Goal: Task Accomplishment & Management: Manage account settings

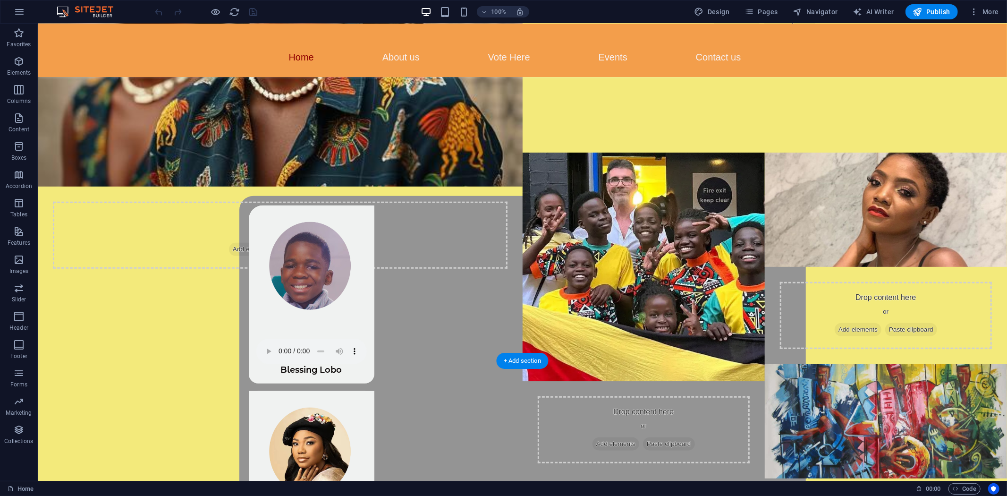
scroll to position [472, 0]
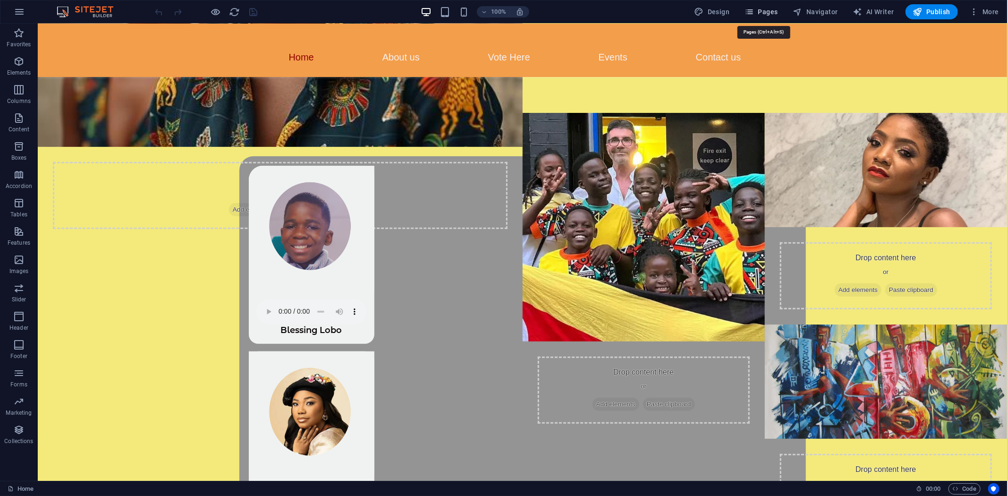
click at [753, 8] on icon "button" at bounding box center [748, 11] width 9 height 9
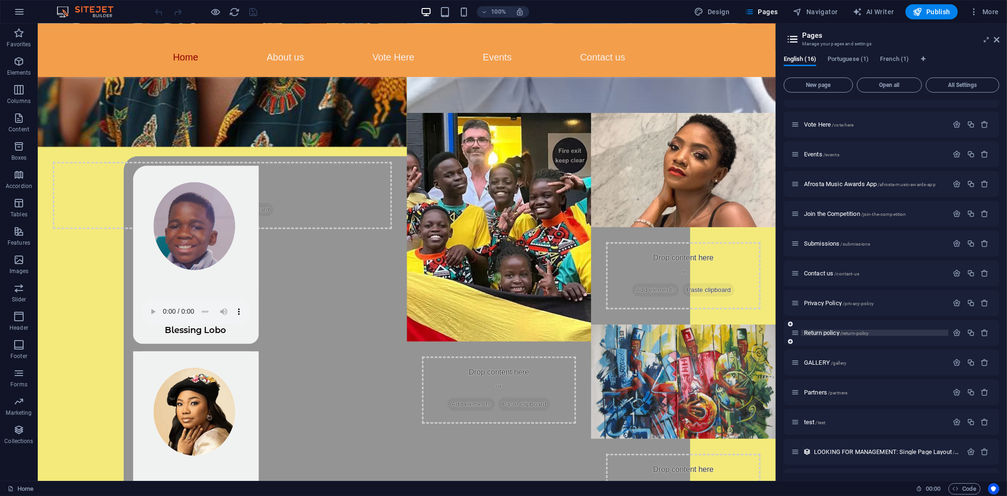
scroll to position [0, 0]
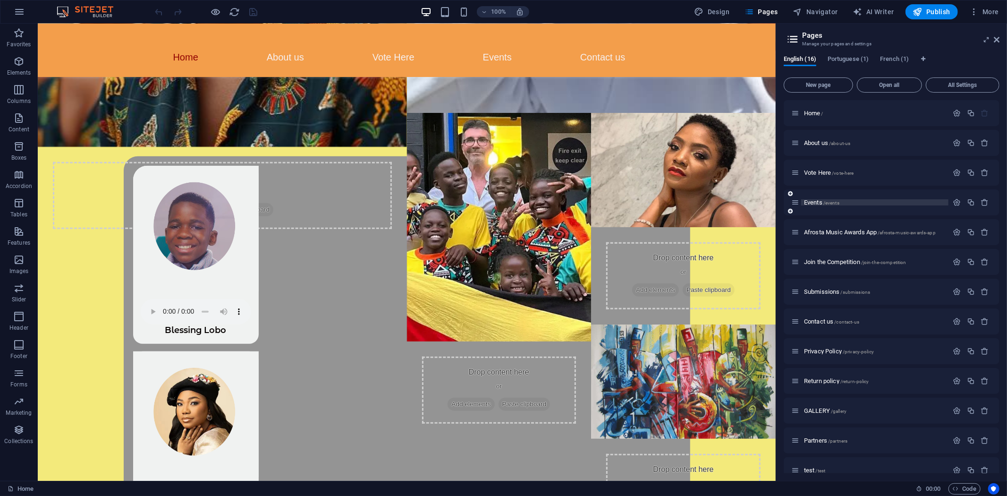
click at [820, 203] on span "Events /events" at bounding box center [821, 202] width 35 height 7
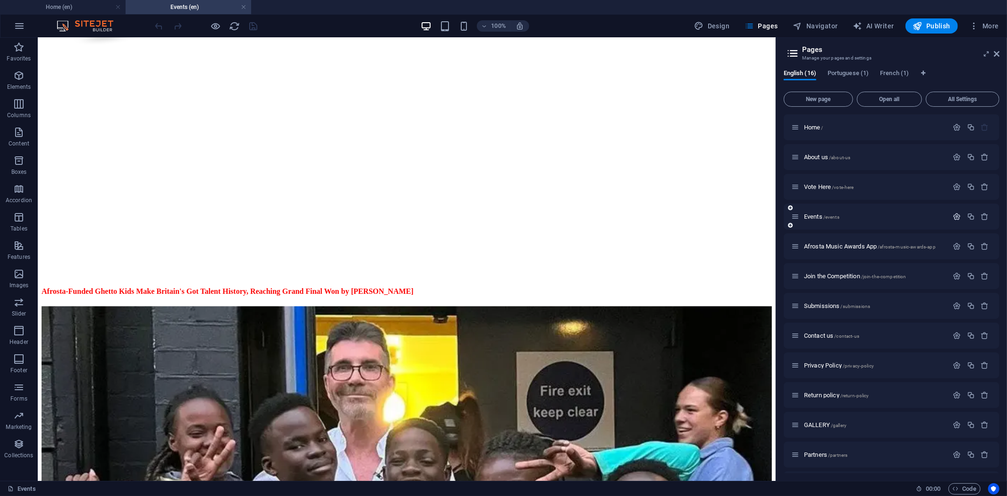
click at [954, 218] on icon "button" at bounding box center [957, 216] width 8 height 8
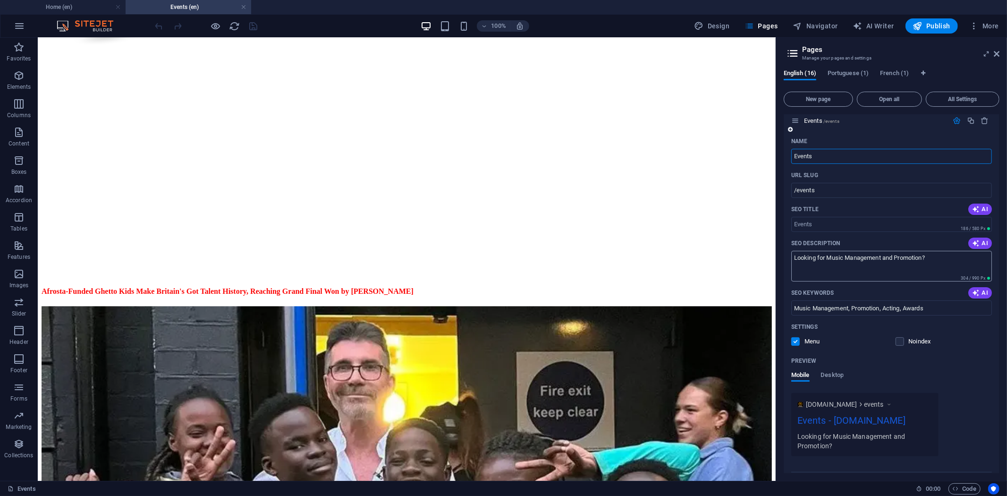
scroll to position [262, 0]
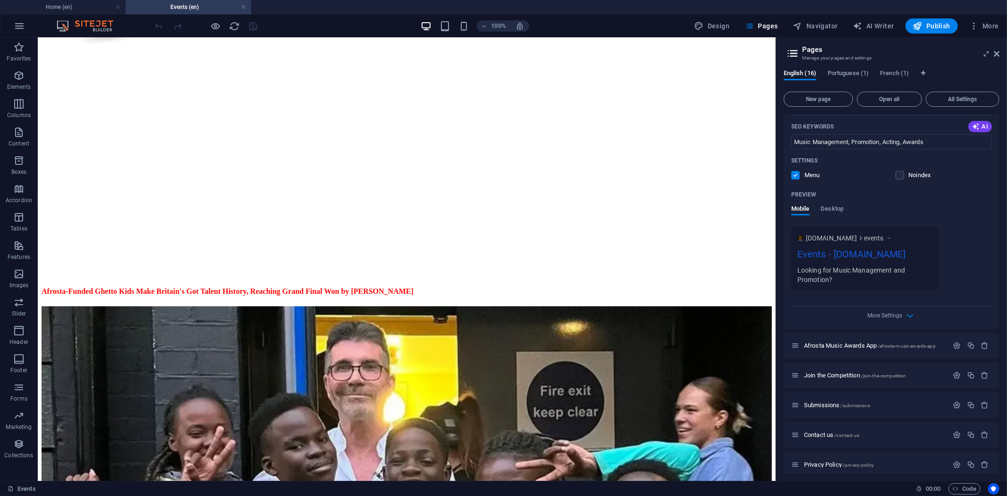
click at [795, 175] on label at bounding box center [795, 175] width 8 height 8
click at [0, 0] on input "checkbox" at bounding box center [0, 0] width 0 height 0
drag, startPoint x: 252, startPoint y: 25, endPoint x: 249, endPoint y: 39, distance: 14.0
click at [252, 25] on icon "save" at bounding box center [253, 26] width 11 height 11
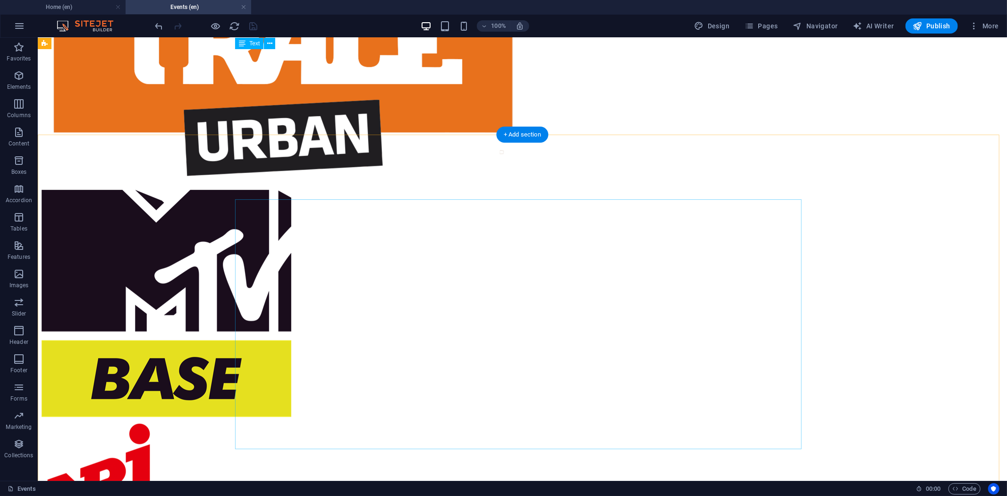
scroll to position [0, 0]
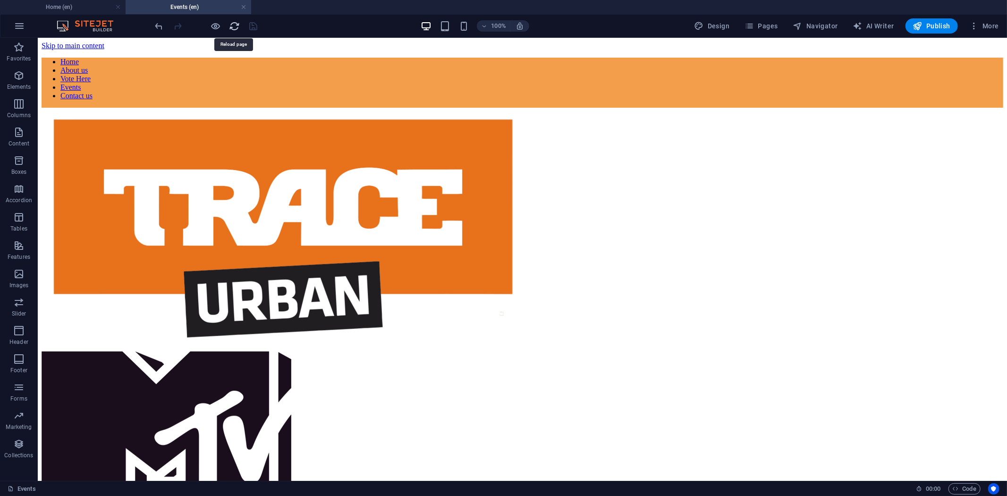
click at [235, 26] on icon "reload" at bounding box center [234, 26] width 11 height 11
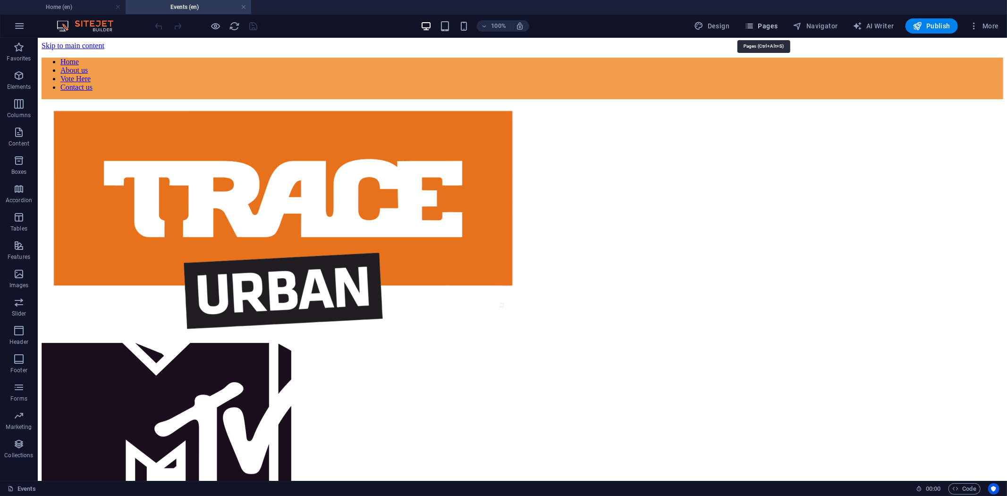
click at [764, 25] on span "Pages" at bounding box center [760, 25] width 33 height 9
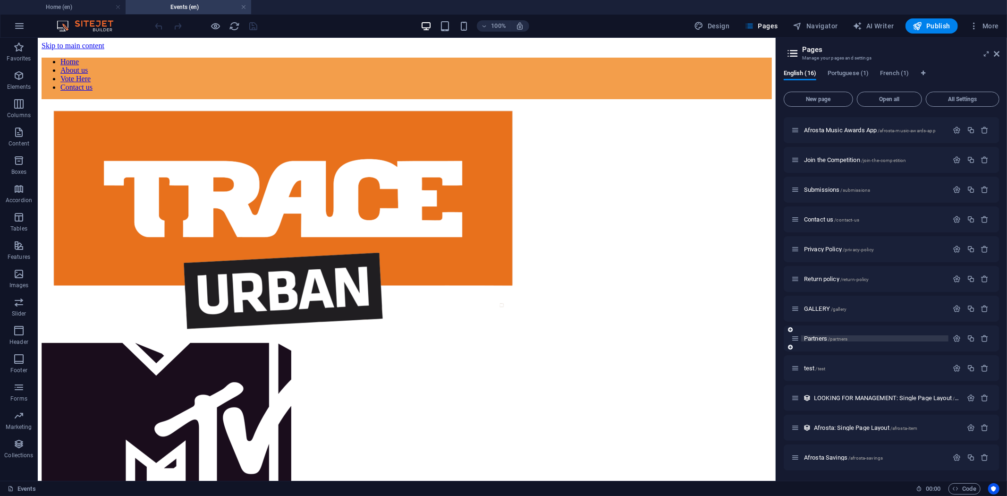
click at [813, 336] on span "Partners /partners" at bounding box center [825, 338] width 43 height 7
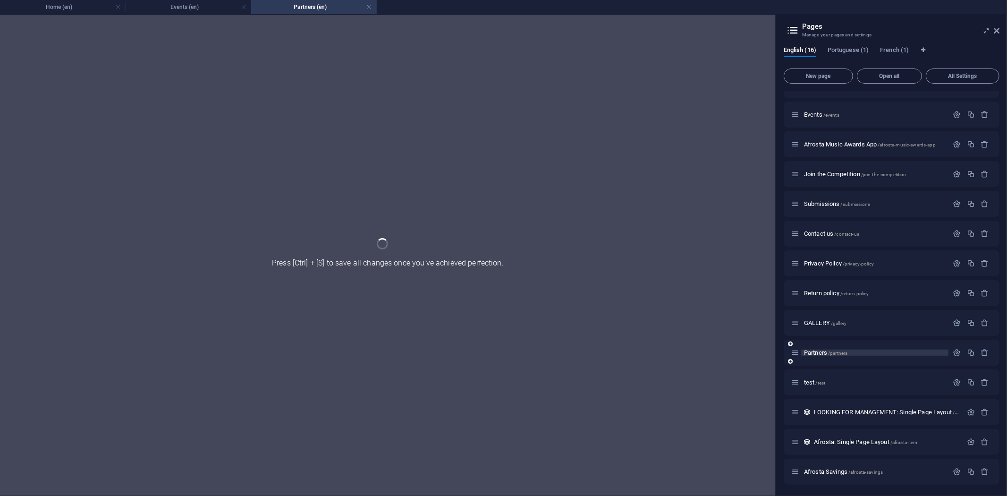
scroll to position [78, 0]
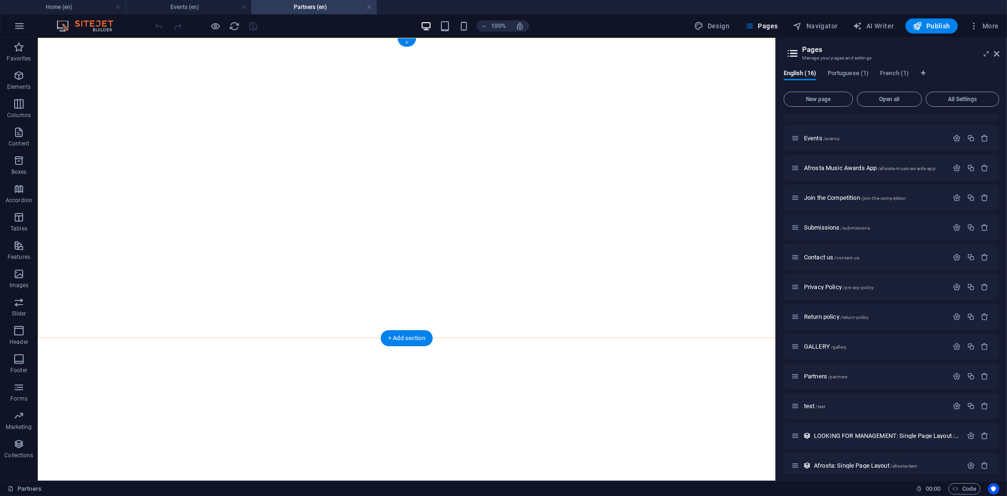
click at [408, 41] on div "+" at bounding box center [406, 42] width 18 height 8
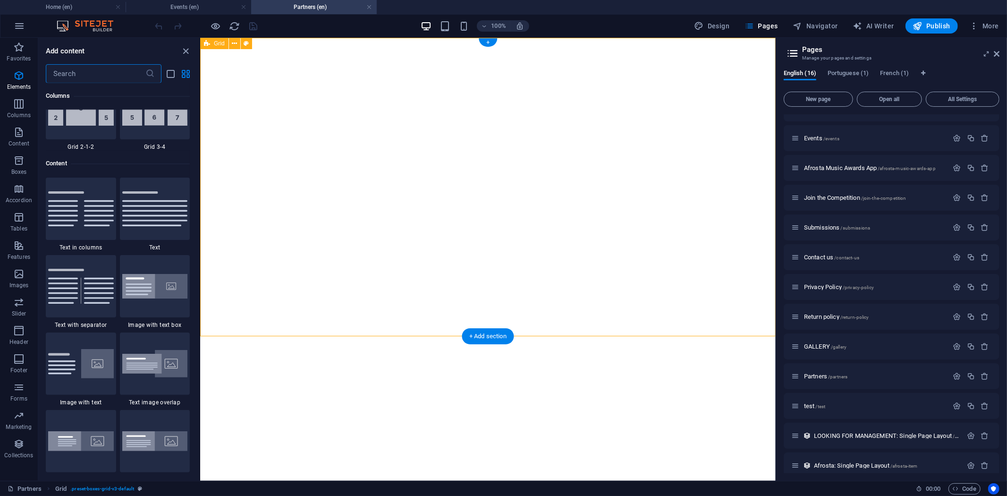
scroll to position [1650, 0]
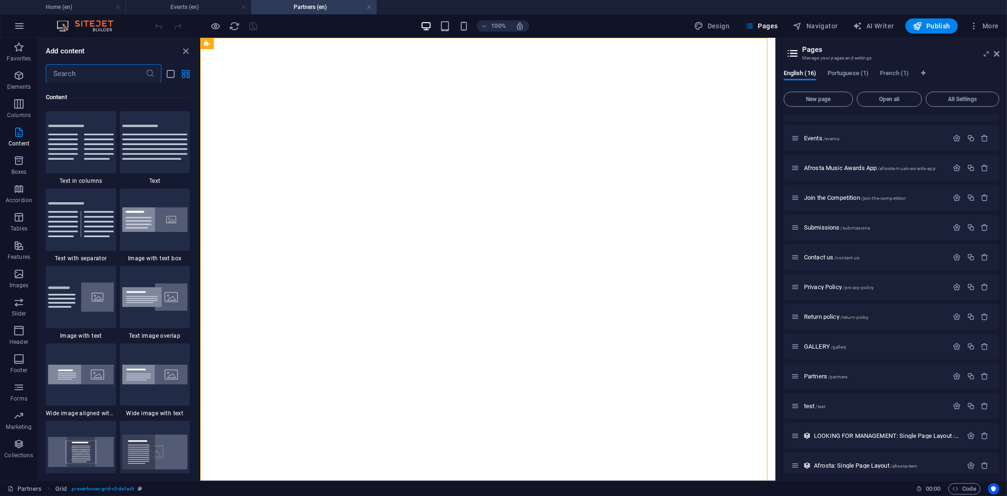
click at [69, 68] on input "text" at bounding box center [96, 73] width 100 height 19
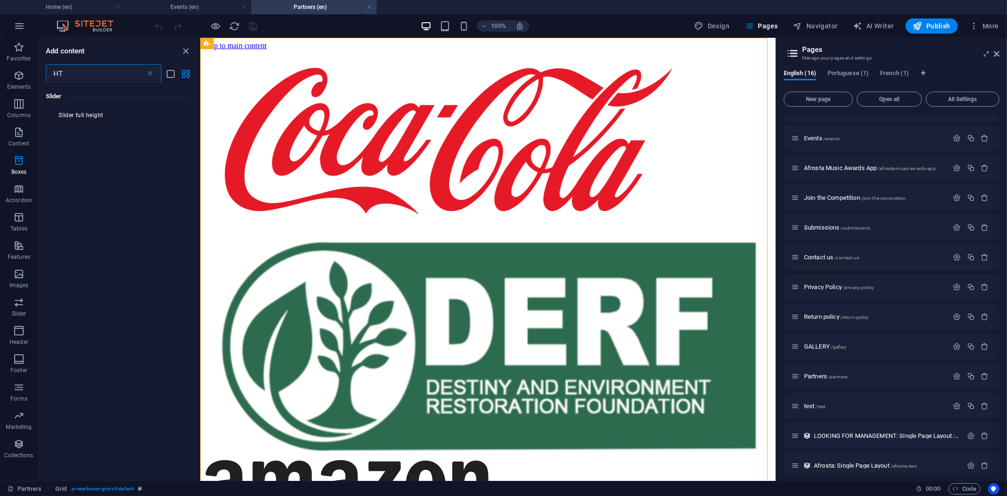
scroll to position [0, 0]
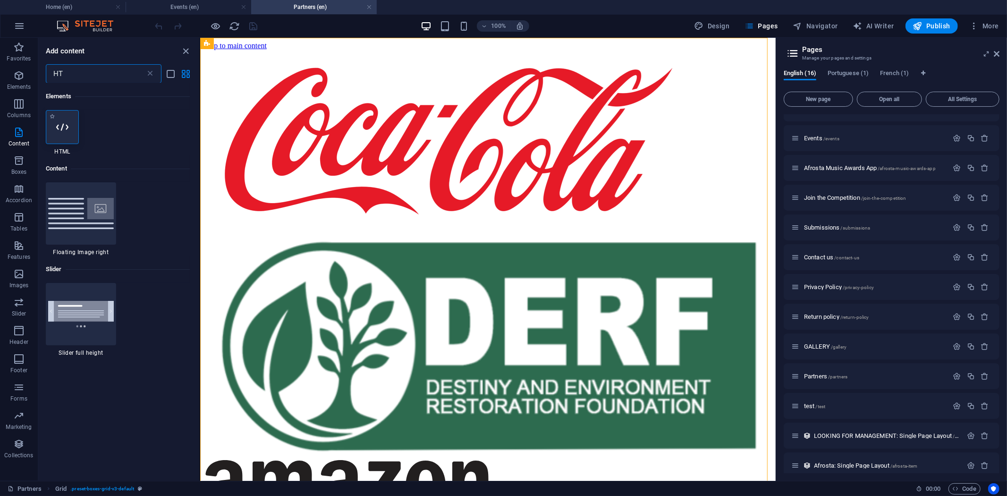
type input "HT"
click at [66, 125] on icon at bounding box center [62, 127] width 12 height 12
click at [200, 125] on div "Drag here to replace the existing content. Press “Ctrl” if you want to create a…" at bounding box center [487, 259] width 575 height 443
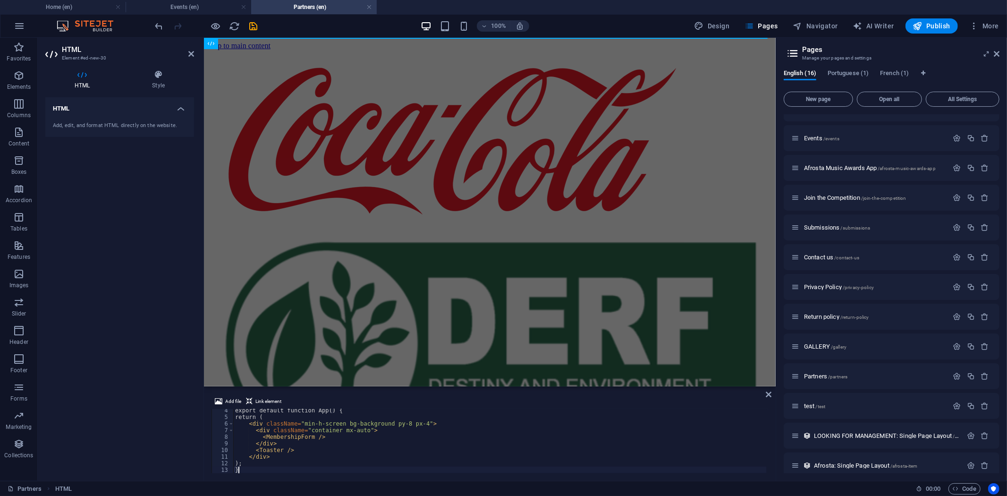
scroll to position [21, 0]
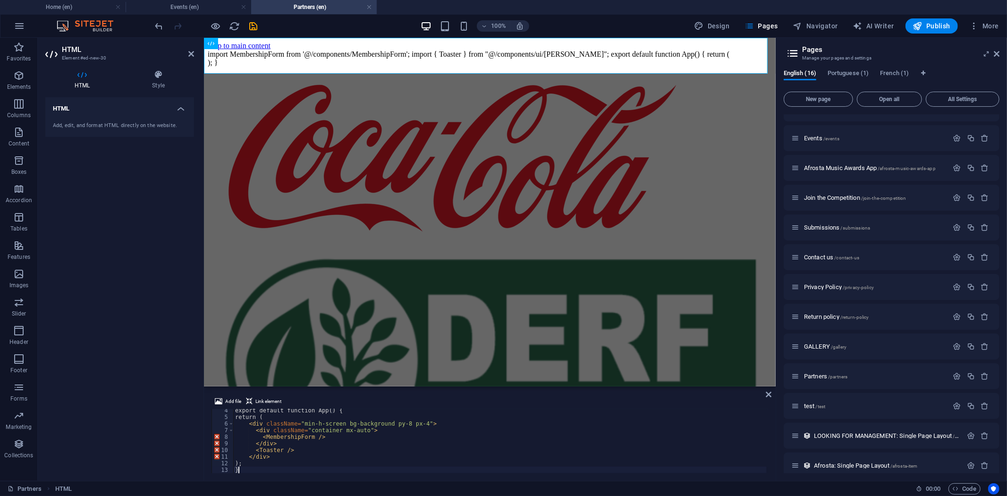
click at [300, 436] on div "export default function App() { return ( < div className = "min-h-screen bg-bac…" at bounding box center [499, 445] width 533 height 77
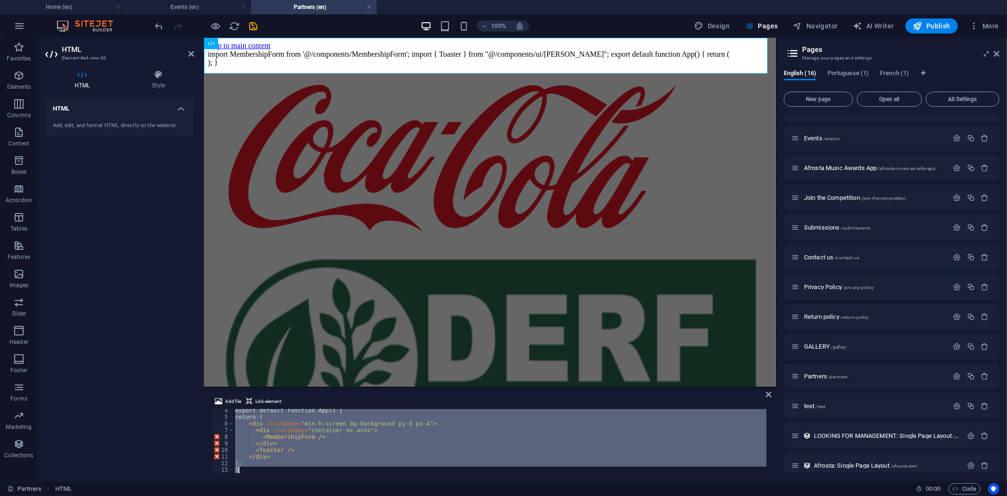
paste textarea "<div style="width:100%;height:700px;" data-zite-id="5bdenmez87" data-zite-embed…"
type textarea "<div style="width:100%;height:700px;" data-zite-id="5bdenmez87" data-zite-embed…"
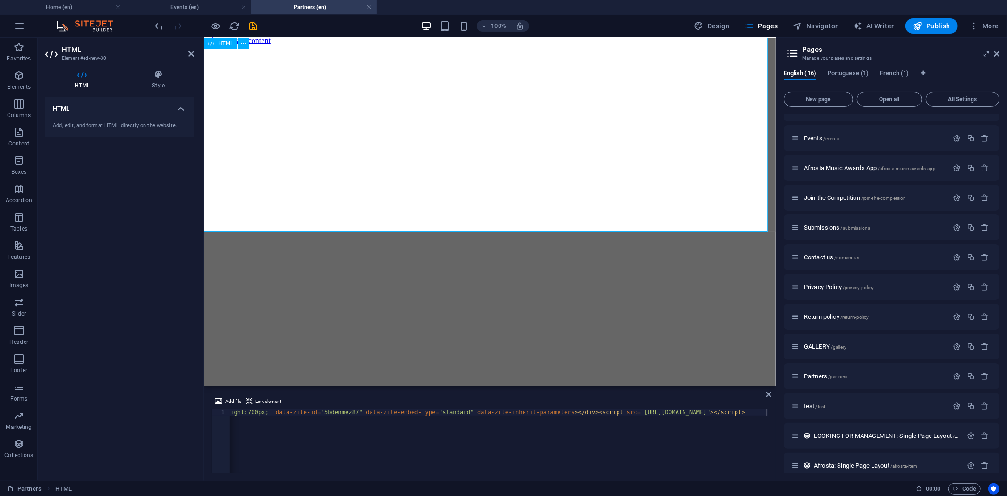
scroll to position [0, 0]
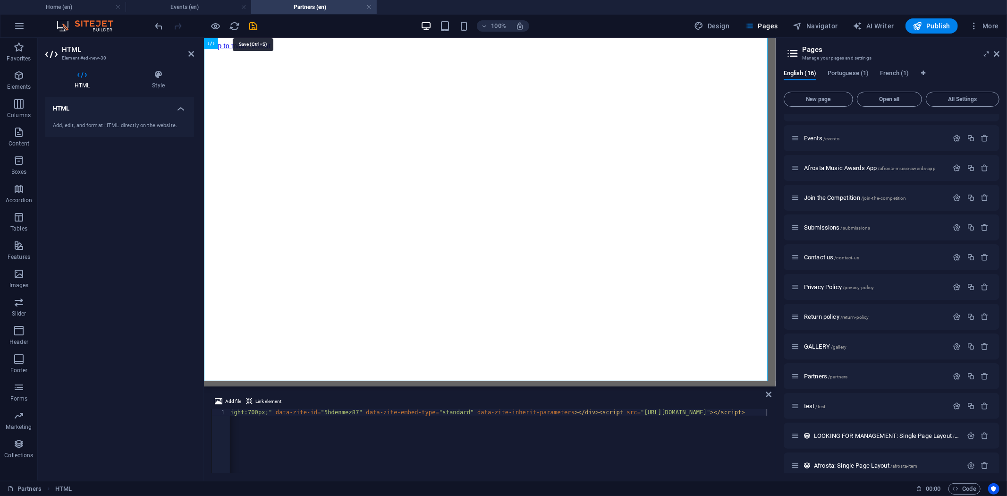
drag, startPoint x: 254, startPoint y: 24, endPoint x: 256, endPoint y: 29, distance: 5.3
click at [254, 24] on icon "save" at bounding box center [253, 26] width 11 height 11
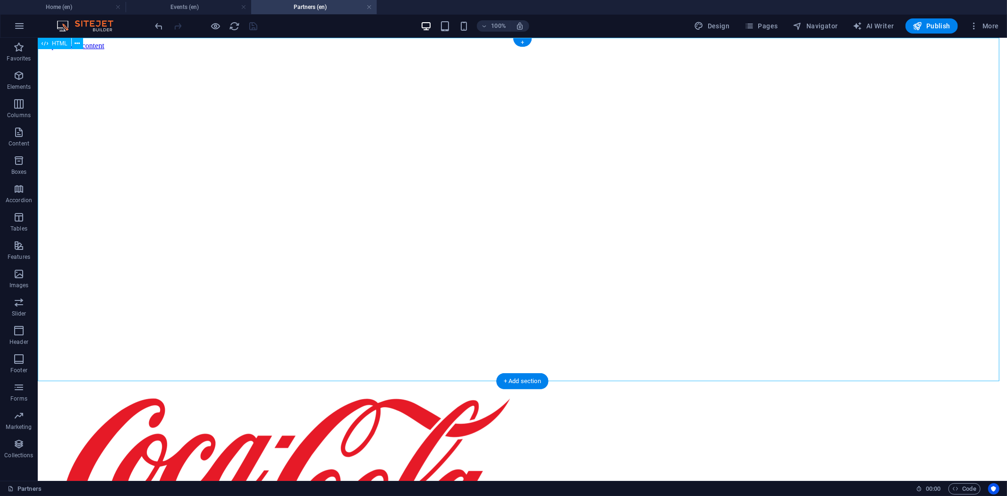
click at [286, 150] on div at bounding box center [521, 215] width 961 height 330
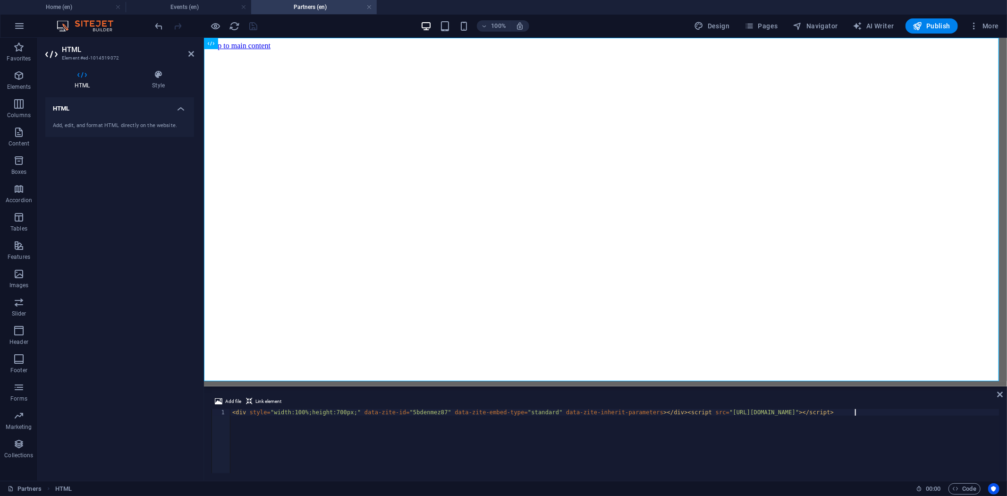
click at [306, 416] on div "< div style = "width:100%;height:700px;" data-zite-id = "5bdenmez87" data-zite-…" at bounding box center [614, 447] width 769 height 76
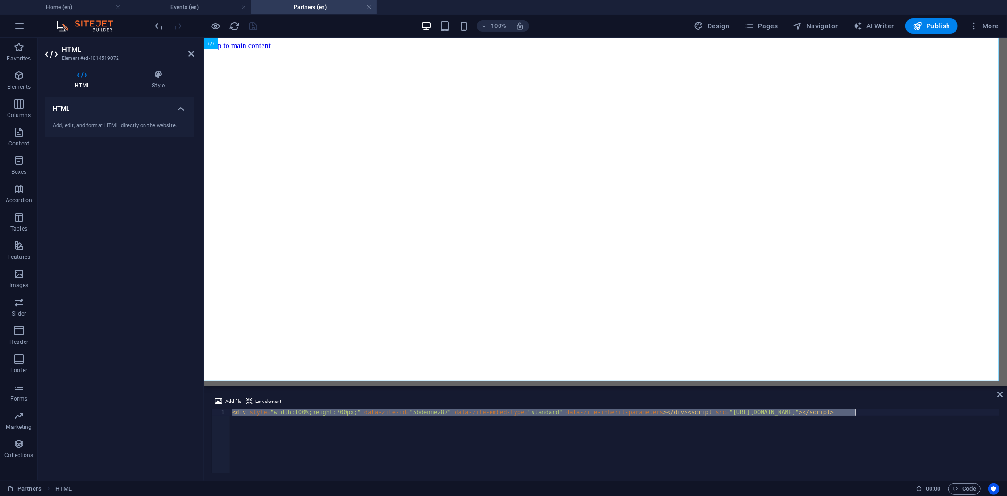
type textarea "<div style="position:fixed;top:0px;left:0px;right:0px;bottom:0px;"><div data-zi…"
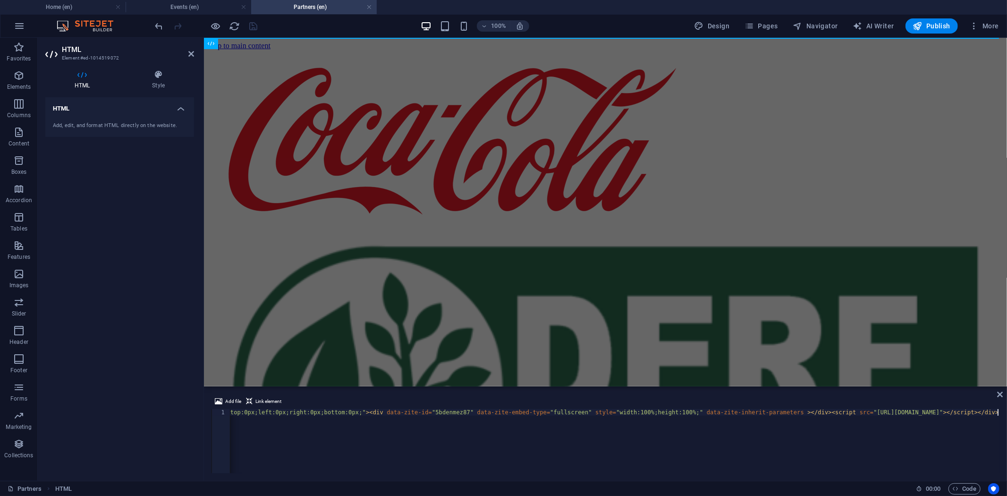
click at [280, 26] on div "100% Design Pages Navigator AI Writer Publish More" at bounding box center [577, 25] width 849 height 15
click at [251, 27] on icon "save" at bounding box center [253, 26] width 11 height 11
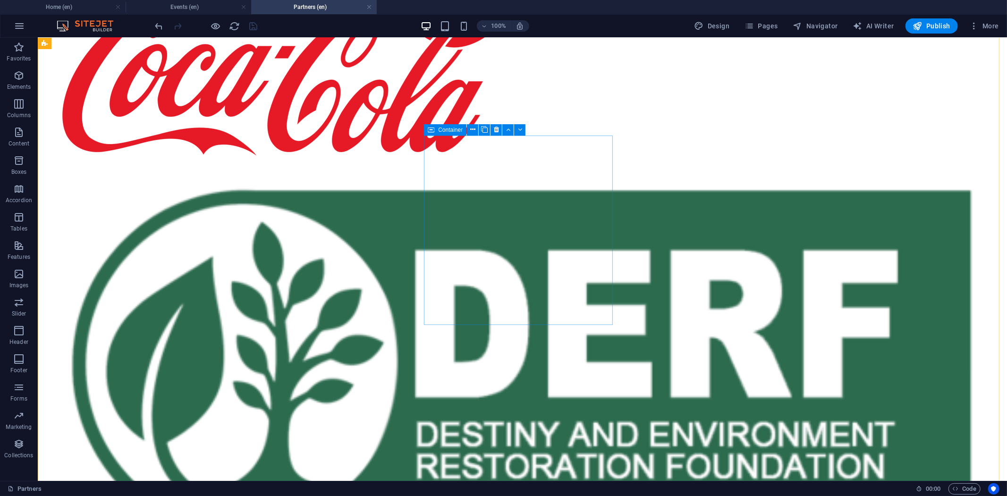
scroll to position [0, 0]
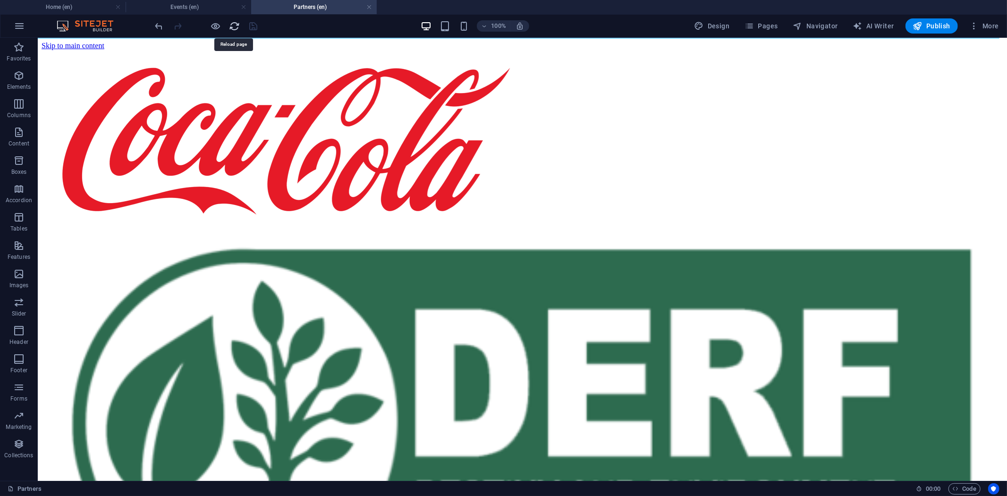
click at [234, 25] on icon "reload" at bounding box center [234, 26] width 11 height 11
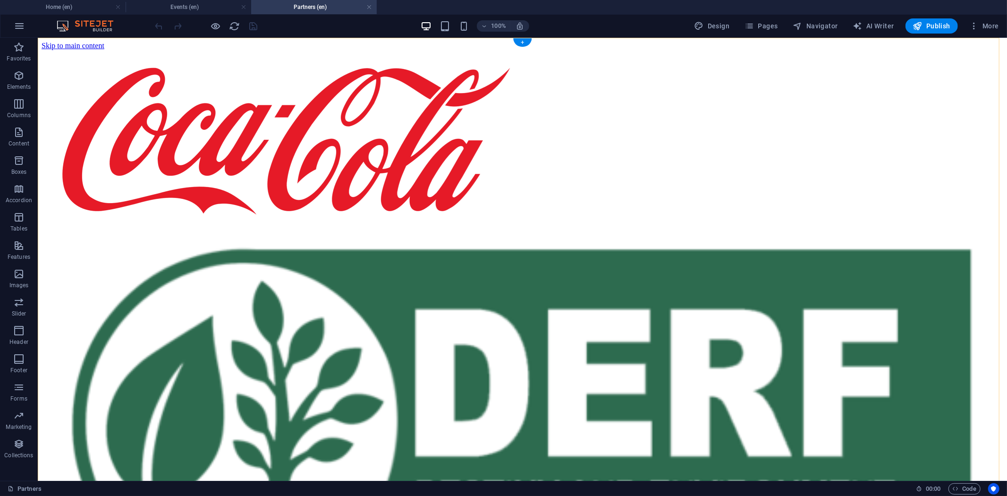
click at [521, 42] on div "+" at bounding box center [522, 42] width 18 height 8
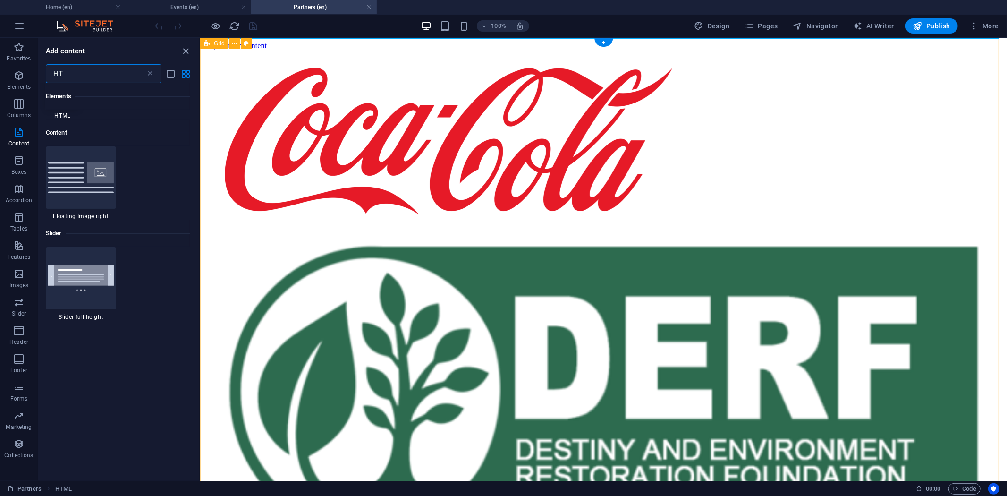
scroll to position [72, 0]
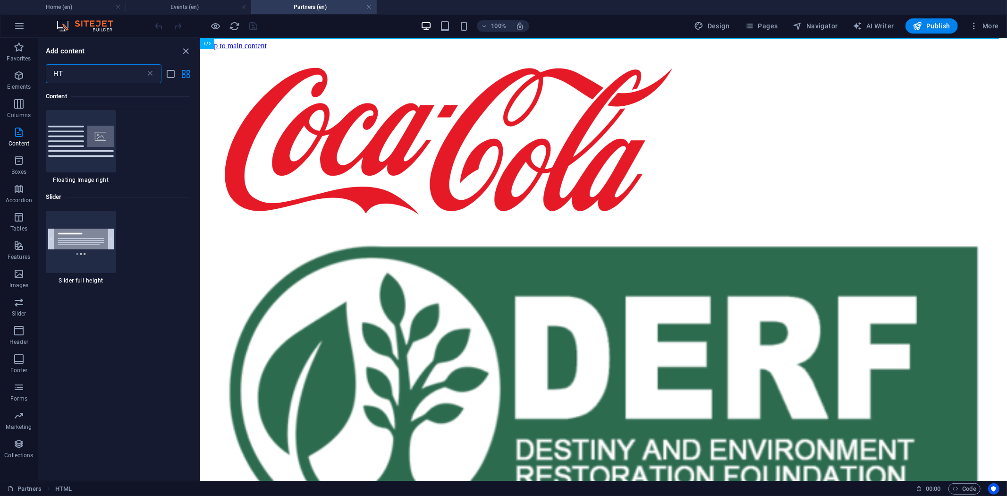
click at [87, 72] on input "HT" at bounding box center [96, 73] width 100 height 19
drag, startPoint x: 87, startPoint y: 72, endPoint x: 28, endPoint y: 64, distance: 59.0
click at [28, 64] on div "Favorites Elements Columns Content Boxes Accordion Tables Features Images Slide…" at bounding box center [100, 259] width 200 height 443
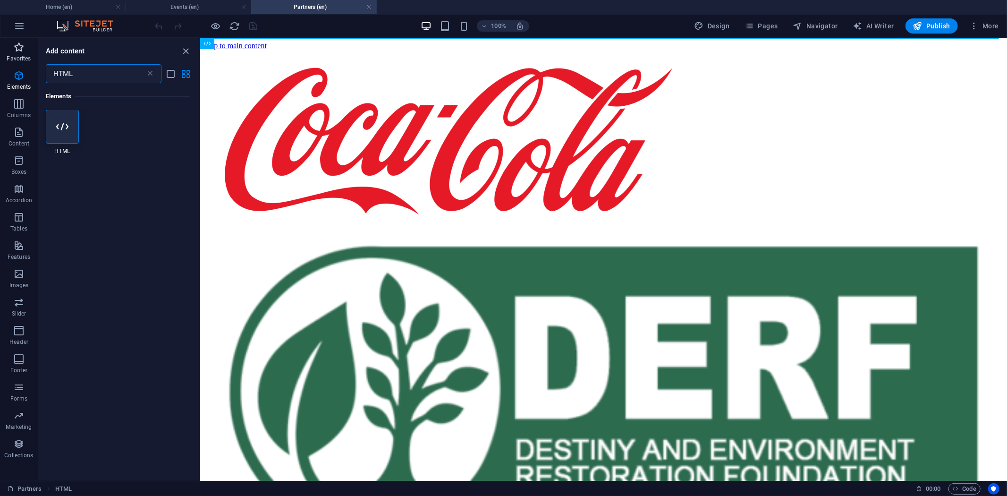
scroll to position [0, 0]
type input "HTML"
click at [71, 119] on div at bounding box center [62, 127] width 33 height 34
click at [200, 119] on div "Container Grid Image Image Container Container Container Container Image Contai…" at bounding box center [603, 259] width 807 height 443
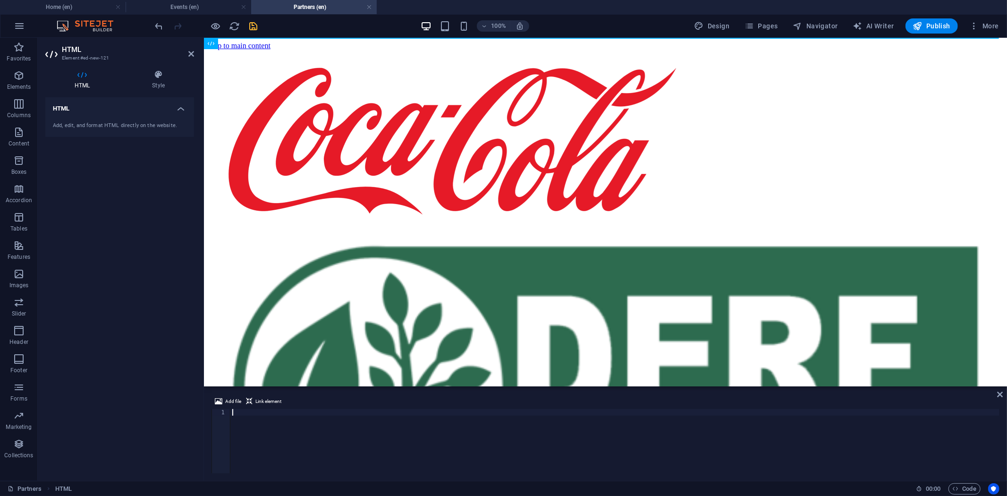
type textarea "<div style="width:100%;height:700px;" data-zite-id="5bdenmez87" data-zite-embed…"
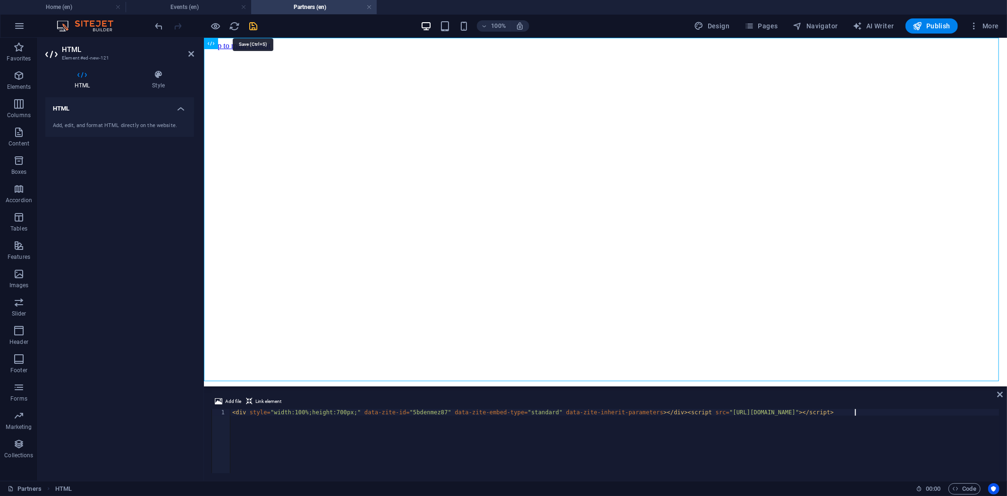
click at [252, 26] on icon "save" at bounding box center [253, 26] width 11 height 11
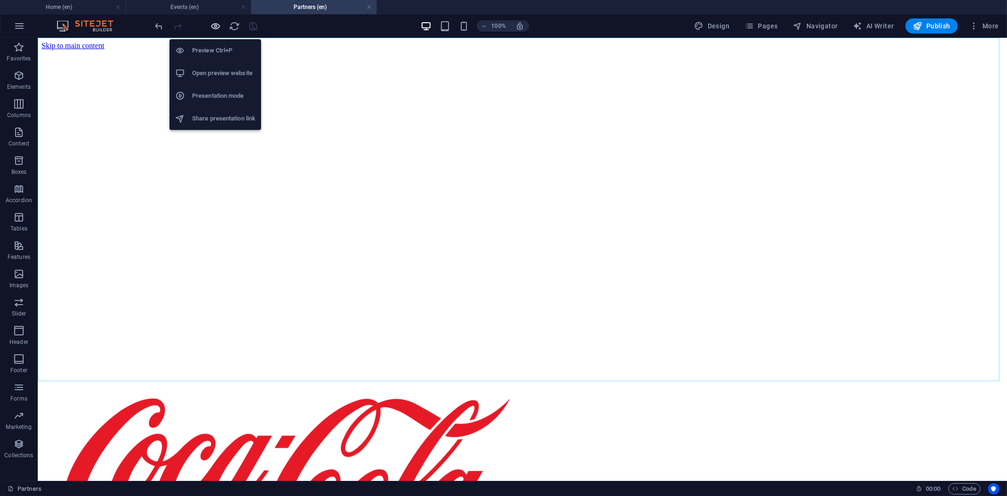
click at [216, 27] on icon "button" at bounding box center [215, 26] width 11 height 11
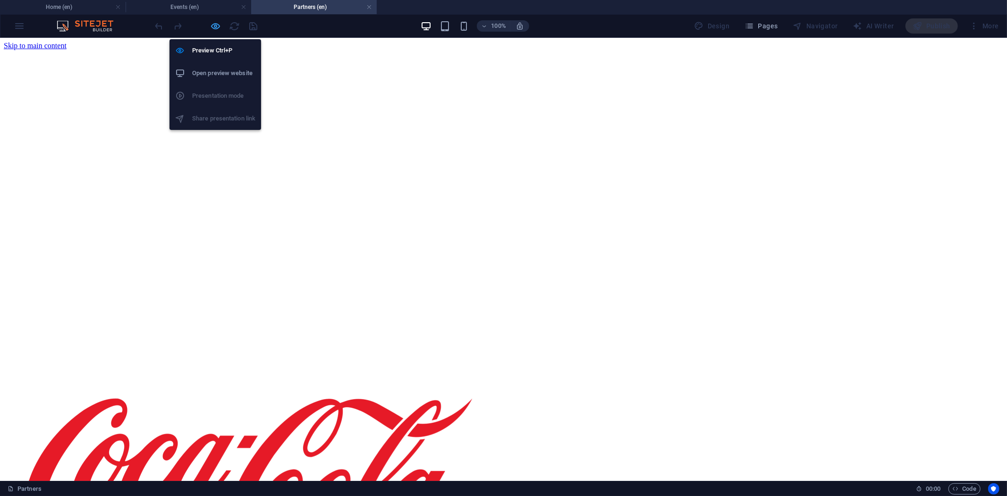
click at [218, 25] on icon "button" at bounding box center [215, 26] width 11 height 11
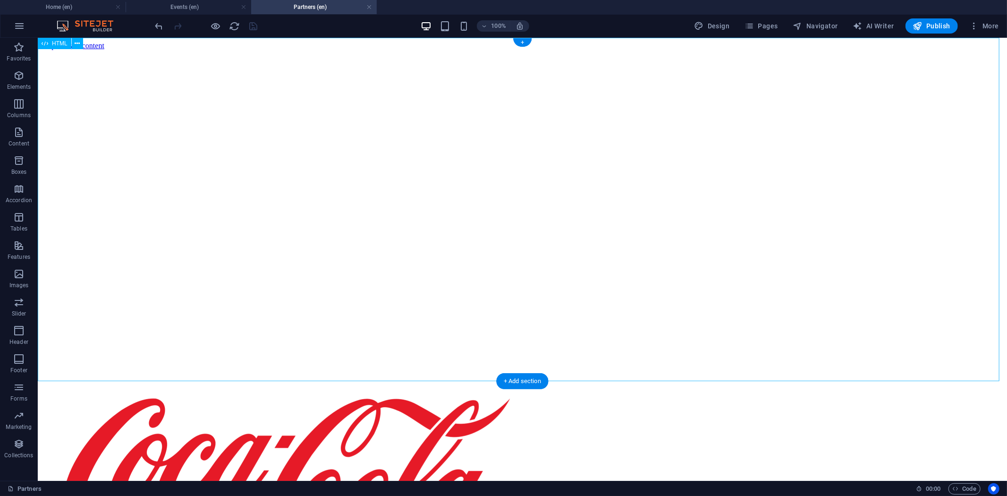
click at [308, 219] on div at bounding box center [521, 215] width 961 height 330
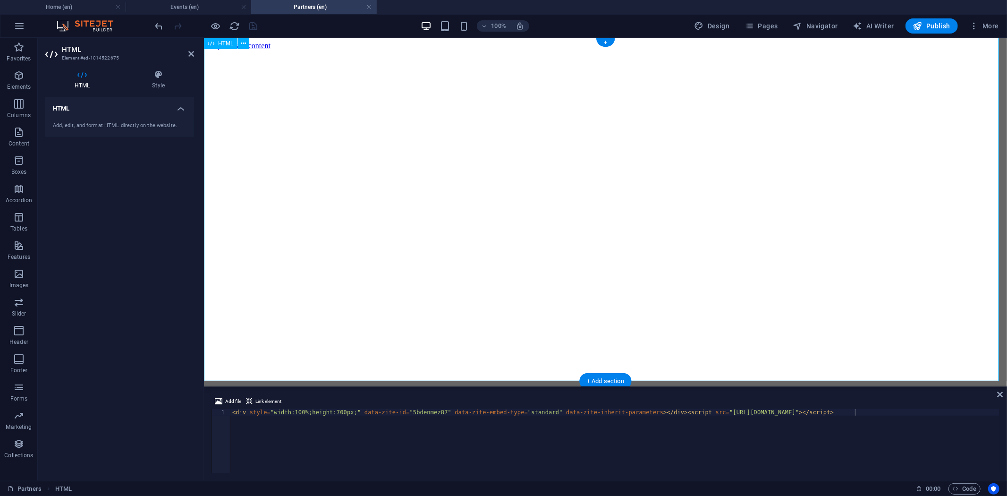
click at [308, 219] on div at bounding box center [604, 215] width 795 height 330
click at [291, 417] on div "< div style = "width:100%;height:700px;" data-zite-id = "5bdenmez87" data-zite-…" at bounding box center [614, 447] width 769 height 77
click at [306, 411] on div "< div style = "width:100%;height:700px;" data-zite-id = "5bdenmez87" data-zite-…" at bounding box center [614, 447] width 769 height 77
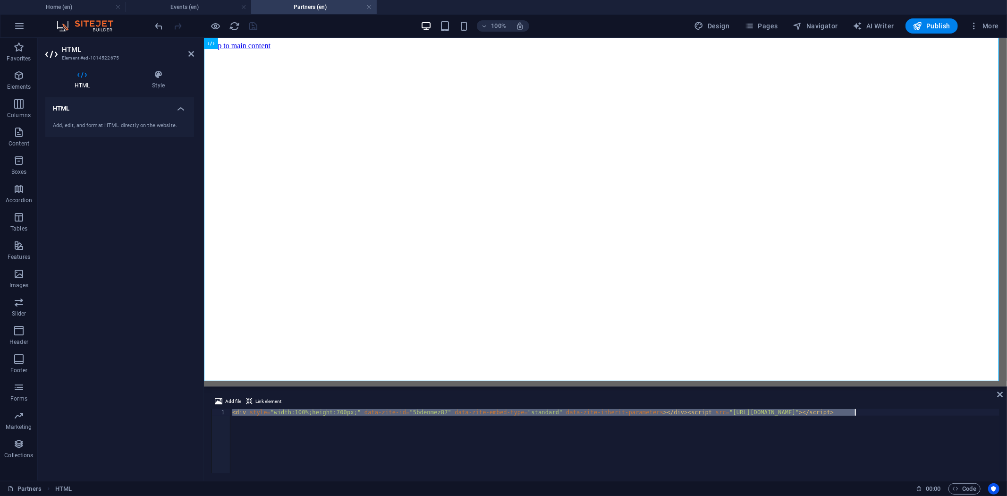
paste textarea "position:fixed;top:0px;left:0px;right:0px;bottom:0px;"><div data-zite-id="5bden…"
type textarea "<div style="position:fixed;top:0px;left:0px;right:0px;bottom:0px;"><div data-zi…"
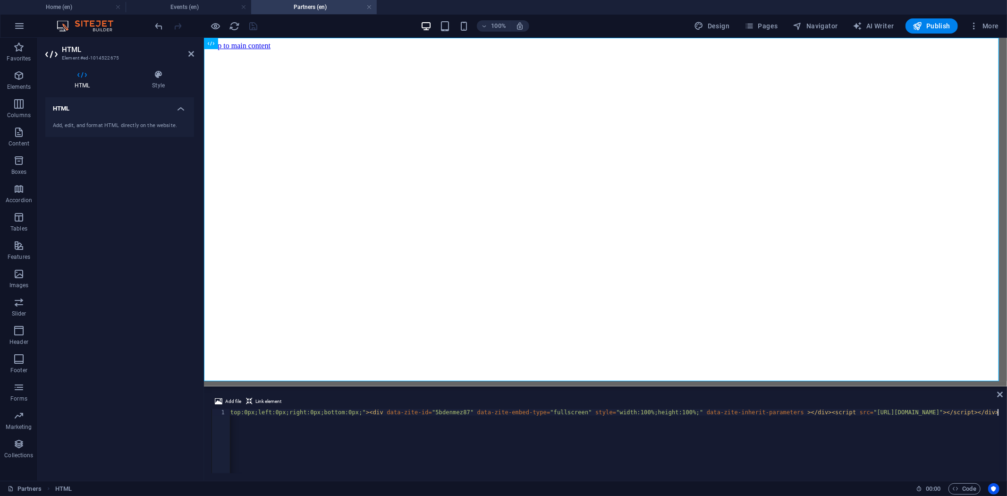
scroll to position [0, 95]
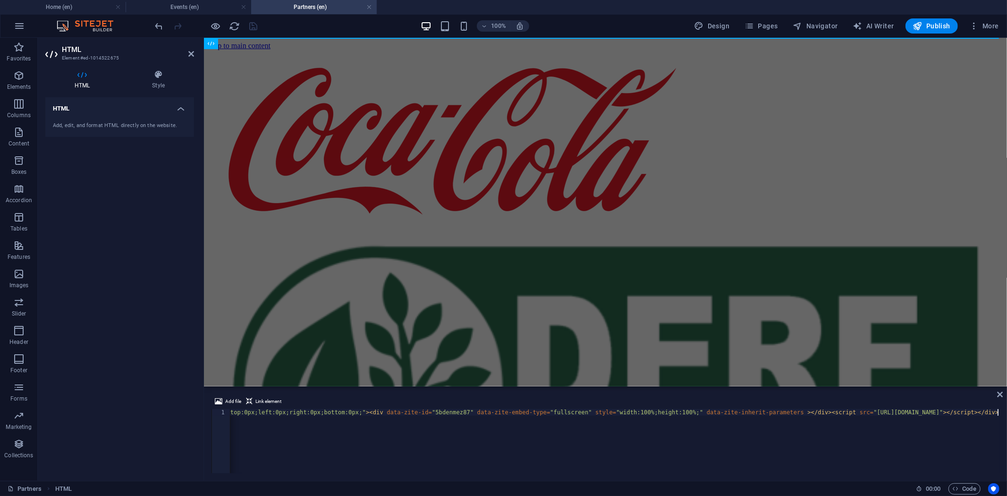
click at [273, 25] on div "100% Design Pages Navigator AI Writer Publish More" at bounding box center [577, 25] width 849 height 15
click at [256, 25] on icon "save" at bounding box center [253, 26] width 11 height 11
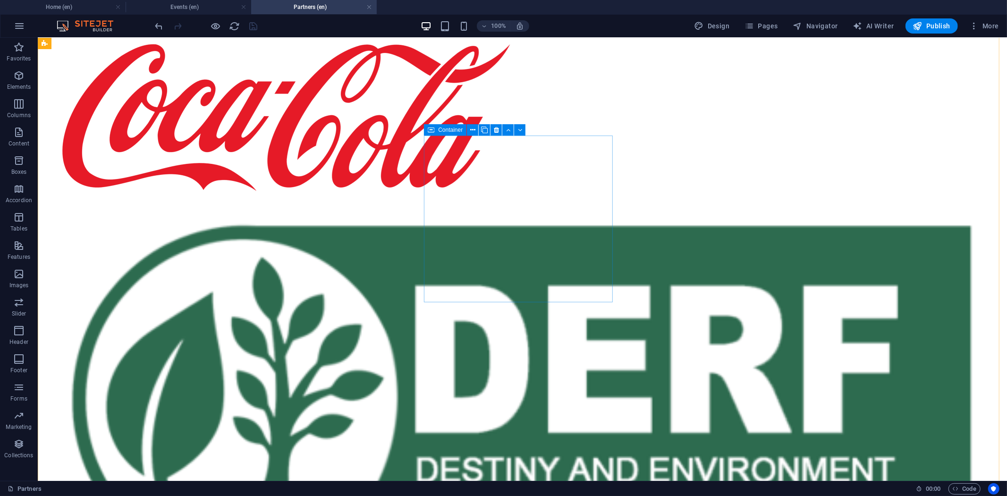
scroll to position [0, 0]
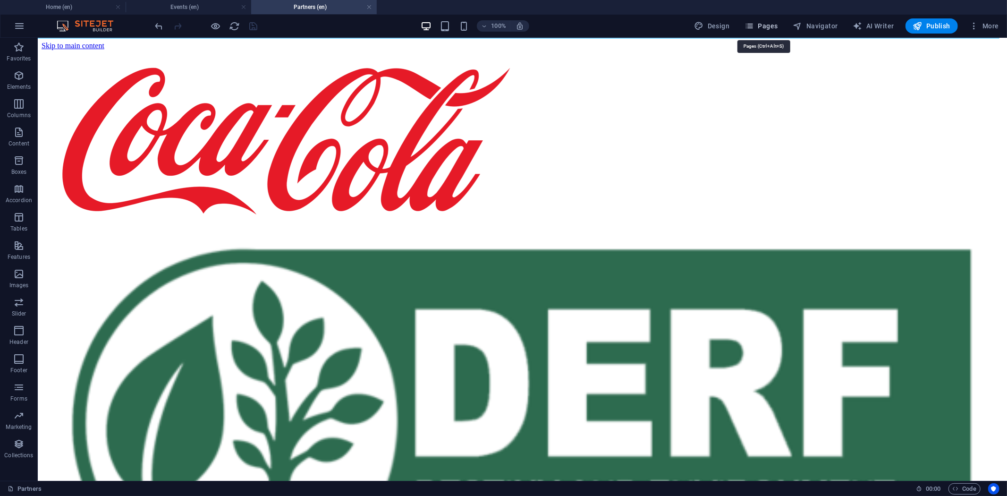
click at [765, 27] on span "Pages" at bounding box center [760, 25] width 33 height 9
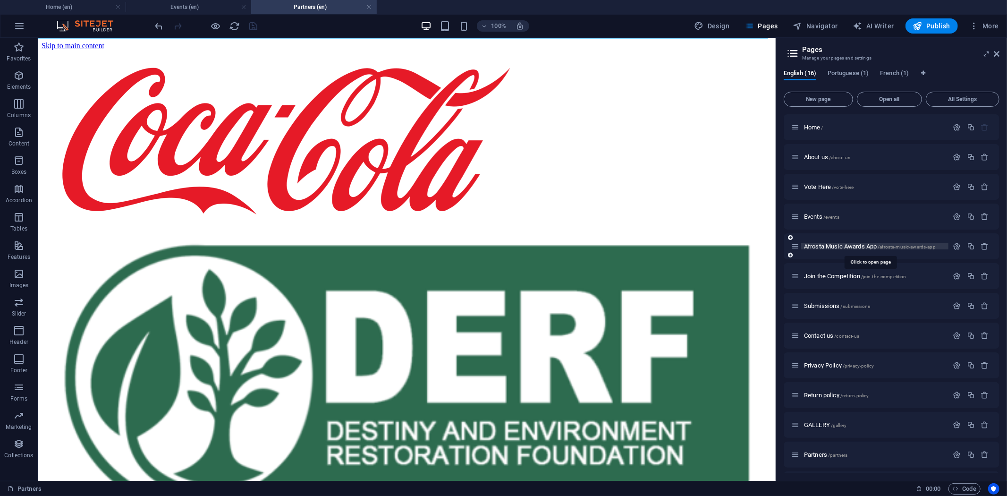
click at [839, 246] on span "Afrosta Music Awards App /afrosta-music-awards-app" at bounding box center [870, 246] width 132 height 7
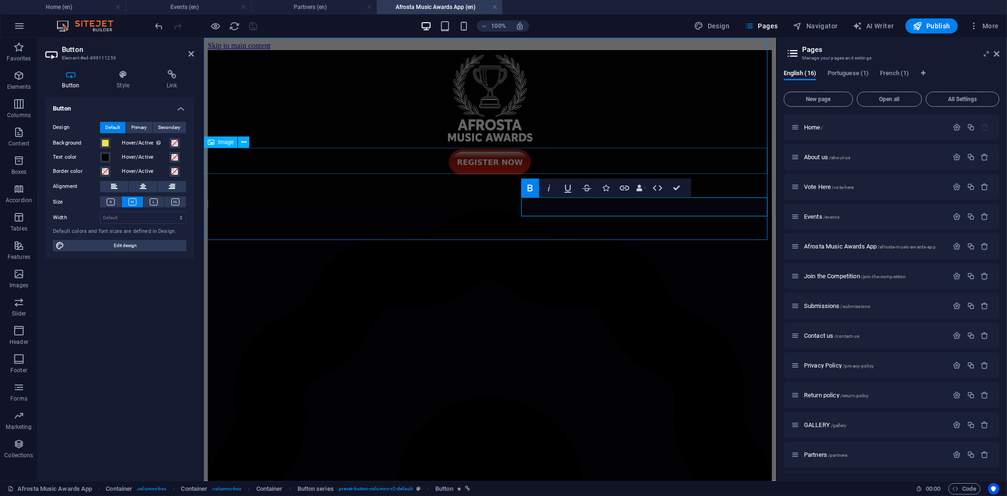
click at [486, 167] on figure at bounding box center [489, 163] width 564 height 28
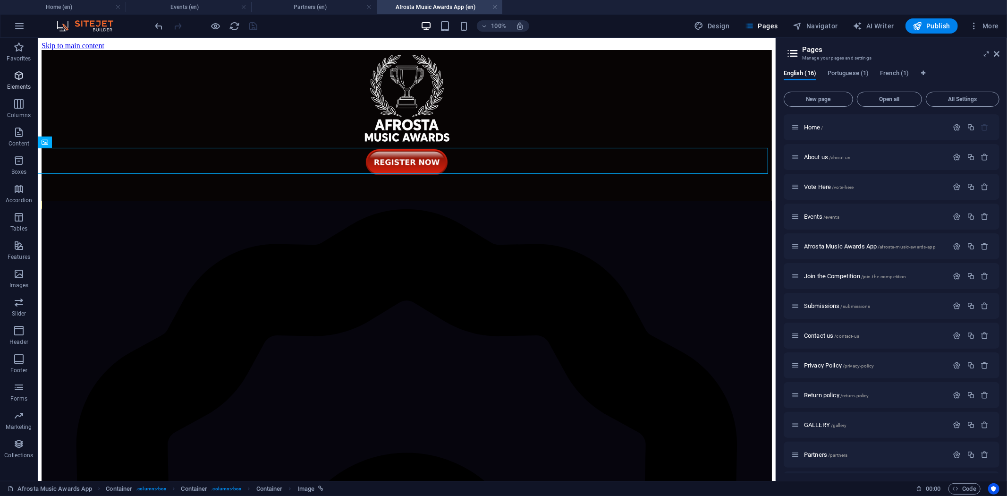
click at [26, 78] on span "Elements" at bounding box center [19, 81] width 38 height 23
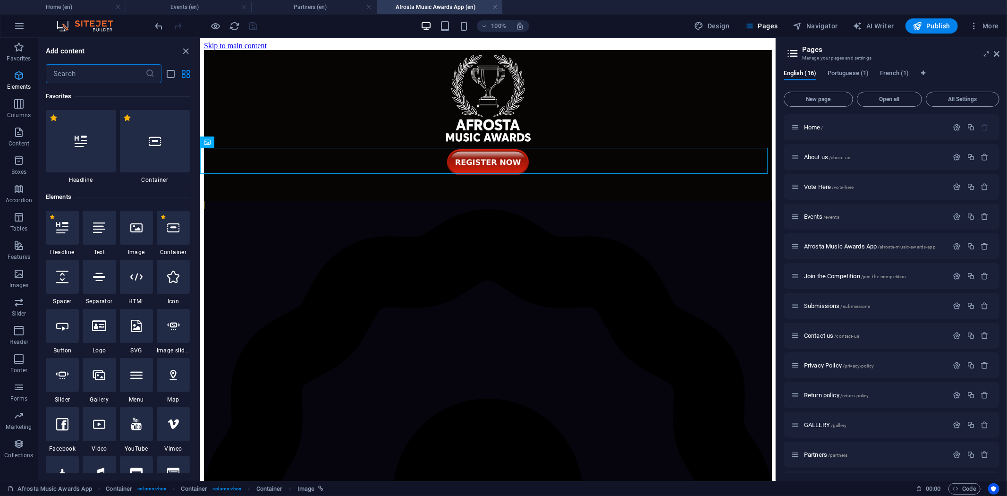
scroll to position [101, 0]
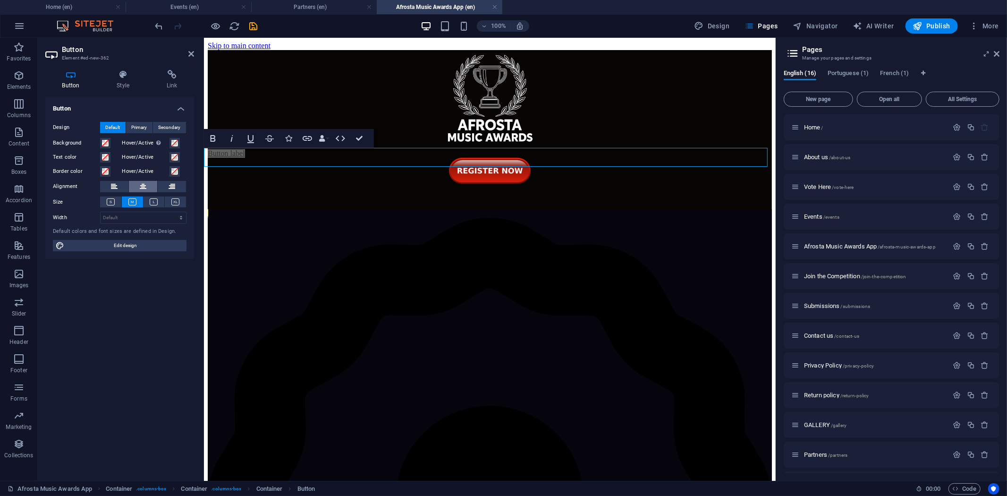
click at [140, 185] on icon at bounding box center [143, 186] width 7 height 11
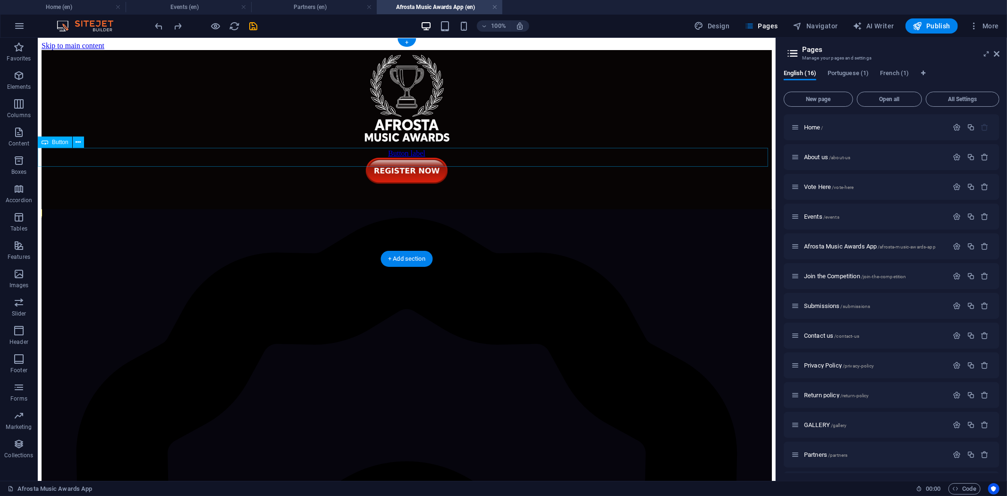
click at [399, 154] on div "Button label" at bounding box center [406, 153] width 730 height 8
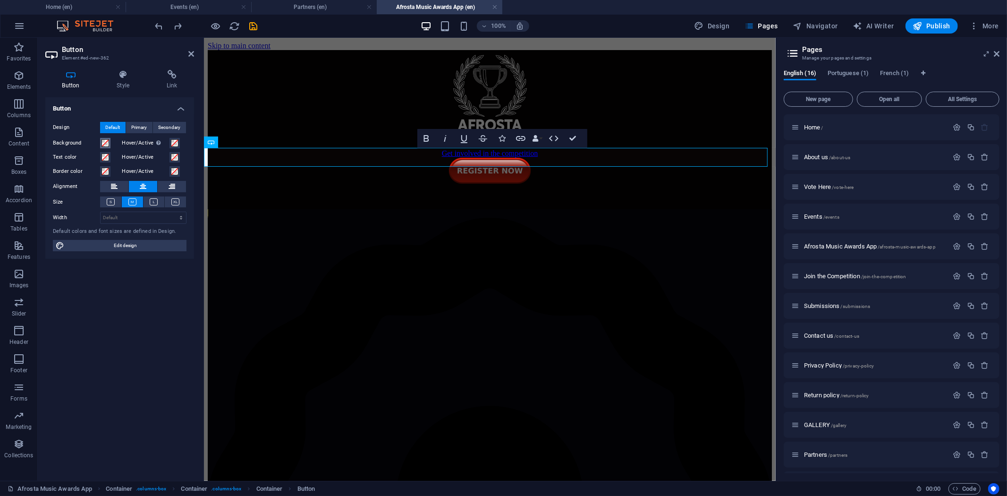
click at [105, 144] on span at bounding box center [105, 143] width 8 height 8
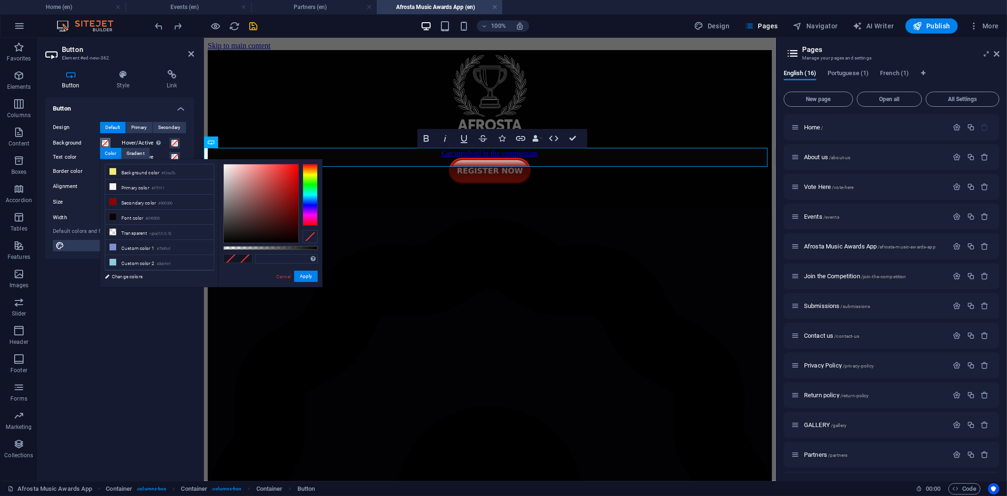
type input "#f31c1c"
click at [289, 168] on div at bounding box center [261, 203] width 75 height 78
click at [308, 277] on button "Apply" at bounding box center [306, 275] width 24 height 11
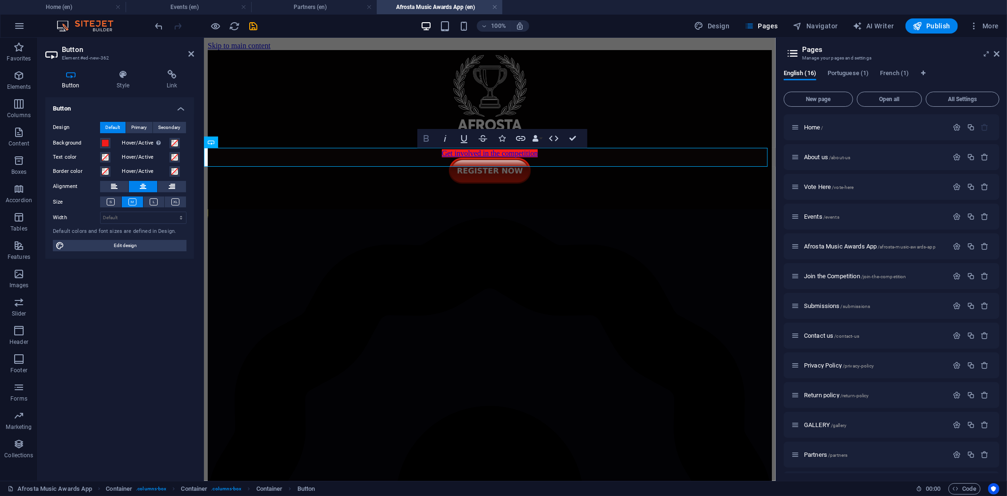
click at [428, 143] on icon "button" at bounding box center [425, 138] width 11 height 11
click at [441, 157] on link "Get involved in the competition ​" at bounding box center [489, 153] width 96 height 8
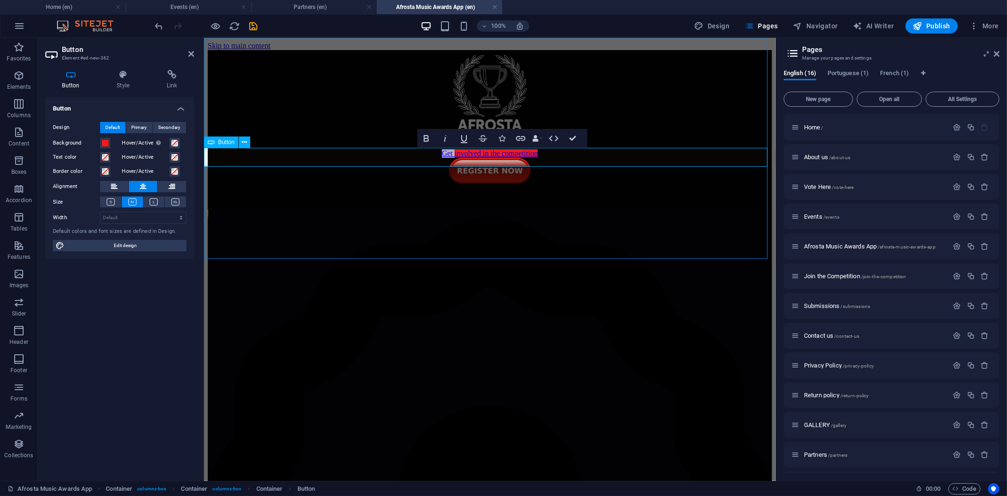
click at [441, 157] on link "Get involved in the competition ​" at bounding box center [489, 153] width 96 height 8
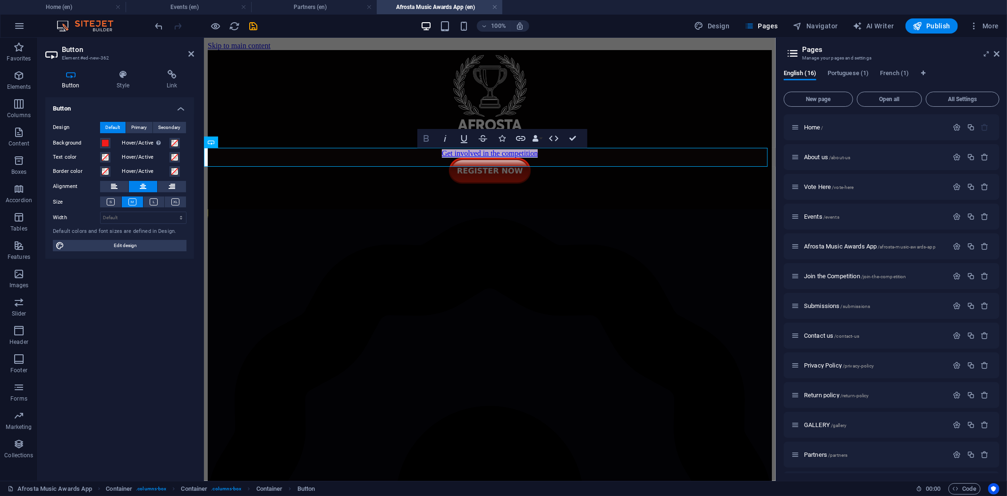
click at [424, 136] on icon "button" at bounding box center [426, 138] width 5 height 7
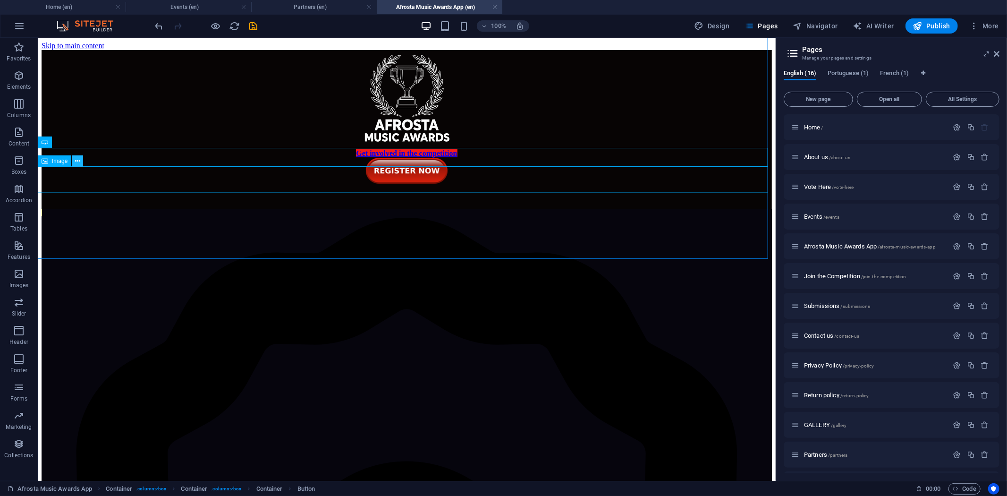
click at [76, 160] on icon at bounding box center [77, 161] width 5 height 10
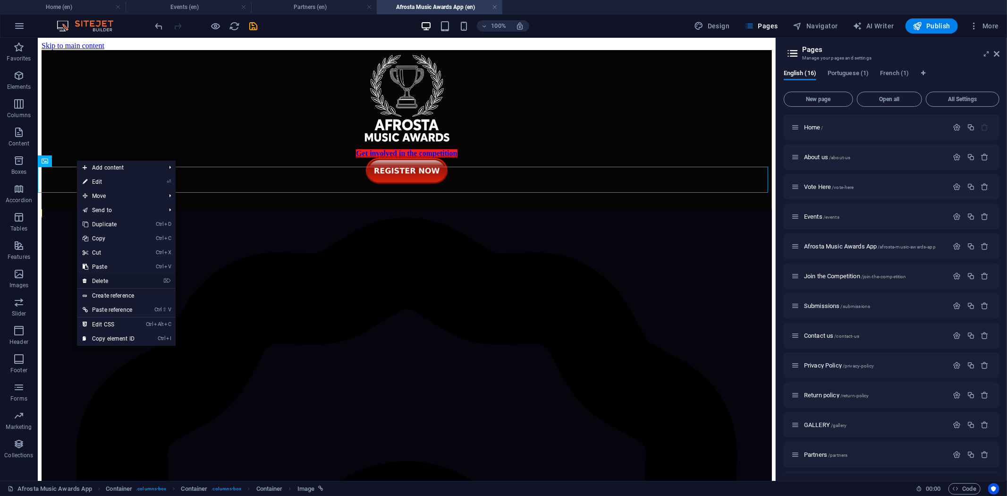
click at [110, 281] on link "⌦ Delete" at bounding box center [108, 281] width 63 height 14
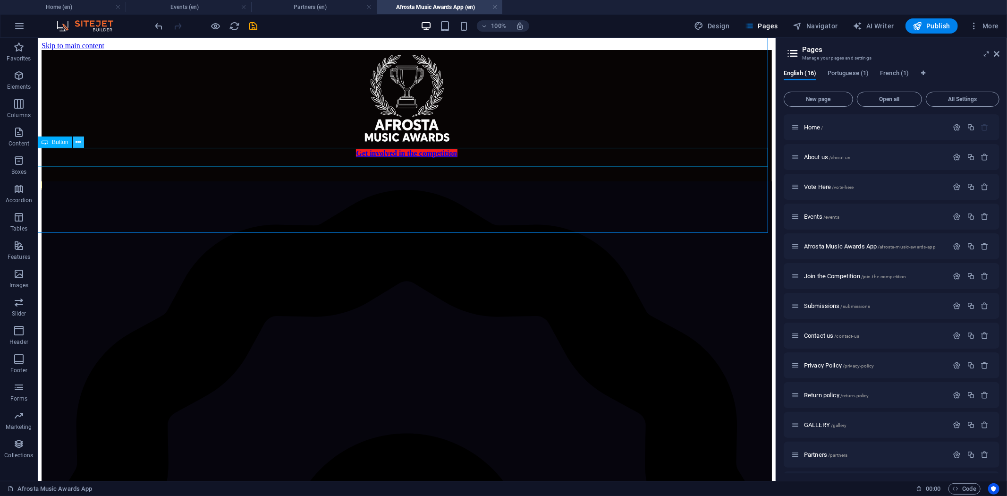
click at [78, 143] on icon at bounding box center [78, 142] width 5 height 10
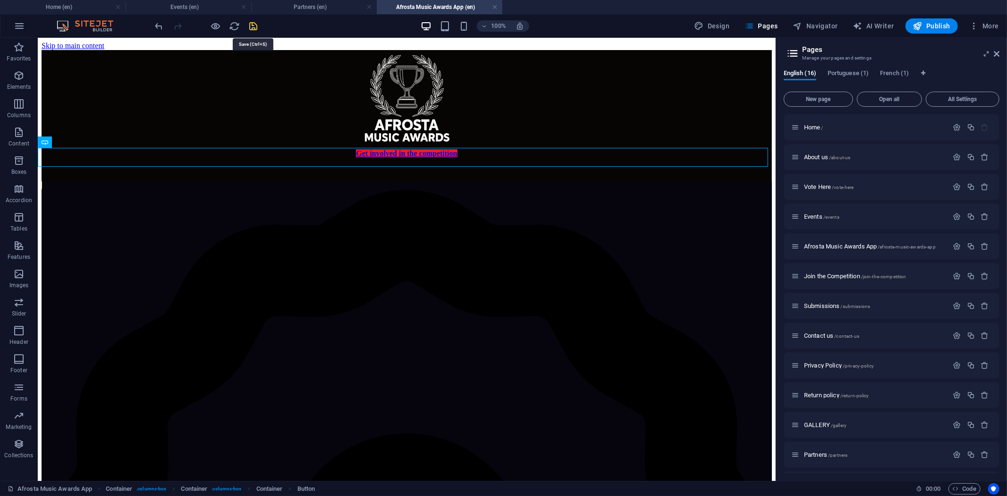
click at [254, 24] on icon "save" at bounding box center [253, 26] width 11 height 11
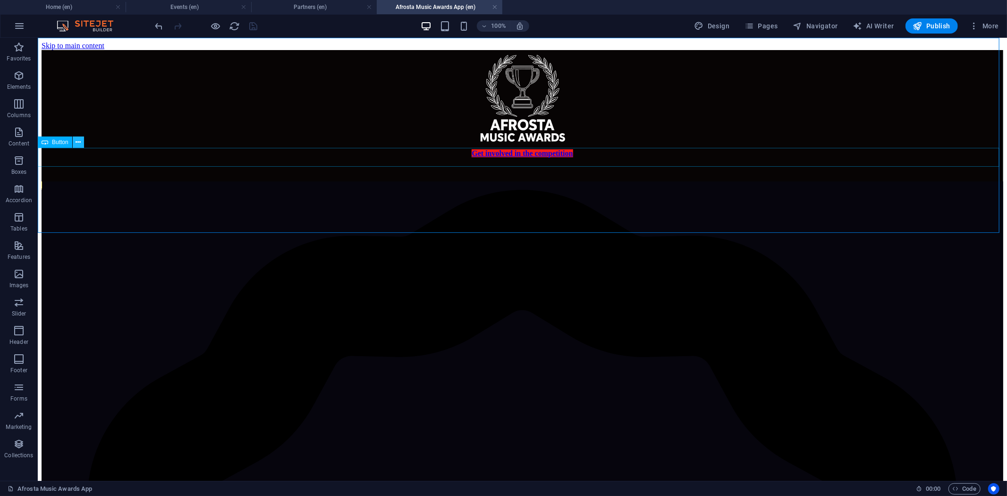
click at [76, 141] on icon at bounding box center [78, 142] width 5 height 10
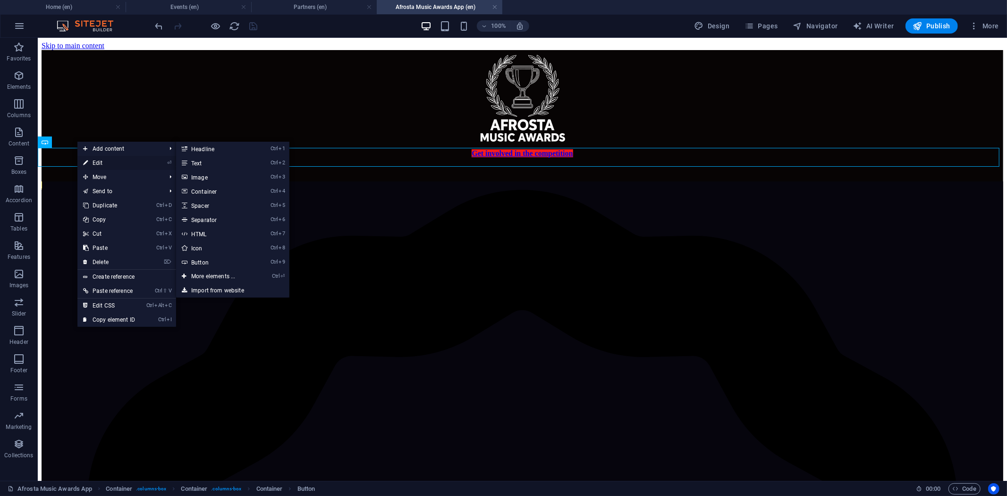
click at [99, 162] on link "⏎ Edit" at bounding box center [108, 163] width 63 height 14
select select
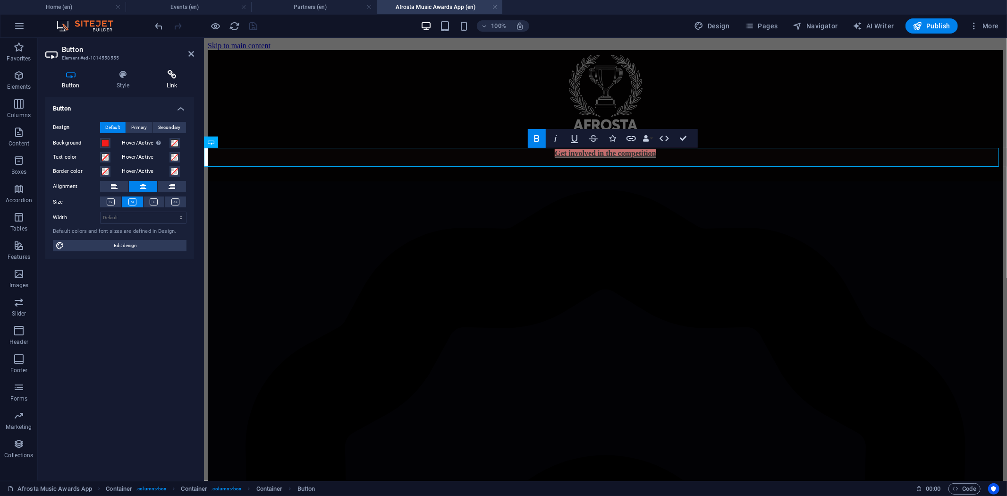
click at [166, 76] on icon at bounding box center [172, 74] width 44 height 9
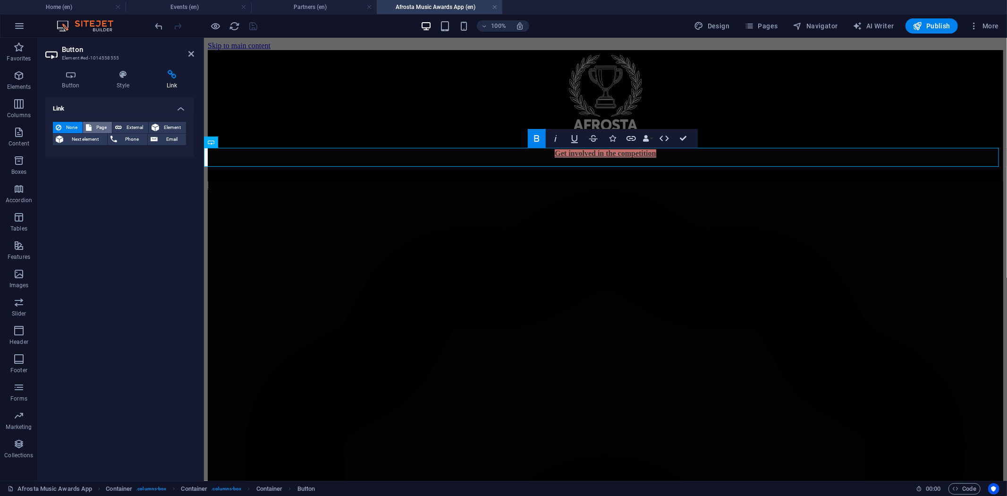
click at [97, 127] on span "Page" at bounding box center [101, 127] width 15 height 11
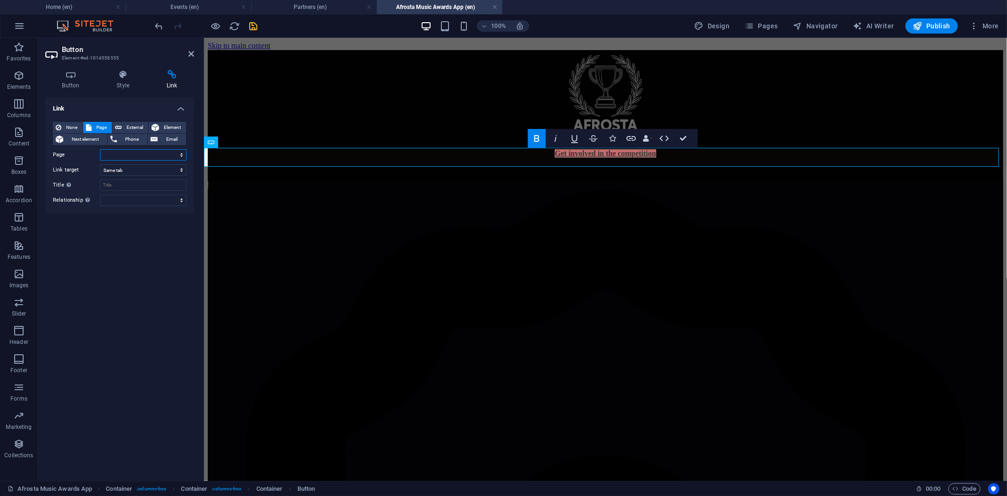
click at [119, 153] on select "Home About us Vote Here Events Afrosta Music Awards App Join the Competition Su…" at bounding box center [143, 154] width 86 height 11
click at [159, 152] on select "Home About us Vote Here Events Afrosta Music Awards App Join the Competition Su…" at bounding box center [143, 154] width 86 height 11
select select "5"
click at [100, 149] on select "Home About us Vote Here Events Afrosta Music Awards App Join the Competition Su…" at bounding box center [143, 154] width 86 height 11
click at [257, 26] on icon "save" at bounding box center [253, 26] width 11 height 11
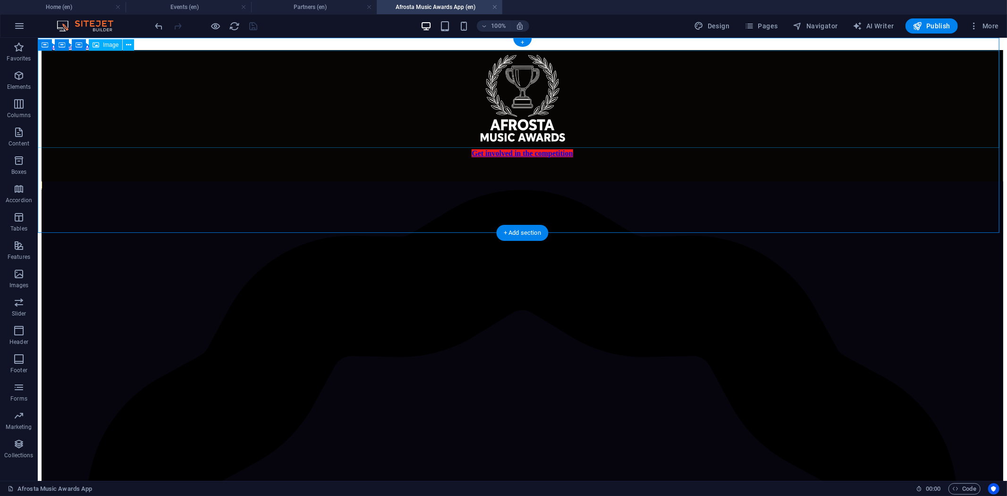
click at [510, 125] on figure at bounding box center [521, 99] width 961 height 99
select select "px"
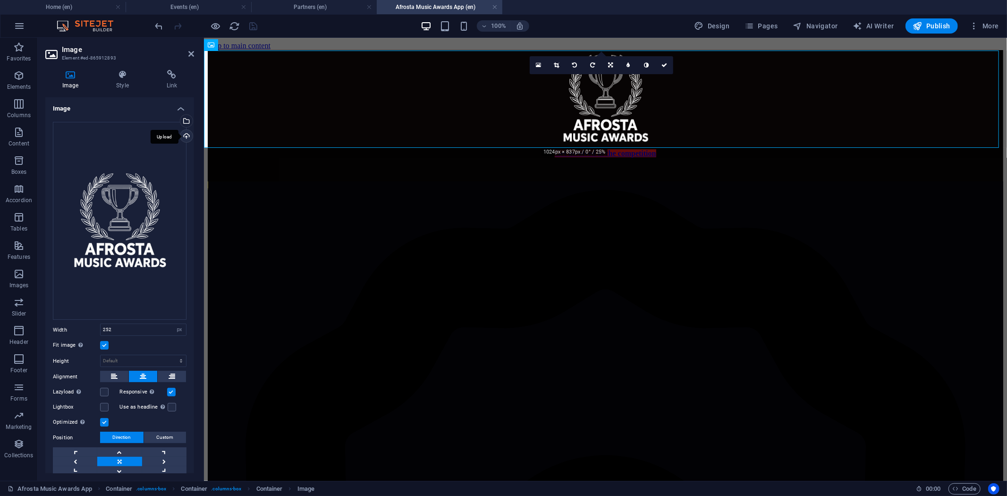
click at [185, 135] on div "Upload" at bounding box center [185, 137] width 14 height 14
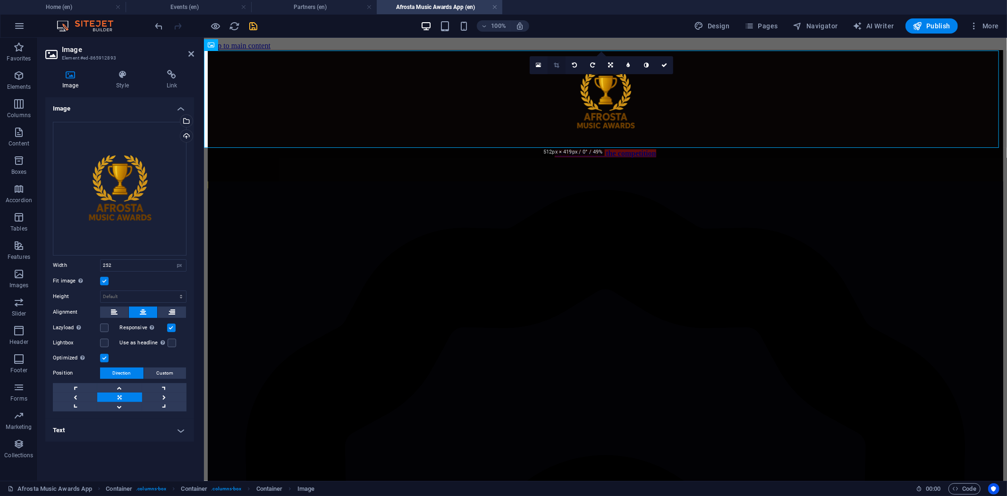
click at [556, 62] on icon at bounding box center [556, 65] width 5 height 6
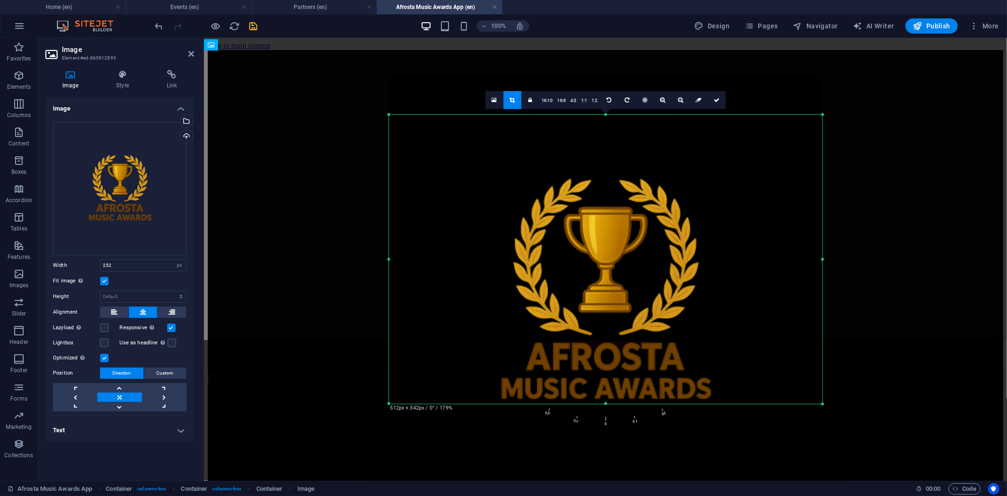
drag, startPoint x: 605, startPoint y: 437, endPoint x: 611, endPoint y: 372, distance: 65.4
click at [611, 372] on div "180 170 160 150 140 130 120 110 100 90 80 70 60 50 40 30 20 10 0 -10 -20 -30 -4…" at bounding box center [604, 259] width 433 height 289
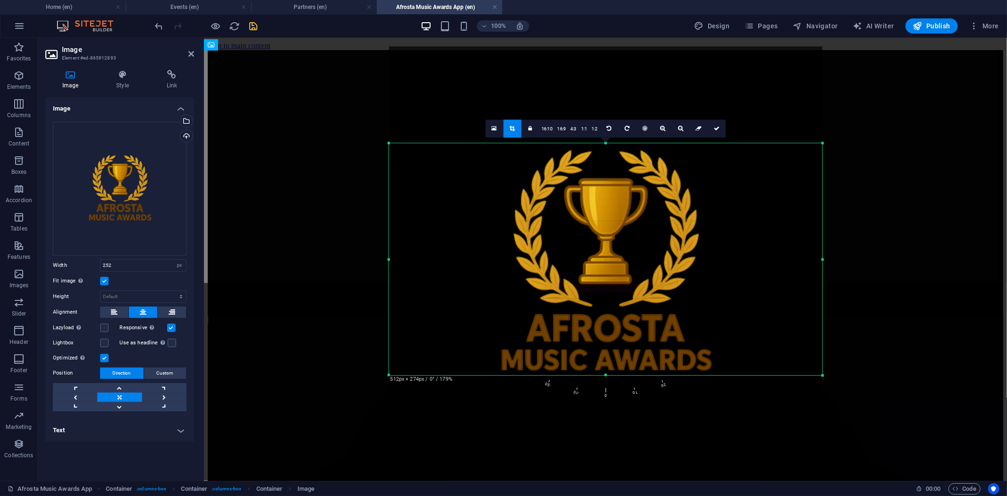
drag, startPoint x: 606, startPoint y: 114, endPoint x: 606, endPoint y: 171, distance: 57.1
click at [606, 171] on div "180 170 160 150 140 130 120 110 100 90 80 70 60 50 40 30 20 10 0 -10 -20 -30 -4…" at bounding box center [604, 259] width 433 height 232
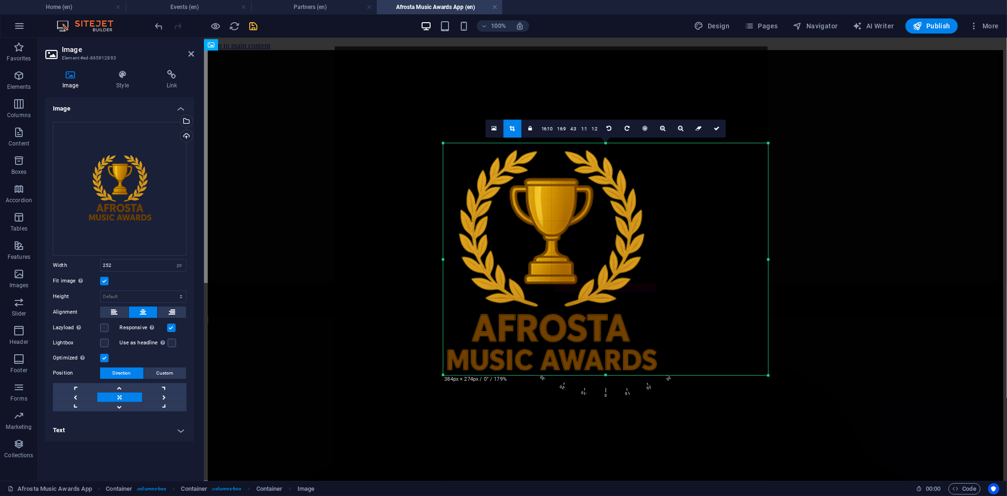
drag, startPoint x: 387, startPoint y: 261, endPoint x: 496, endPoint y: 251, distance: 109.9
click at [495, 249] on div "180 170 160 150 140 130 120 110 100 90 80 70 60 50 40 30 20 10 0 -10 -20 -30 -4…" at bounding box center [605, 259] width 325 height 232
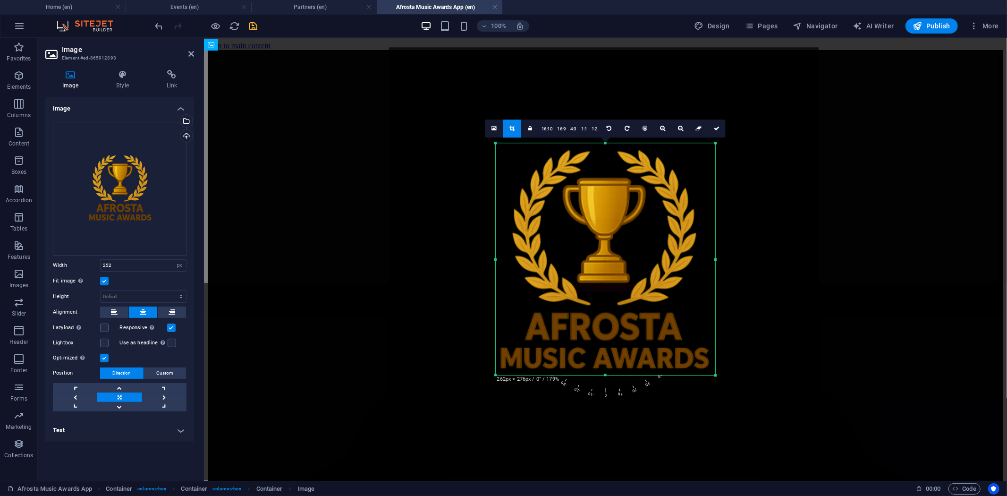
drag, startPoint x: 767, startPoint y: 261, endPoint x: 662, endPoint y: 279, distance: 106.3
click at [662, 279] on div "180 170 160 150 140 130 120 110 100 90 80 70 60 50 40 30 20 10 0 -10 -20 -30 -4…" at bounding box center [606, 259] width 220 height 232
drag, startPoint x: 511, startPoint y: 147, endPoint x: 711, endPoint y: 126, distance: 201.1
click at [711, 126] on link at bounding box center [716, 128] width 18 height 18
type input "465"
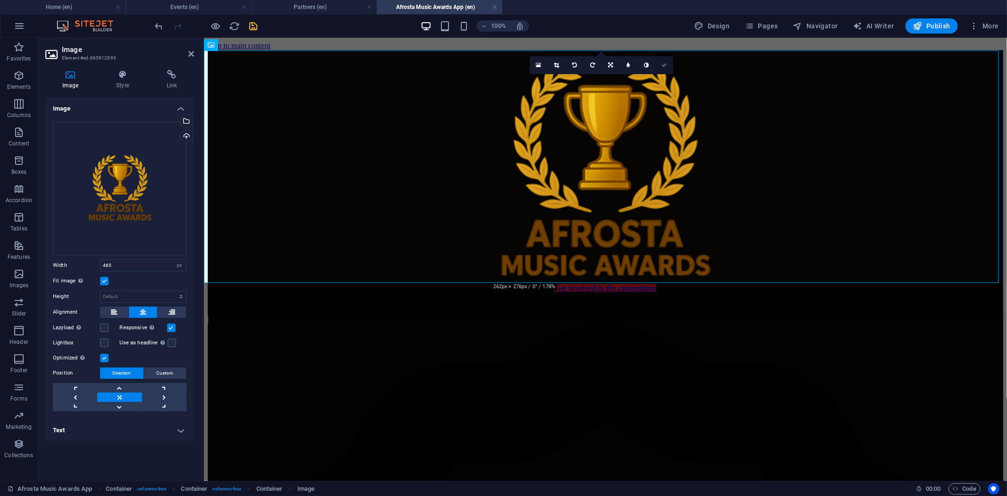
click at [660, 59] on link at bounding box center [664, 65] width 18 height 18
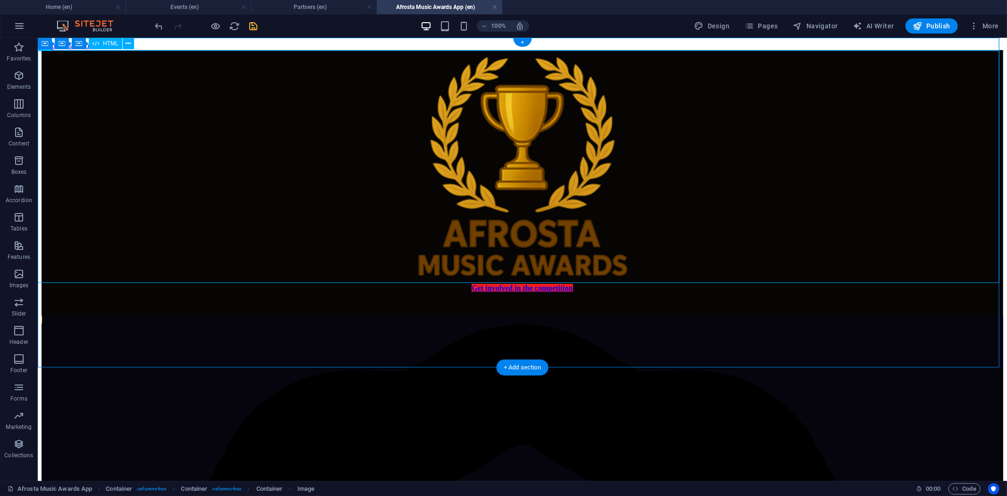
click at [252, 19] on div at bounding box center [206, 25] width 106 height 15
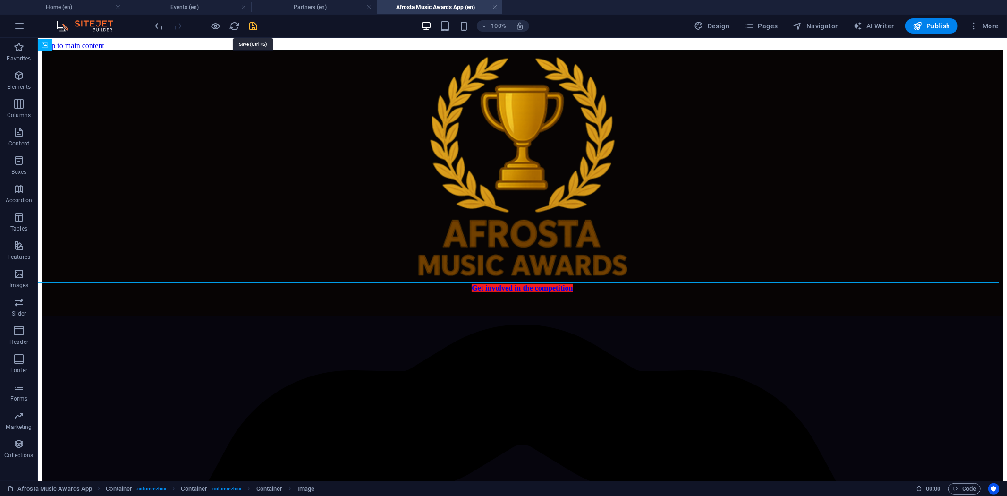
click at [255, 26] on icon "save" at bounding box center [253, 26] width 11 height 11
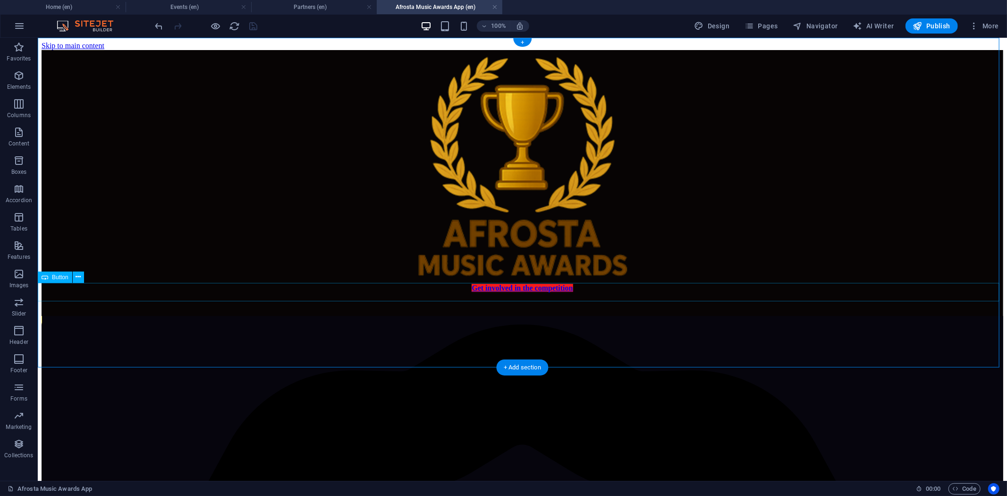
click at [448, 292] on div "Get involved in the competition" at bounding box center [521, 287] width 961 height 8
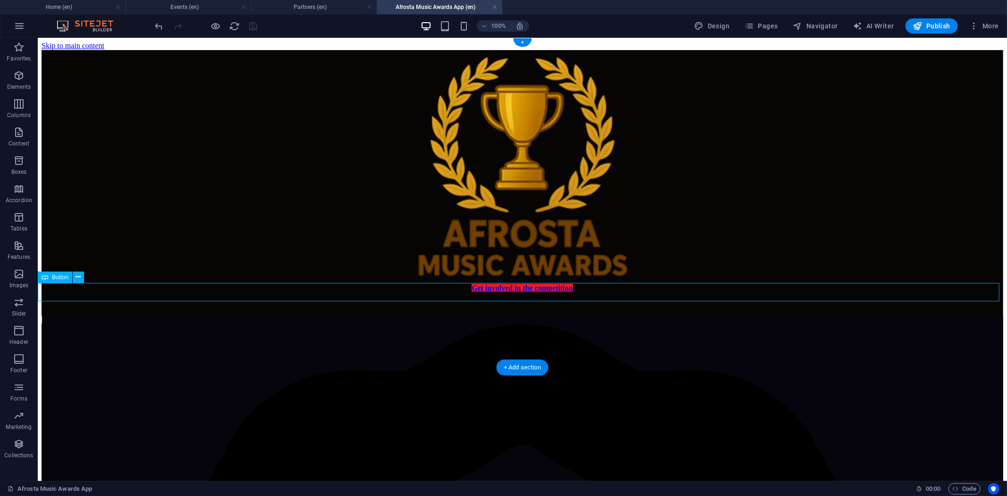
click at [448, 292] on div "Get involved in the competition" at bounding box center [521, 287] width 961 height 8
select select "5"
select select
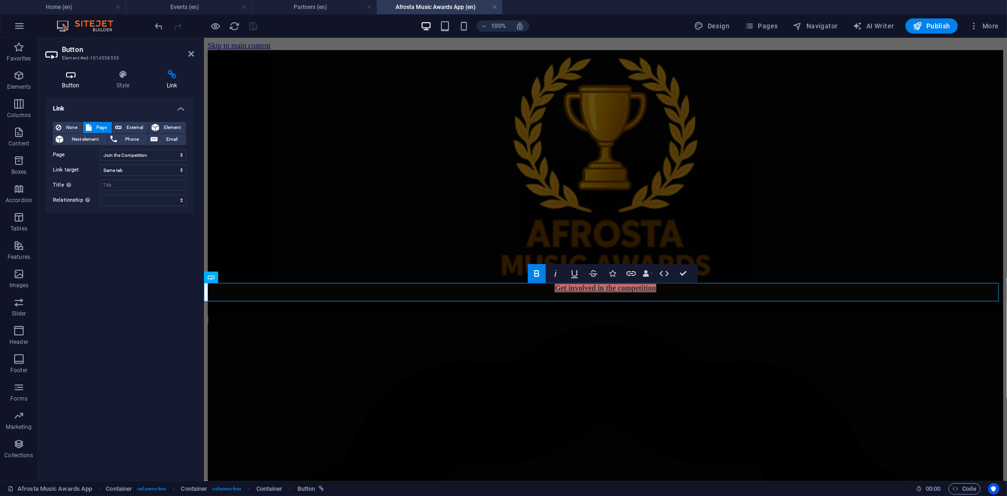
click at [71, 80] on h4 "Button" at bounding box center [72, 80] width 55 height 20
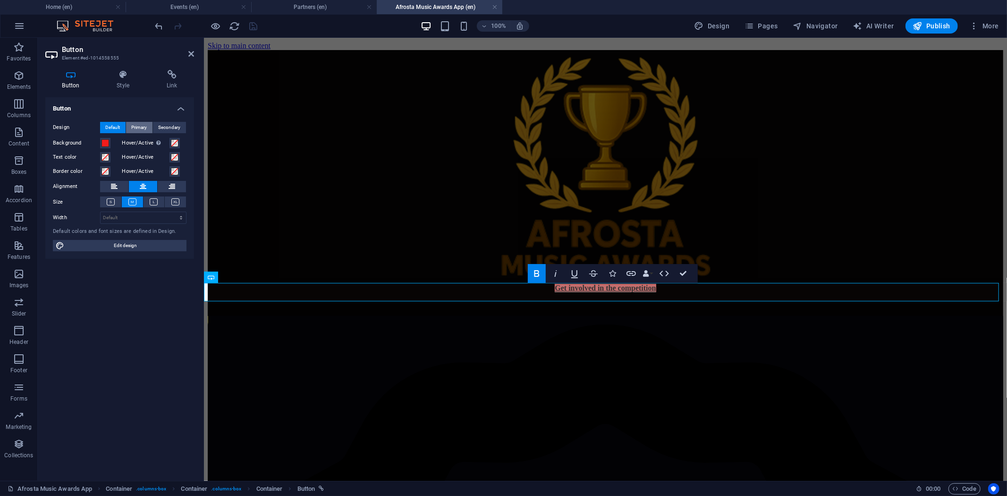
click at [142, 127] on span "Primary" at bounding box center [140, 127] width 16 height 11
click at [119, 128] on span "Default" at bounding box center [113, 127] width 15 height 11
click at [153, 204] on icon at bounding box center [154, 201] width 8 height 7
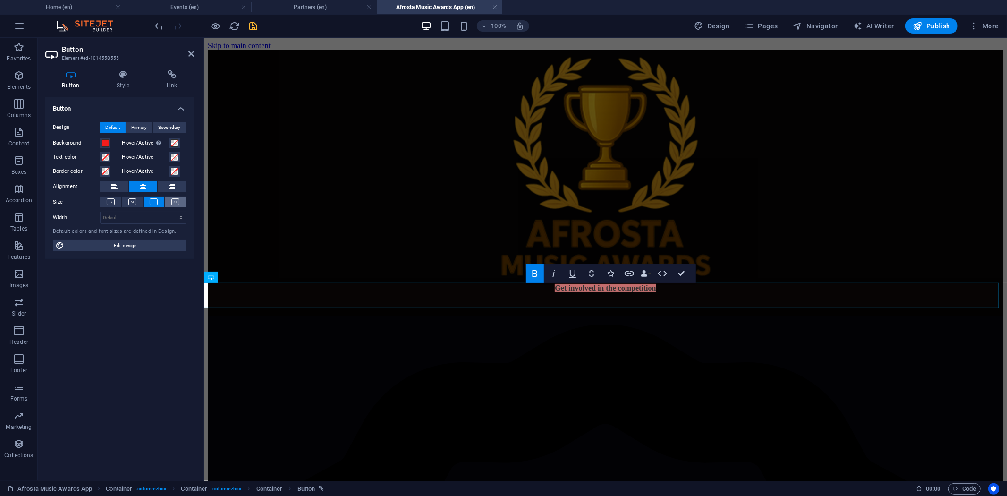
click at [170, 201] on button at bounding box center [175, 201] width 21 height 11
click at [154, 202] on icon at bounding box center [154, 201] width 8 height 7
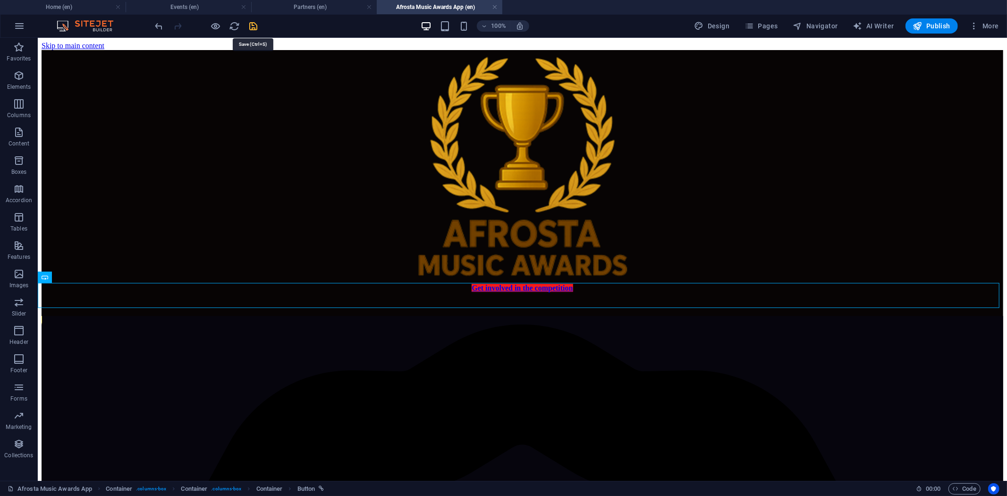
click at [252, 25] on icon "save" at bounding box center [253, 26] width 11 height 11
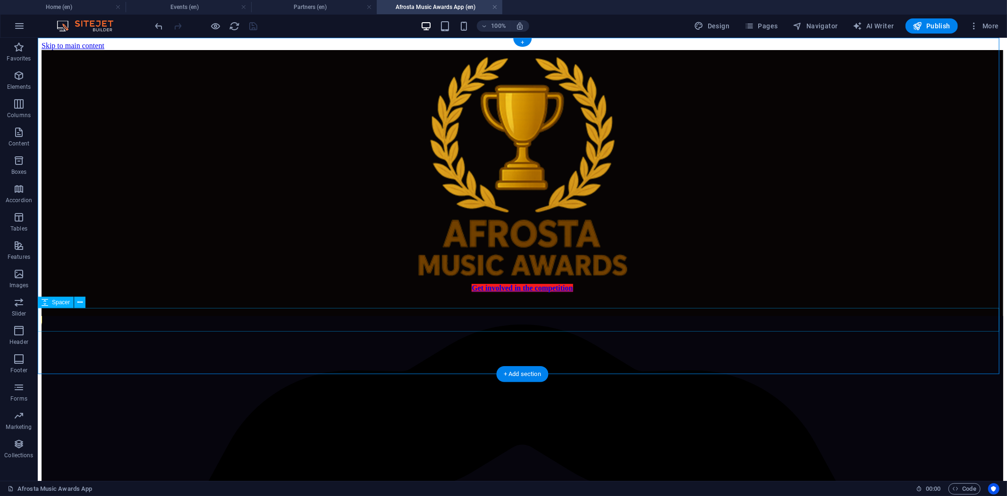
click at [540, 315] on div at bounding box center [521, 304] width 961 height 24
select select "px"
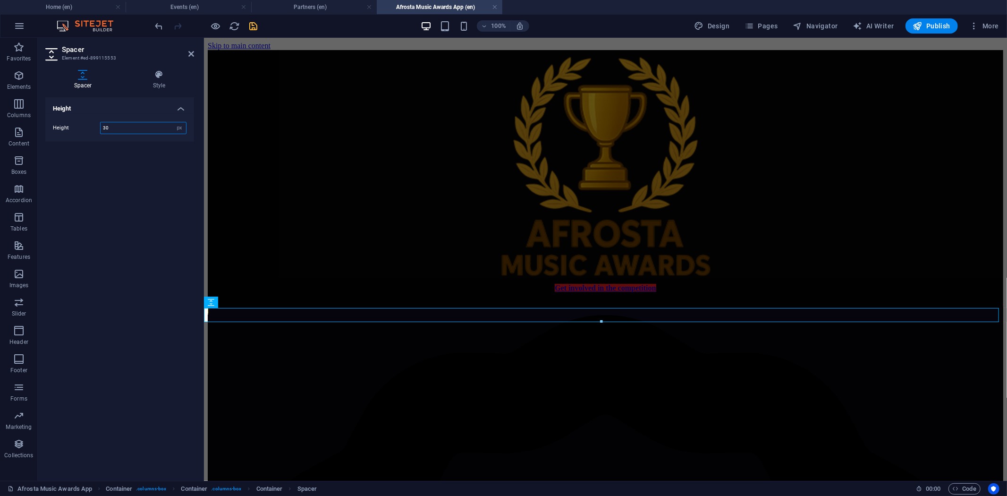
drag, startPoint x: 121, startPoint y: 128, endPoint x: 87, endPoint y: 127, distance: 34.5
click at [87, 127] on div "Height 30 px rem vh vw" at bounding box center [120, 128] width 134 height 12
type input "25"
click at [114, 185] on div "Height Height 25 px rem vh vw" at bounding box center [119, 285] width 149 height 376
click at [256, 22] on icon "save" at bounding box center [253, 26] width 11 height 11
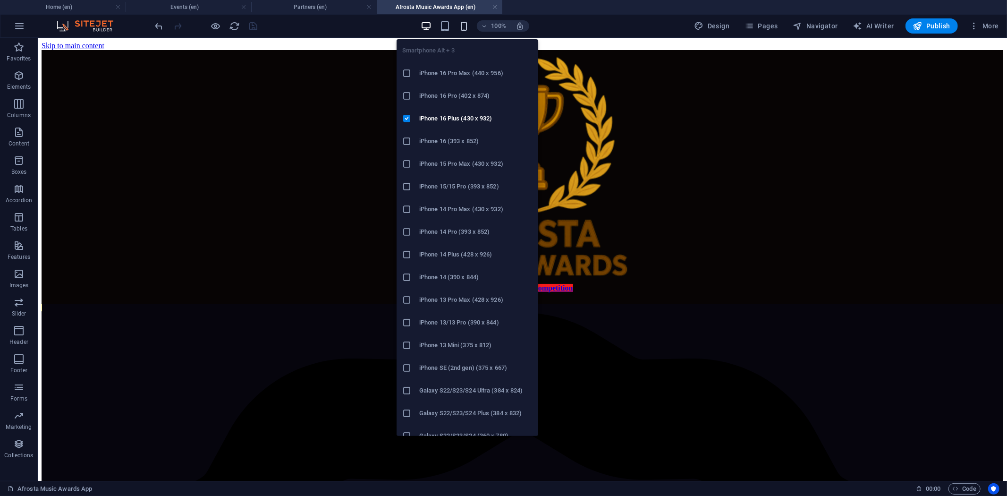
click at [464, 25] on icon "button" at bounding box center [463, 26] width 11 height 11
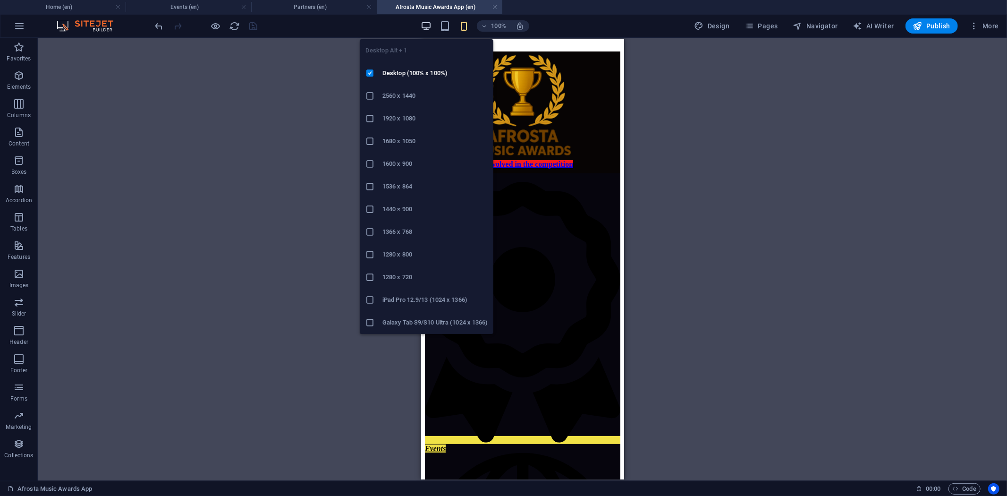
click at [424, 21] on icon "button" at bounding box center [425, 26] width 11 height 11
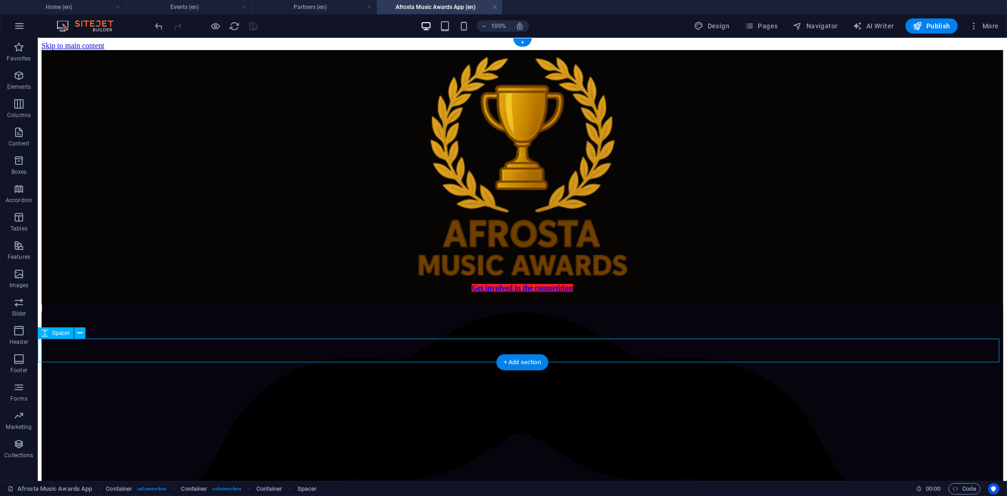
select select "px"
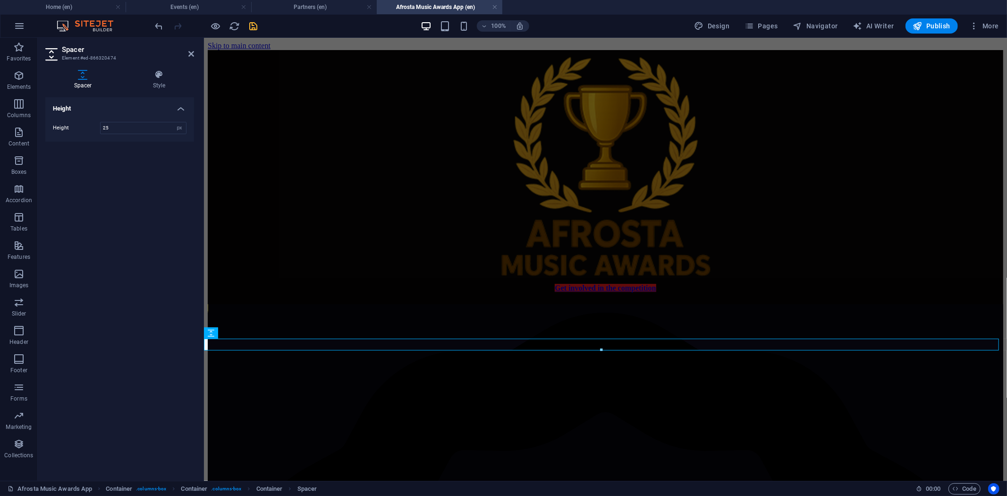
type input "25"
click at [129, 175] on div "Height Height 25 px rem vh vw" at bounding box center [119, 285] width 149 height 376
click at [252, 26] on icon "save" at bounding box center [253, 26] width 11 height 11
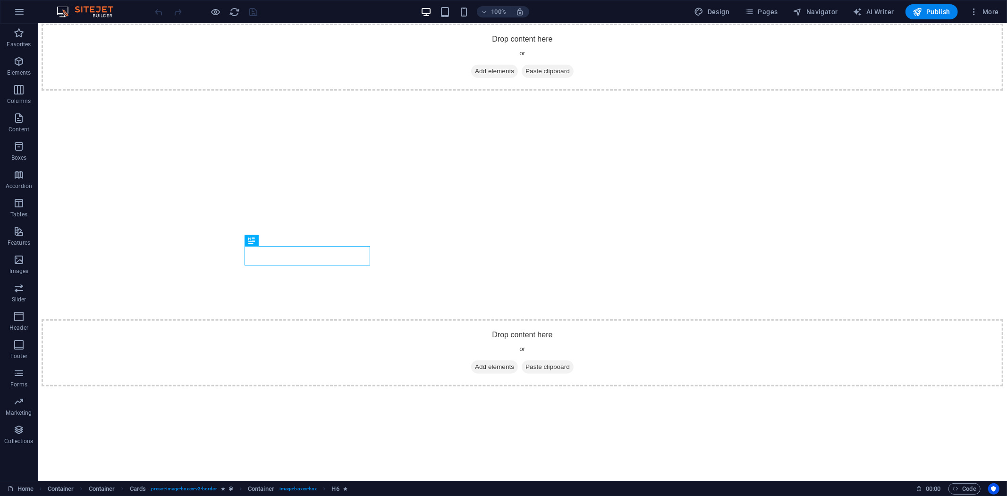
scroll to position [551, 0]
click at [768, 7] on span "Pages" at bounding box center [760, 11] width 33 height 9
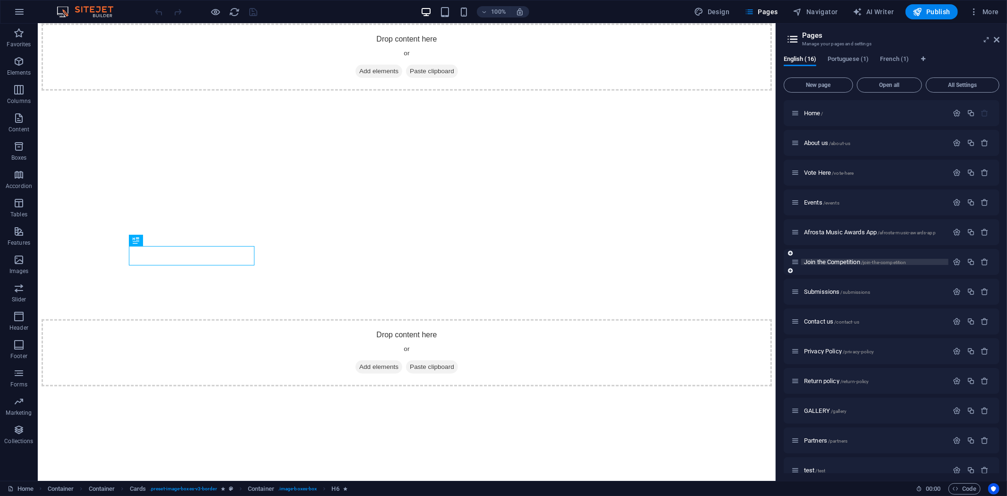
click at [817, 260] on span "Join the Competition /join-the-competition" at bounding box center [855, 261] width 102 height 7
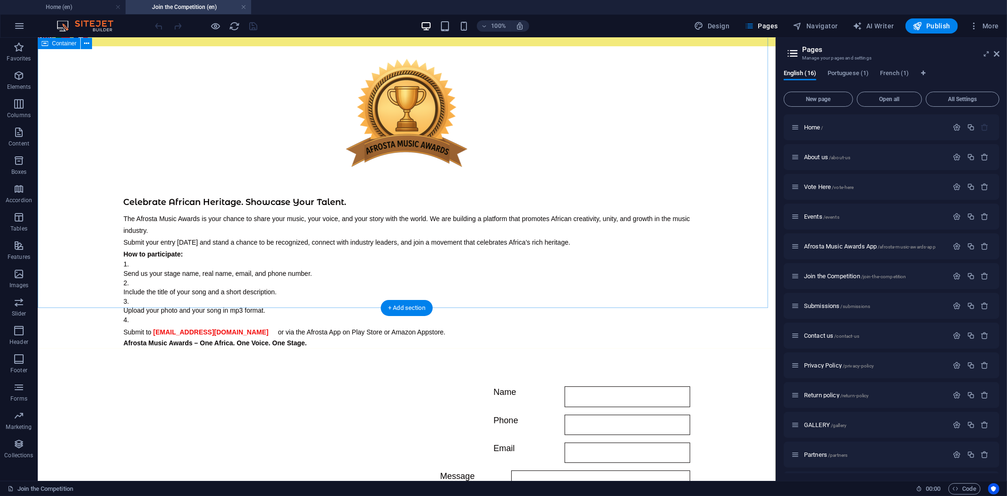
scroll to position [11, 0]
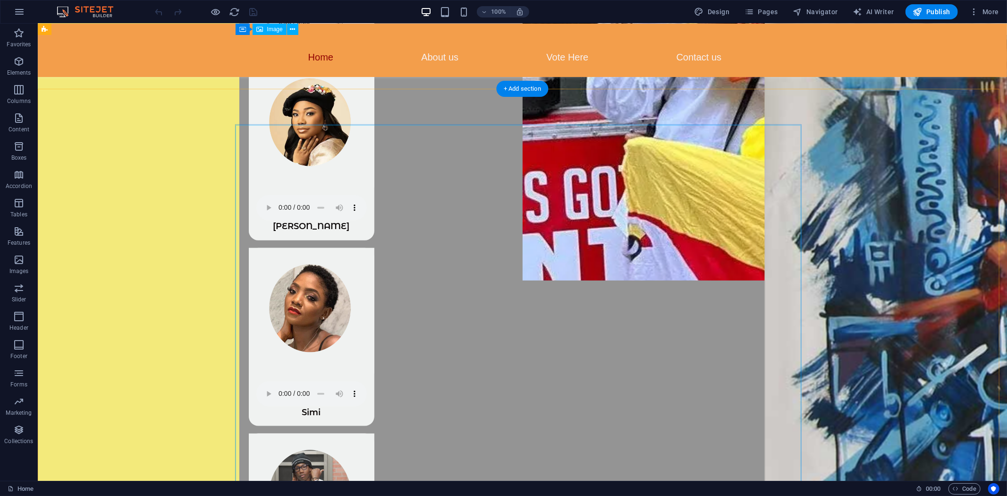
scroll to position [709, 0]
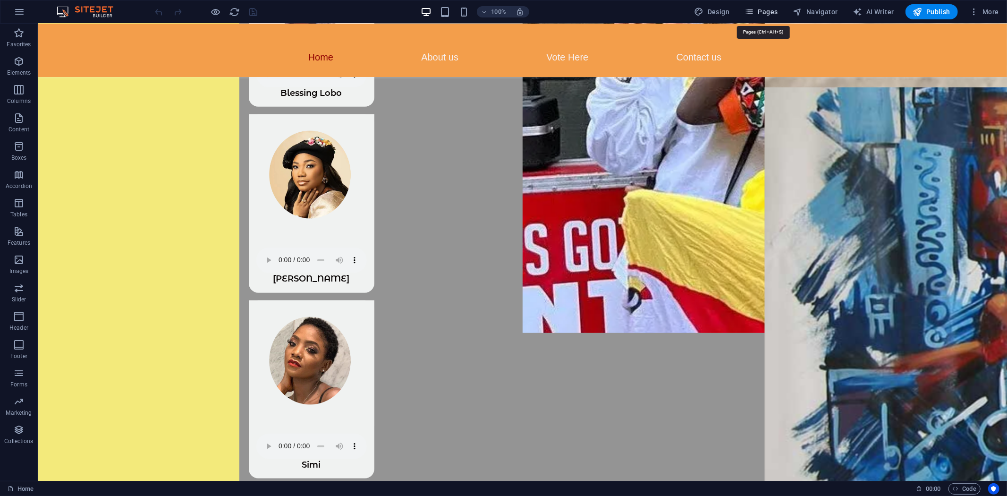
click at [774, 8] on span "Pages" at bounding box center [760, 11] width 33 height 9
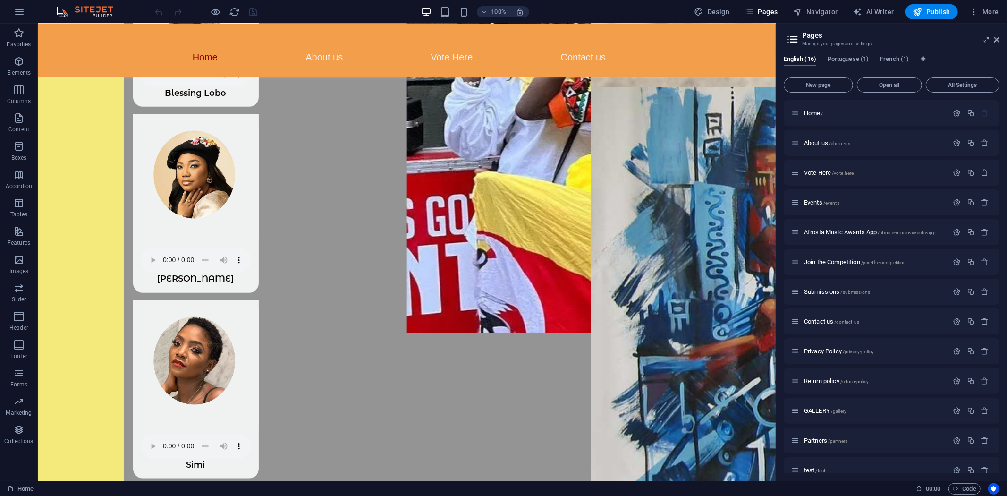
scroll to position [102, 0]
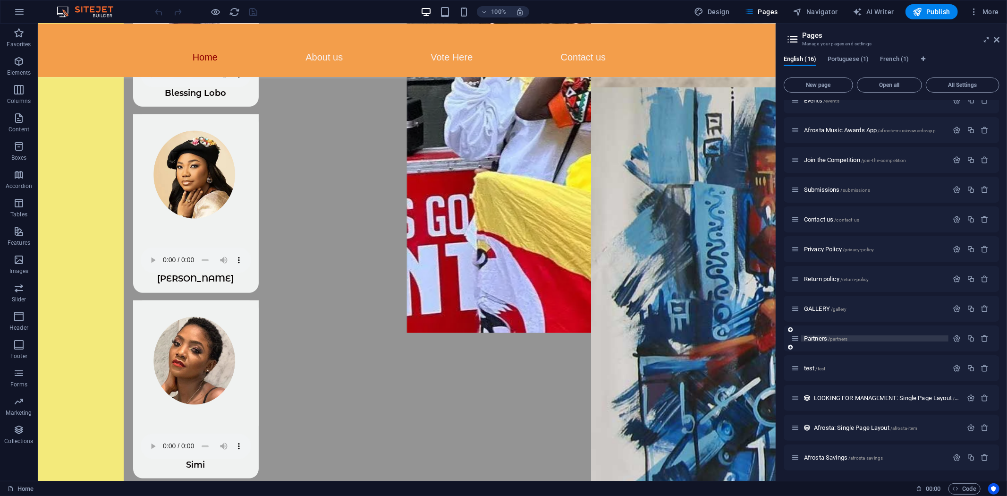
click at [818, 336] on span "Partners /partners" at bounding box center [825, 338] width 43 height 7
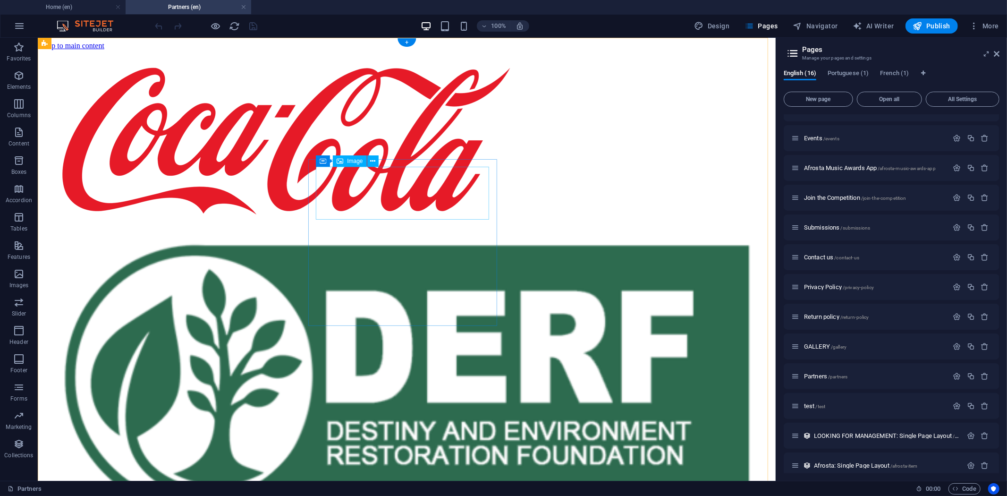
scroll to position [0, 0]
click at [406, 42] on div "+" at bounding box center [406, 42] width 18 height 8
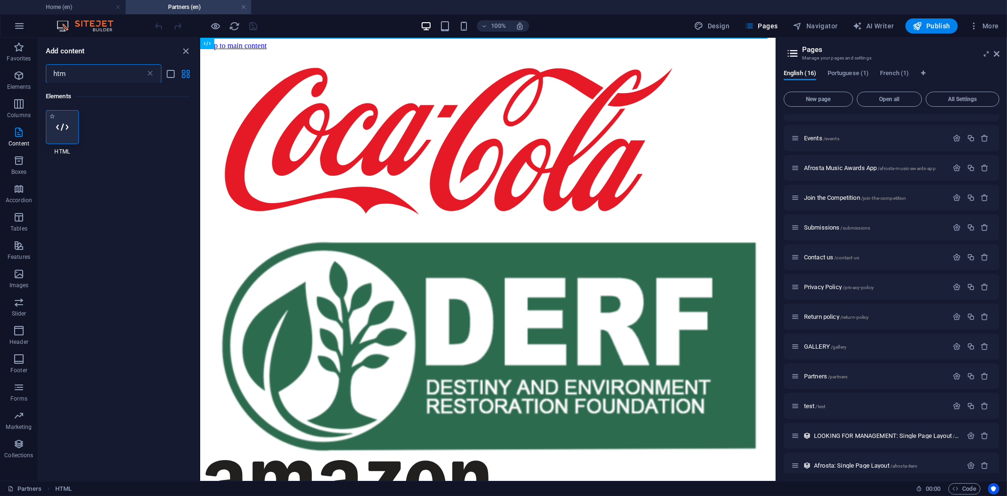
type input "htm"
click at [68, 135] on div at bounding box center [62, 127] width 33 height 34
click at [200, 135] on div "Drag here to replace the existing content. Press “Ctrl” if you want to create a…" at bounding box center [487, 259] width 575 height 443
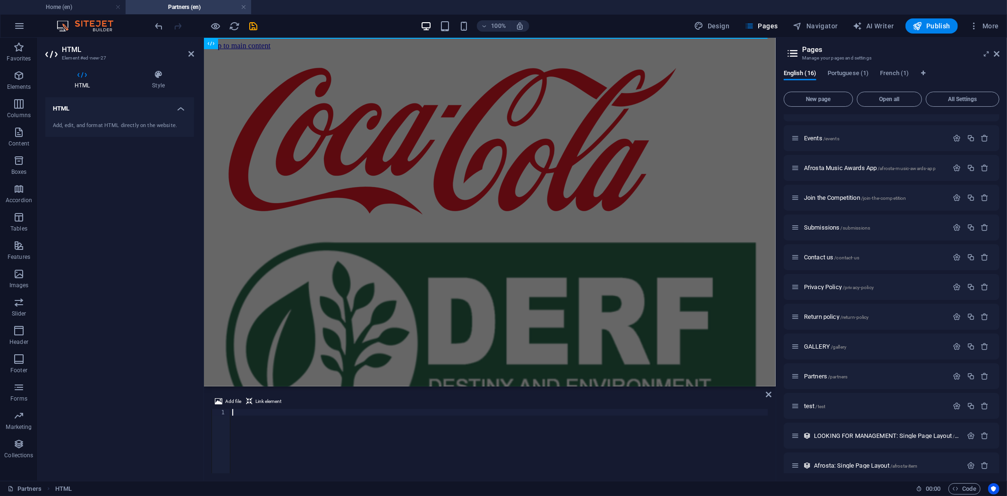
type textarea "<iframe src="https://docs.google.com/forms/d/e/1FAIpQLSeBLaYoPKLVSf3Ill4fs6CySO…"
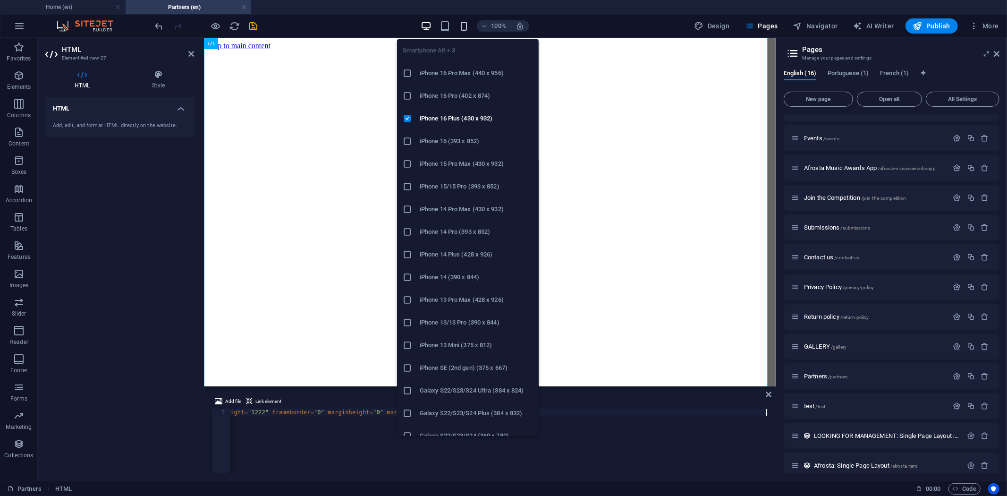
click at [460, 28] on icon "button" at bounding box center [463, 26] width 11 height 11
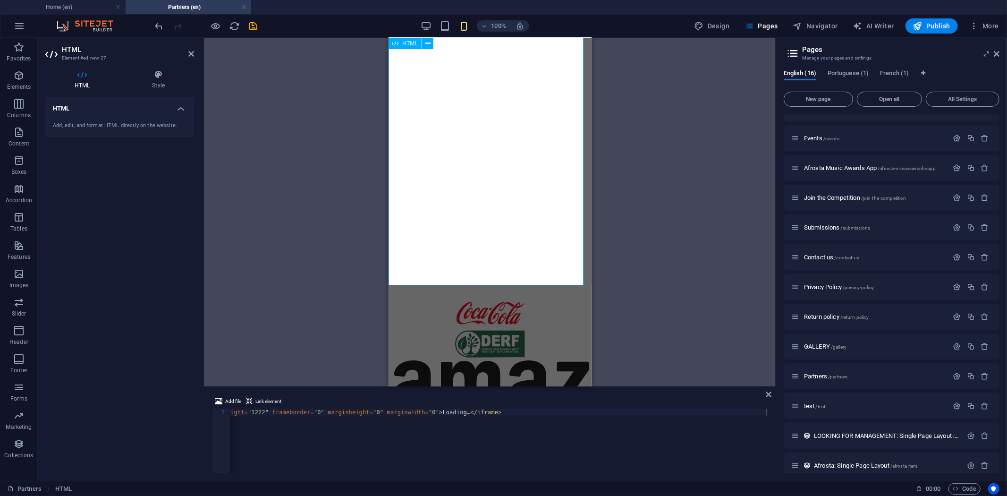
scroll to position [332, 0]
click at [260, 24] on div "100% Design Pages Navigator AI Writer Publish More" at bounding box center [577, 25] width 849 height 15
click at [252, 24] on icon "save" at bounding box center [253, 26] width 11 height 11
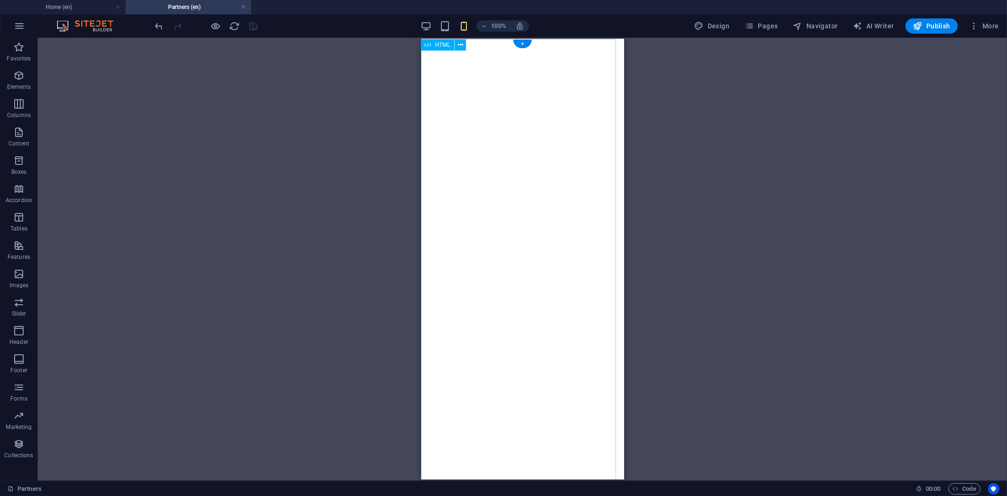
scroll to position [0, 0]
click at [438, 60] on div "Loading…" at bounding box center [521, 340] width 195 height 579
click at [442, 45] on div "Drag here to replace the existing content. Press “Ctrl” if you want to create a…" at bounding box center [522, 259] width 969 height 443
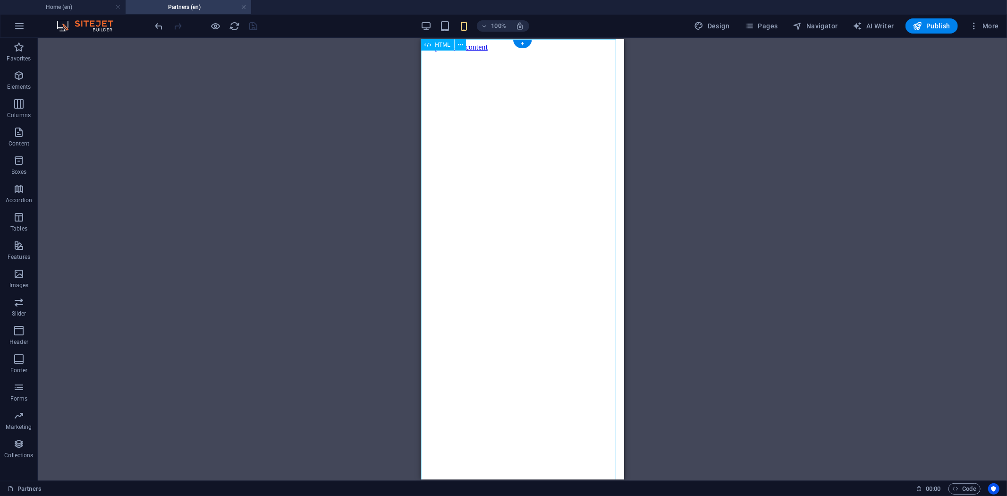
click at [437, 46] on div "Drag here to replace the existing content. Press “Ctrl” if you want to create a…" at bounding box center [522, 259] width 969 height 443
click at [436, 46] on div "Drag here to replace the existing content. Press “Ctrl” if you want to create a…" at bounding box center [522, 259] width 969 height 443
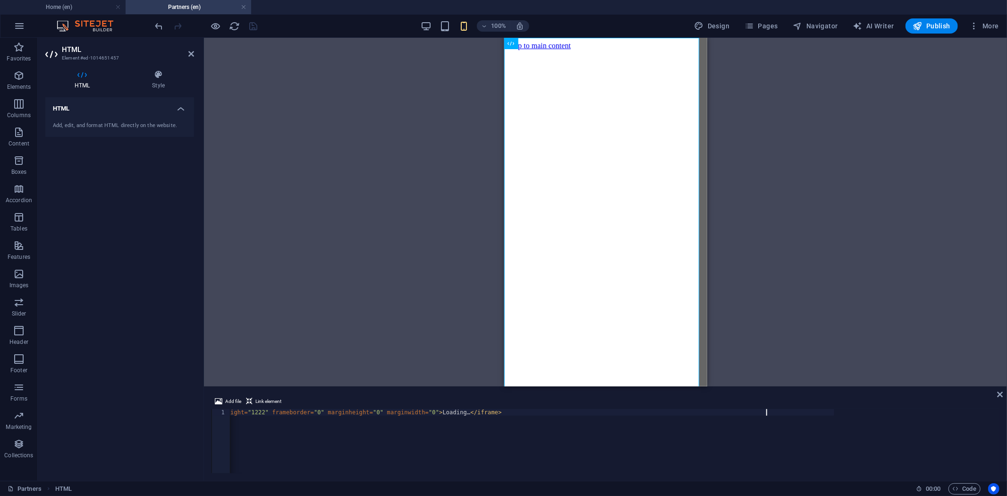
click at [263, 412] on div "< iframe src = "https://docs.google.com/forms/d/e/1FAIpQLSeBLaYoPKLVSf3Ill4fs6C…" at bounding box center [449, 447] width 769 height 77
click at [265, 412] on div "< iframe src = "https://docs.google.com/forms/d/e/1FAIpQLSeBLaYoPKLVSf3Ill4fs6C…" at bounding box center [614, 447] width 769 height 76
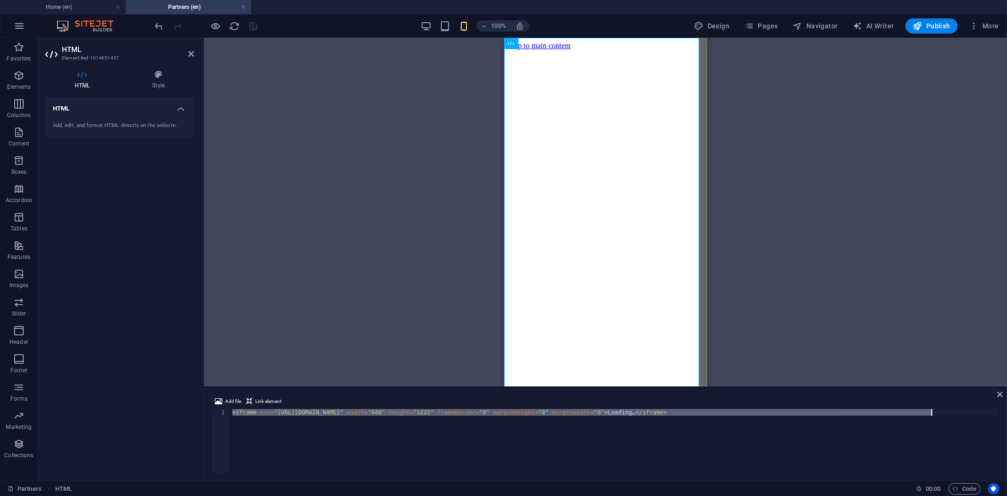
paste textarea "09"
type textarea "<iframe src="https://docs.google.com/forms/d/e/1FAIpQLSeBLaYoPKLVSf3Ill4fs6CySO…"
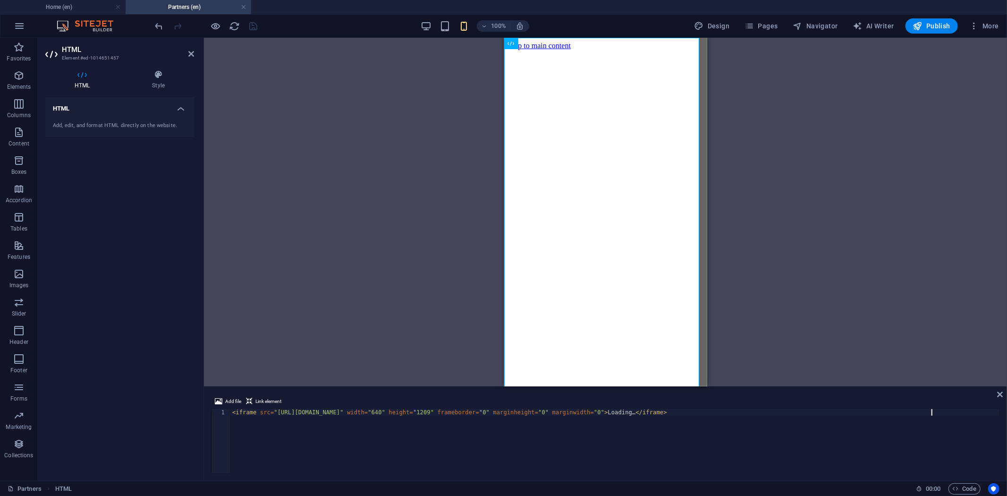
click at [284, 25] on div "100% Design Pages Navigator AI Writer Publish More" at bounding box center [577, 25] width 849 height 15
click at [252, 25] on icon "save" at bounding box center [253, 26] width 11 height 11
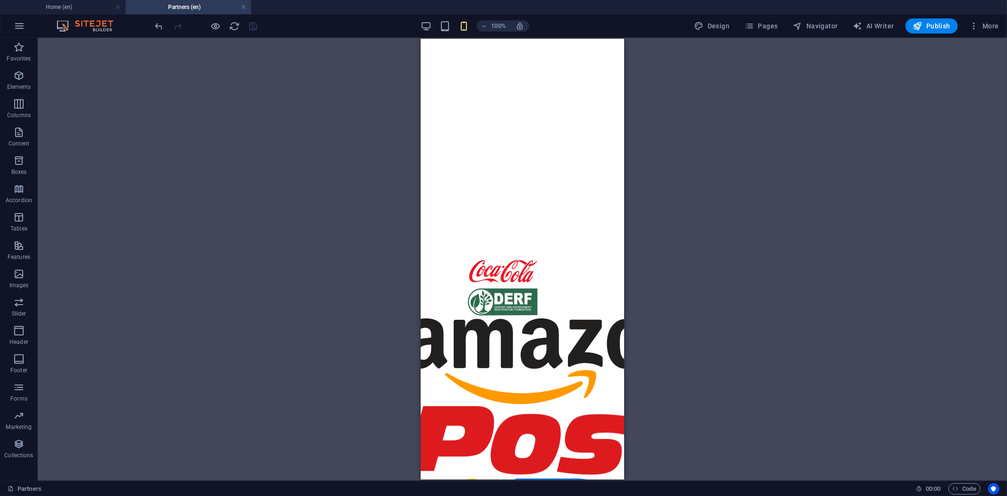
scroll to position [367, 0]
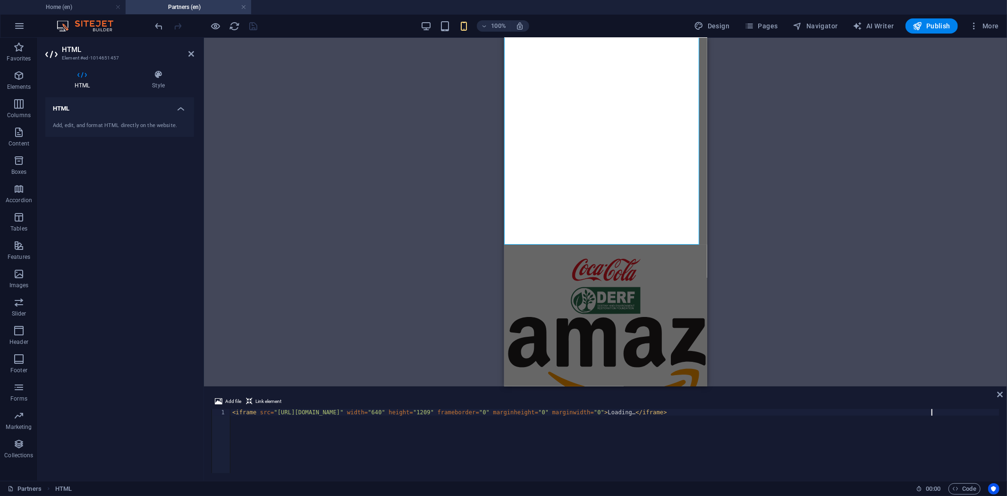
click at [419, 411] on div "< iframe src = "https://docs.google.com/forms/d/e/1FAIpQLSeBLaYoPKLVSf3Ill4fs6C…" at bounding box center [614, 447] width 769 height 77
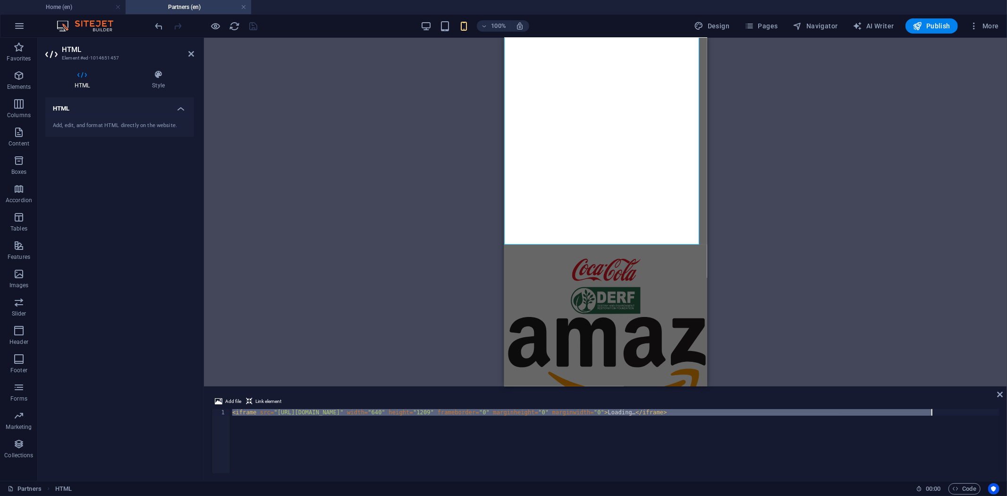
type textarea "<iframe src="https://docs.google.com/forms/d/e/1FAIpQLSeBLaYoPKLVSf3Ill4fs6CySO…"
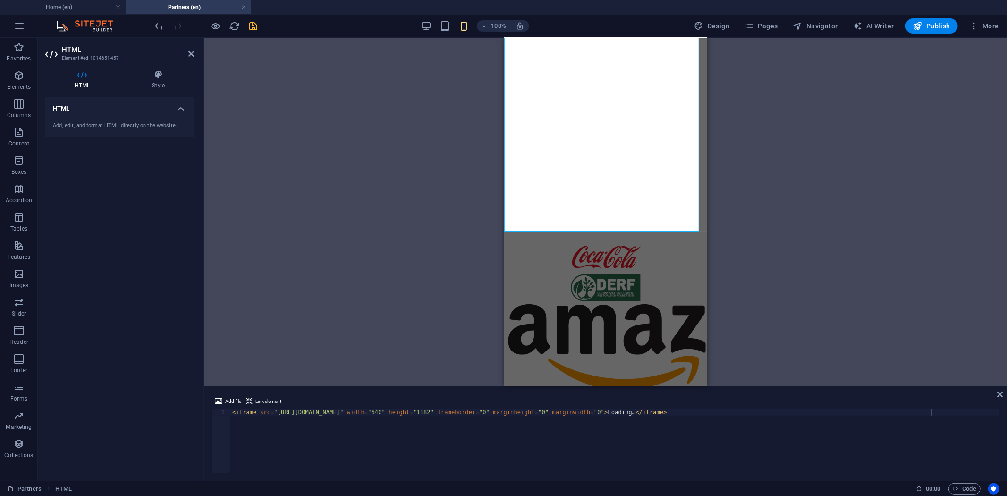
click at [280, 29] on div "100% Design Pages Navigator AI Writer Publish More" at bounding box center [577, 25] width 849 height 15
click at [256, 25] on icon "save" at bounding box center [253, 26] width 11 height 11
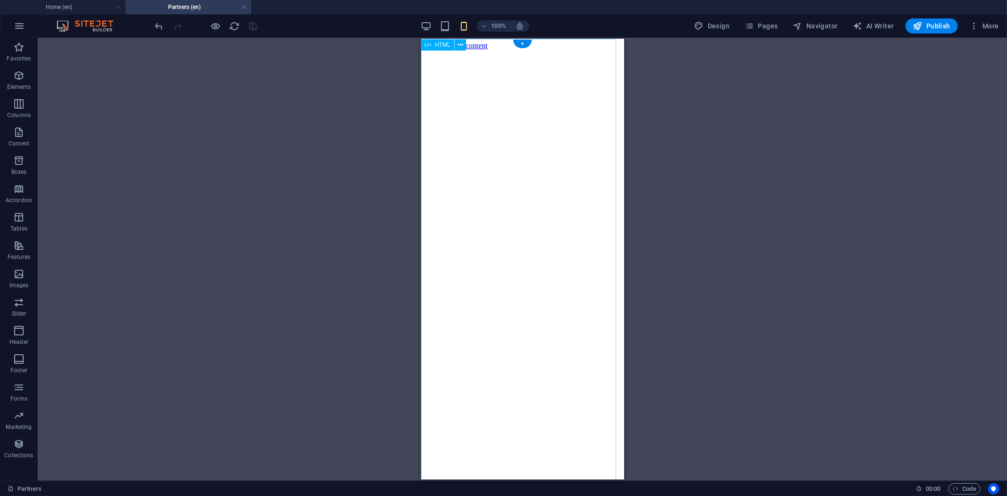
scroll to position [0, 0]
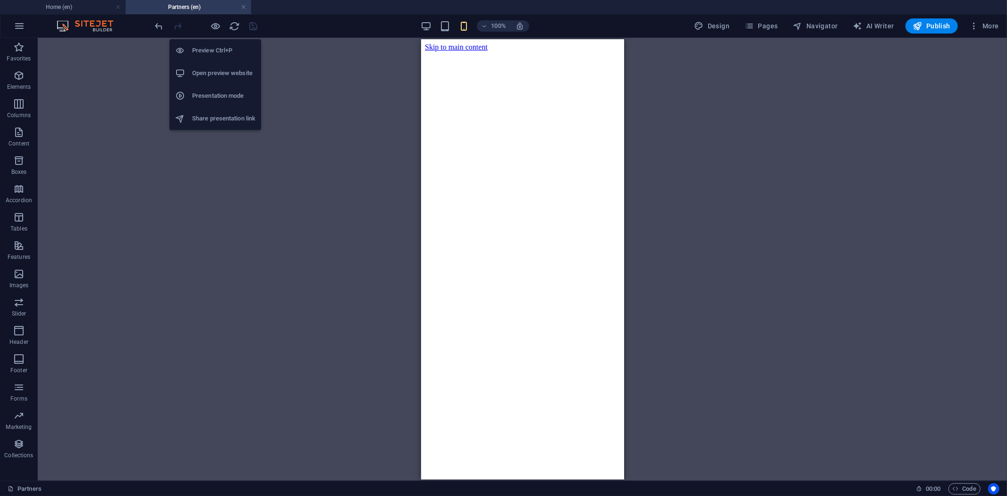
click at [222, 22] on div at bounding box center [206, 25] width 106 height 15
click at [219, 25] on icon "button" at bounding box center [215, 26] width 11 height 11
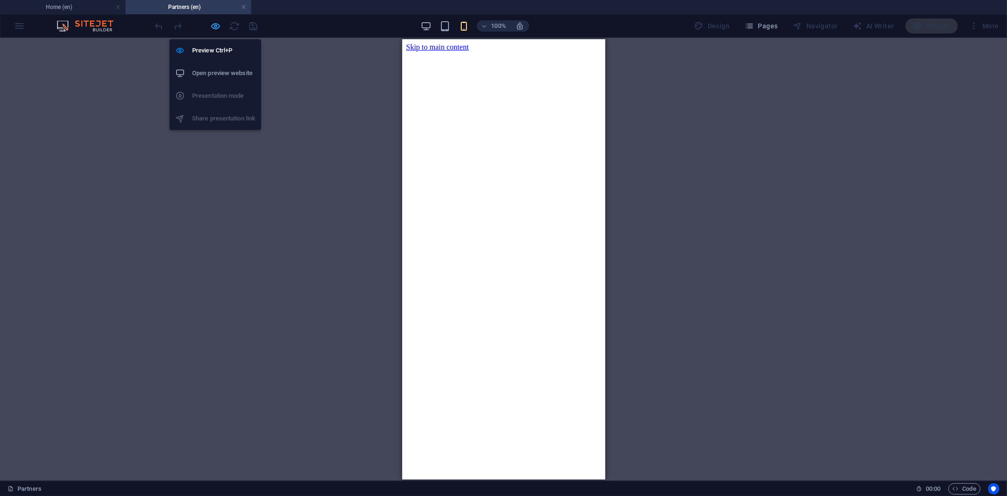
click at [218, 27] on icon "button" at bounding box center [215, 26] width 11 height 11
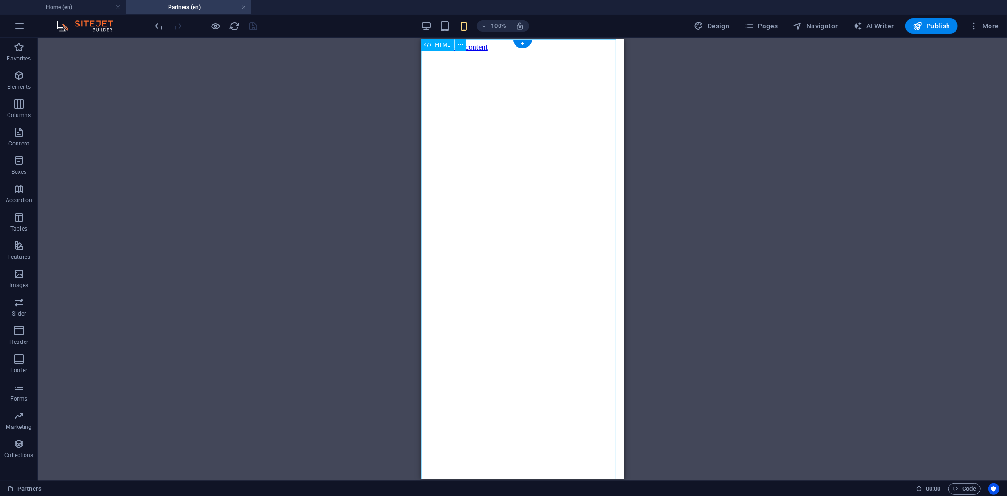
click at [523, 61] on div "Loading…" at bounding box center [521, 331] width 195 height 560
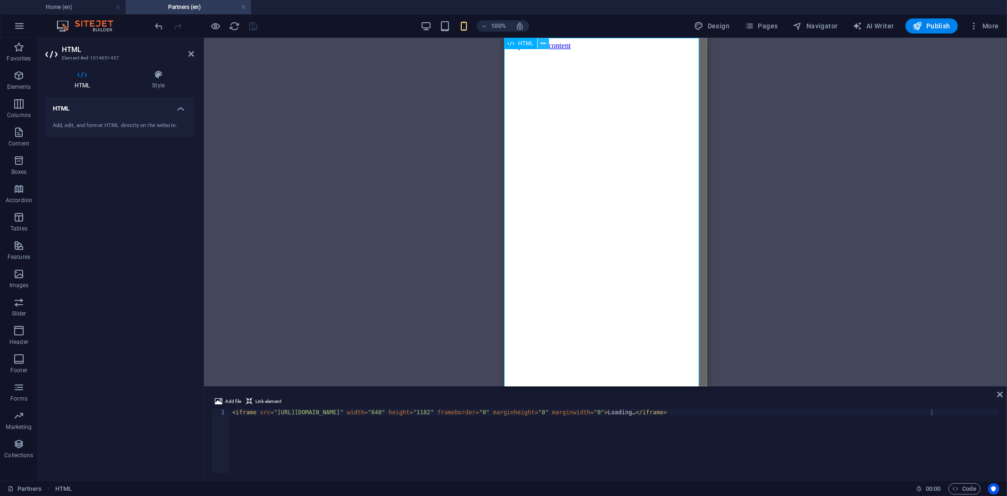
click at [543, 39] on icon at bounding box center [543, 44] width 5 height 10
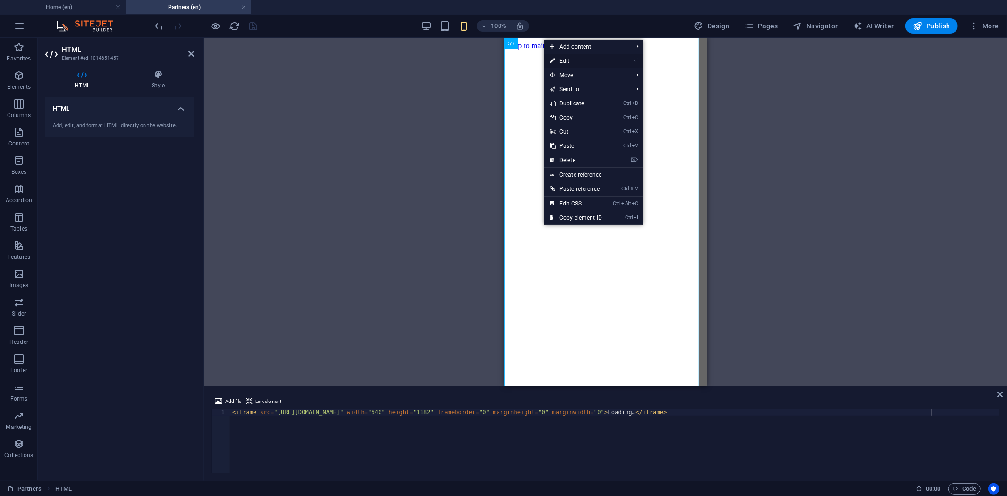
click at [566, 62] on link "⏎ Edit" at bounding box center [575, 61] width 63 height 14
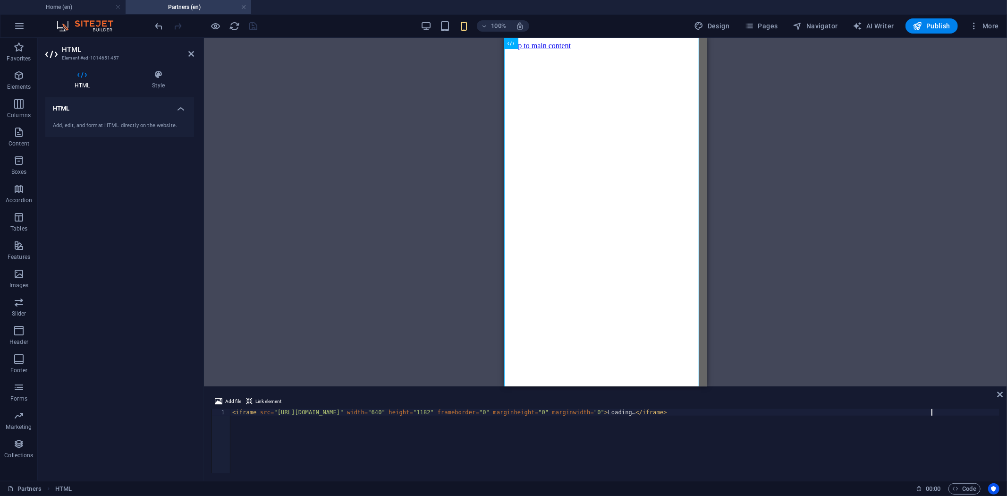
click at [336, 412] on div "< iframe src = "https://docs.google.com/forms/d/e/1FAIpQLSeBLaYoPKLVSf3Ill4fs6C…" at bounding box center [614, 447] width 769 height 77
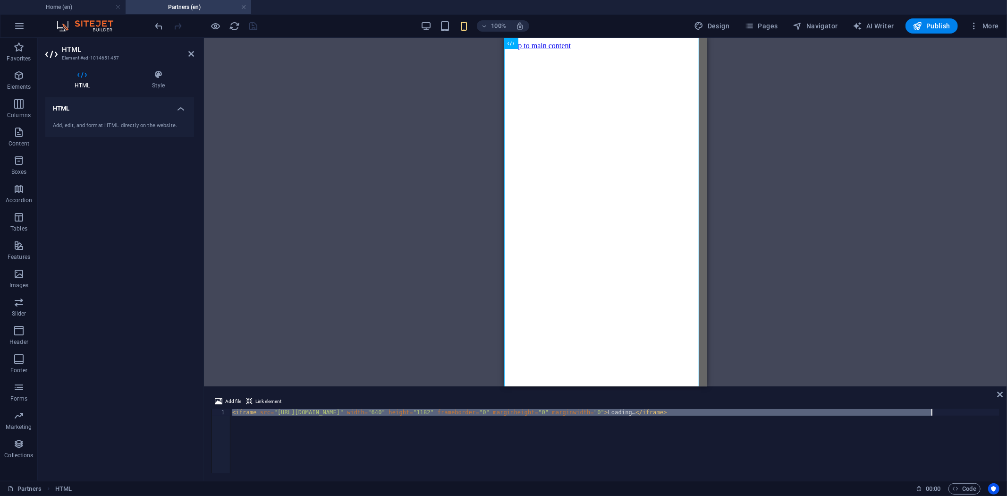
paste textarea "48"
type textarea "<iframe src="https://docs.google.com/forms/d/e/1FAIpQLSeBLaYoPKLVSf3Ill4fs6CySO…"
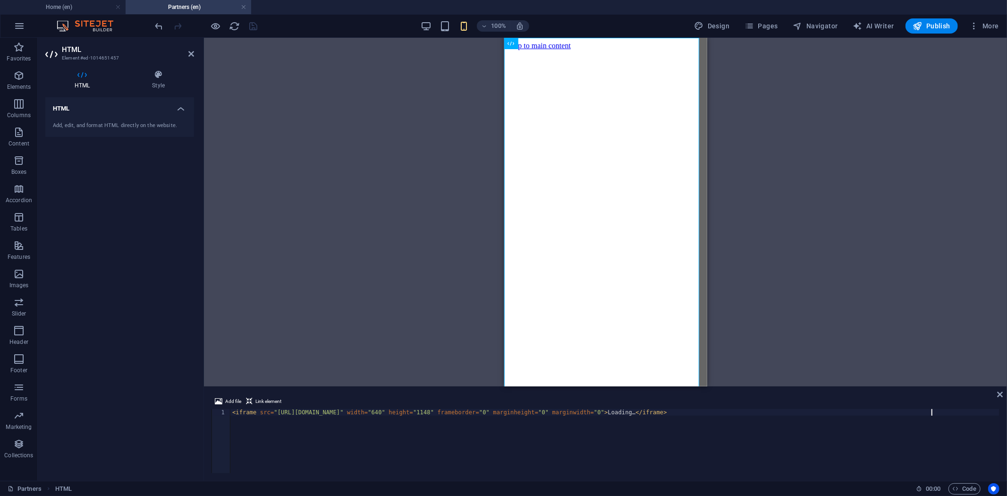
click at [276, 23] on div "100% Design Pages Navigator AI Writer Publish More" at bounding box center [577, 25] width 849 height 15
drag, startPoint x: 253, startPoint y: 27, endPoint x: 303, endPoint y: 65, distance: 62.6
click at [253, 27] on icon "save" at bounding box center [253, 26] width 11 height 11
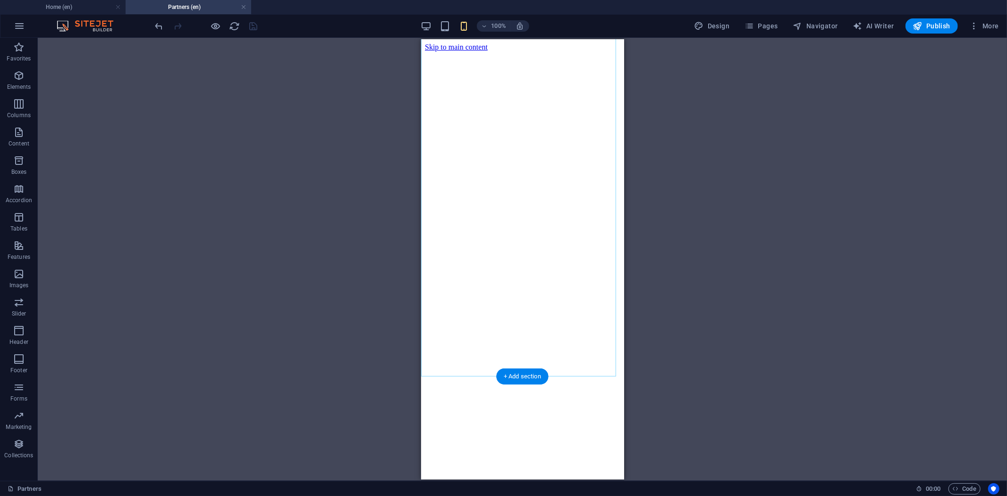
scroll to position [459, 0]
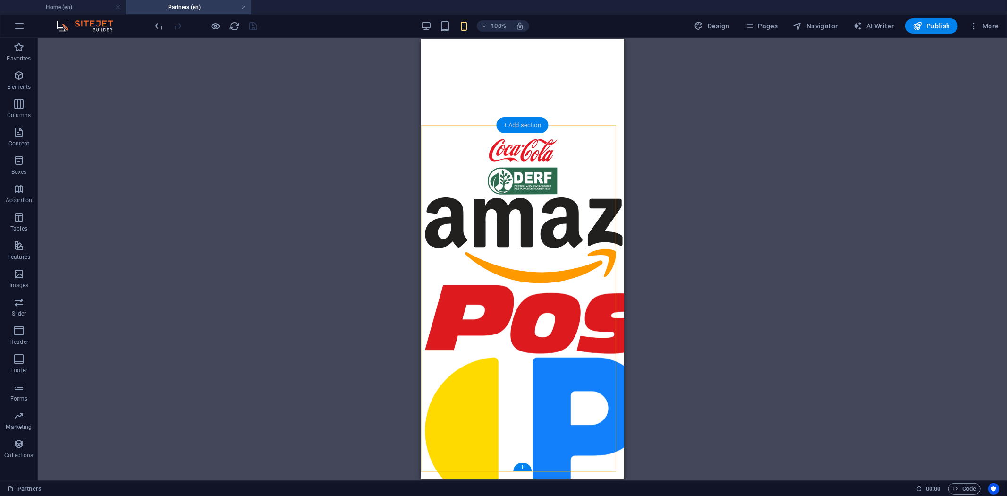
click at [511, 126] on div "+ Add section" at bounding box center [522, 125] width 52 height 16
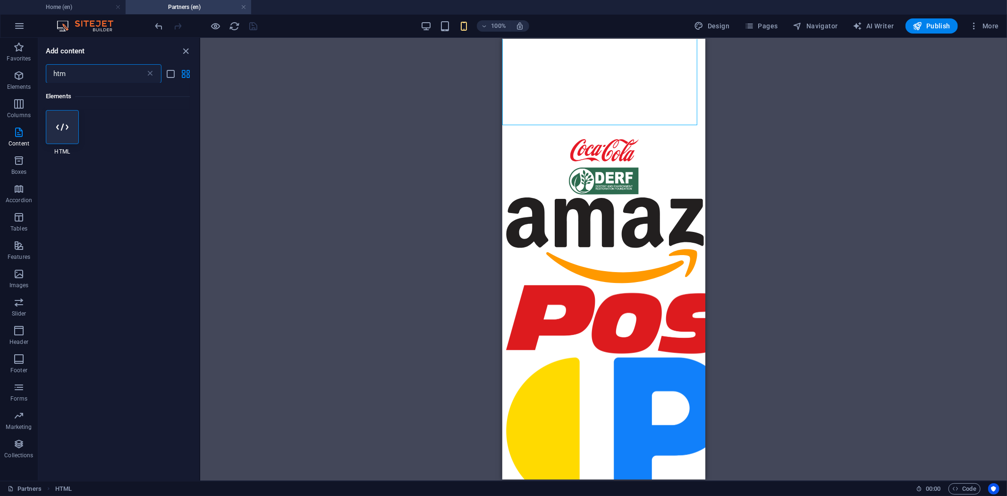
drag, startPoint x: 92, startPoint y: 75, endPoint x: 44, endPoint y: 74, distance: 47.7
click at [44, 74] on div "htm ​" at bounding box center [118, 73] width 161 height 19
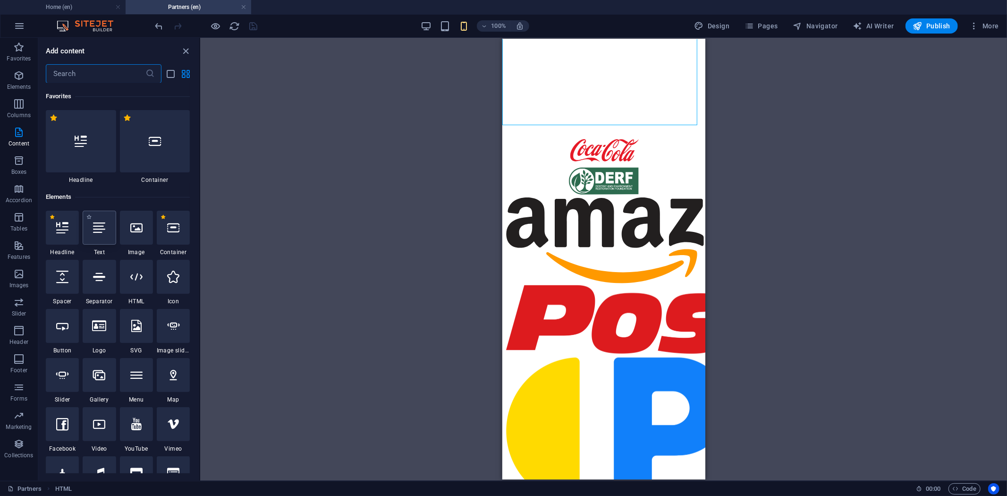
click at [102, 229] on icon at bounding box center [99, 227] width 12 height 12
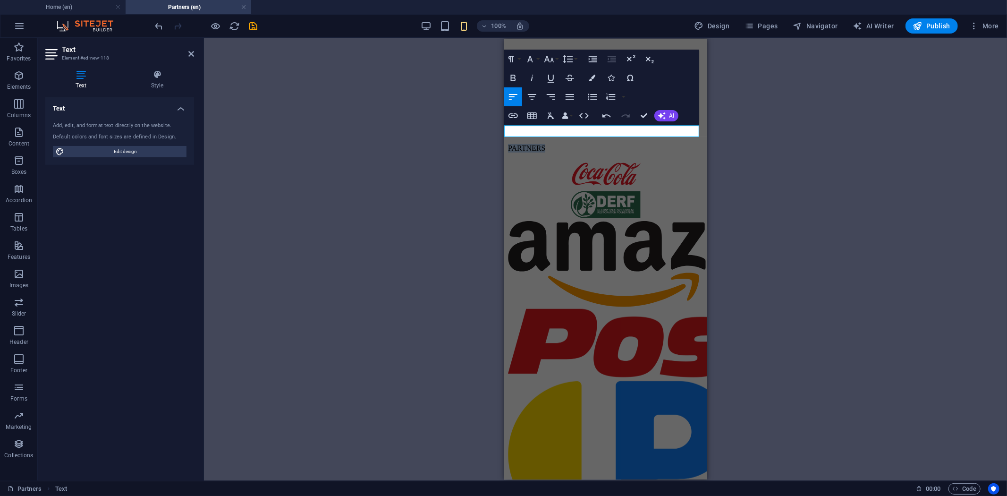
drag, startPoint x: 566, startPoint y: 132, endPoint x: 504, endPoint y: 132, distance: 62.3
click at [507, 143] on p "PARTNERS" at bounding box center [604, 147] width 195 height 8
click at [510, 76] on icon "button" at bounding box center [512, 77] width 11 height 11
click at [534, 96] on icon "button" at bounding box center [532, 97] width 8 height 6
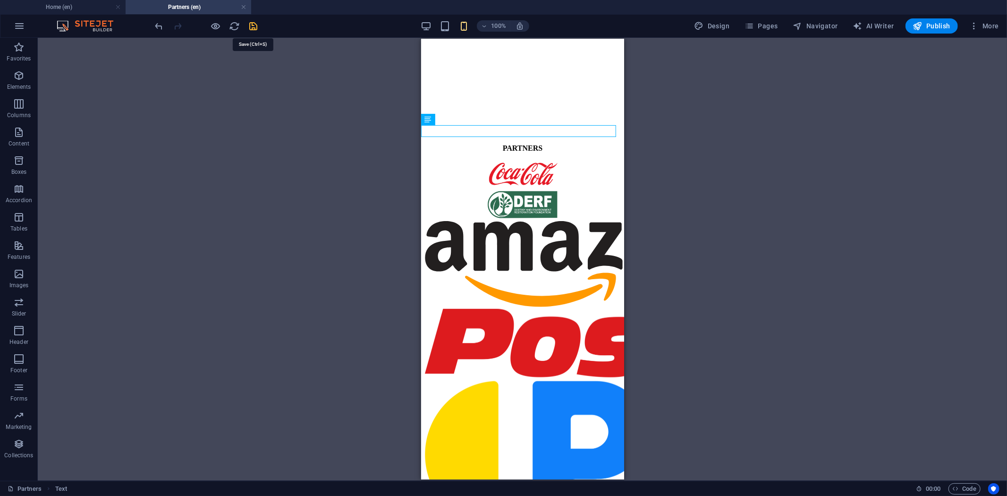
drag, startPoint x: 255, startPoint y: 25, endPoint x: 98, endPoint y: 129, distance: 188.0
click at [255, 25] on icon "save" at bounding box center [253, 26] width 11 height 11
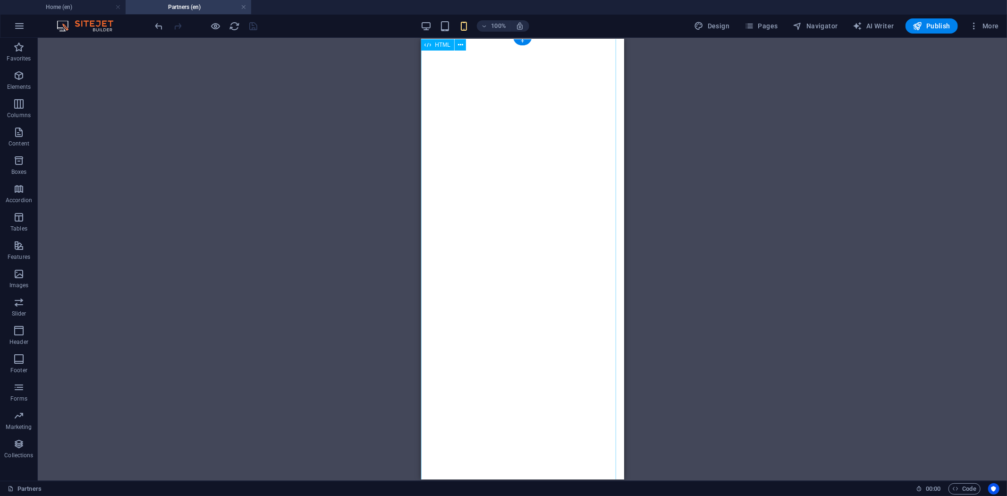
scroll to position [0, 0]
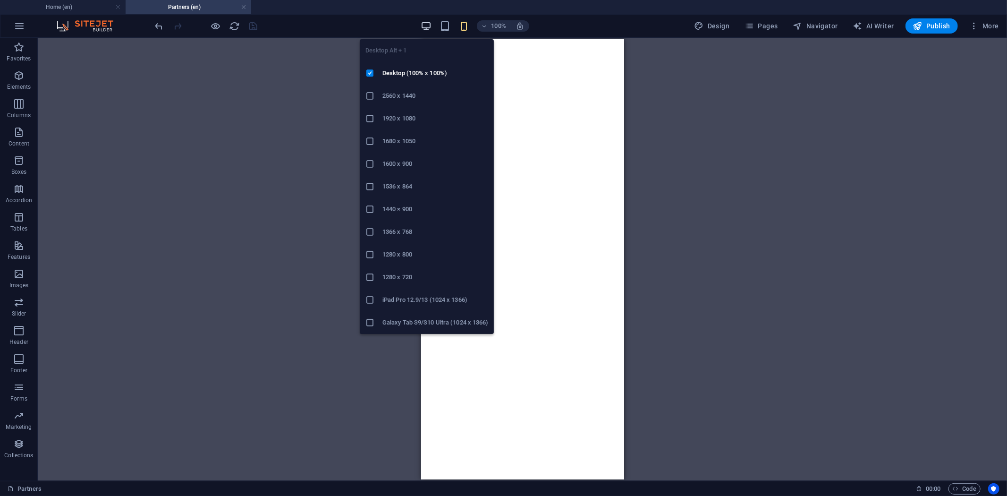
click at [430, 25] on icon "button" at bounding box center [425, 26] width 11 height 11
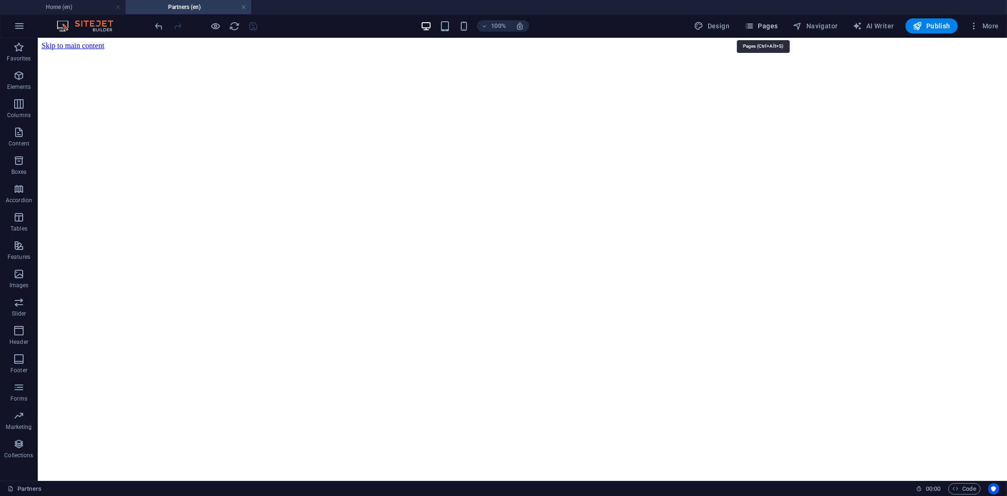
click at [753, 31] on button "Pages" at bounding box center [760, 25] width 41 height 15
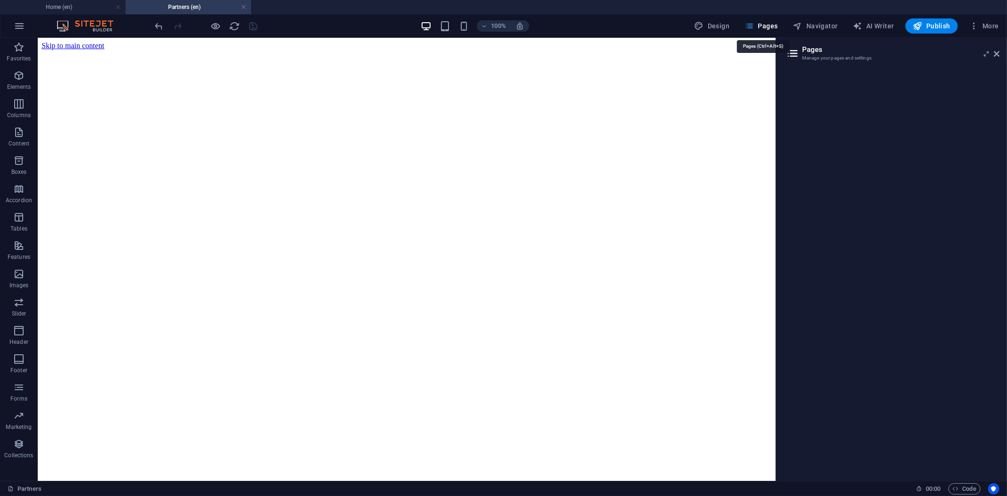
click at [753, 31] on button "Pages" at bounding box center [760, 25] width 41 height 15
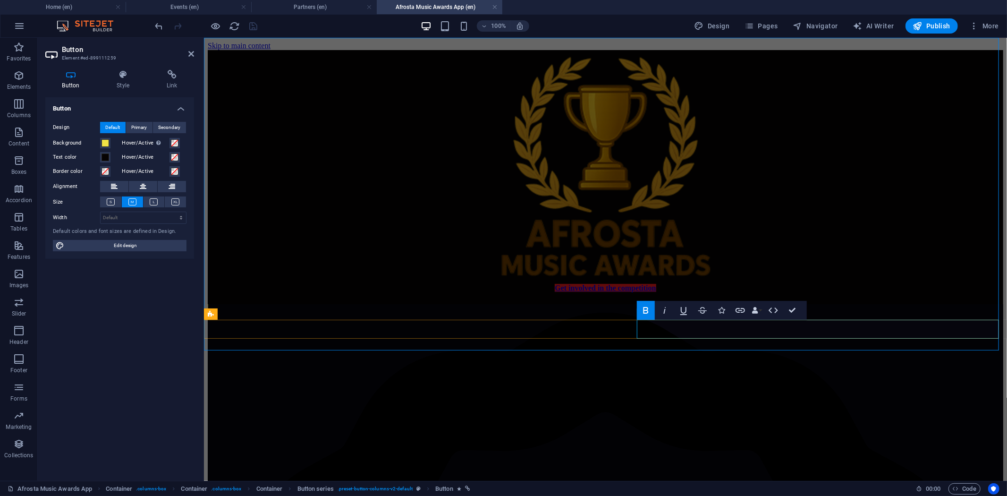
drag, startPoint x: 780, startPoint y: 328, endPoint x: 873, endPoint y: 324, distance: 92.6
drag, startPoint x: 783, startPoint y: 328, endPoint x: 777, endPoint y: 326, distance: 6.1
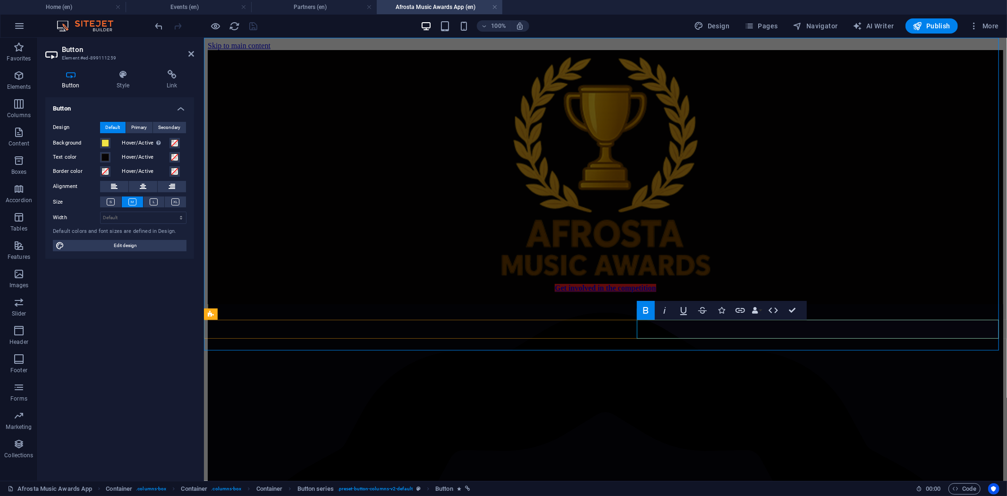
click at [721, 310] on icon "button" at bounding box center [721, 310] width 7 height 7
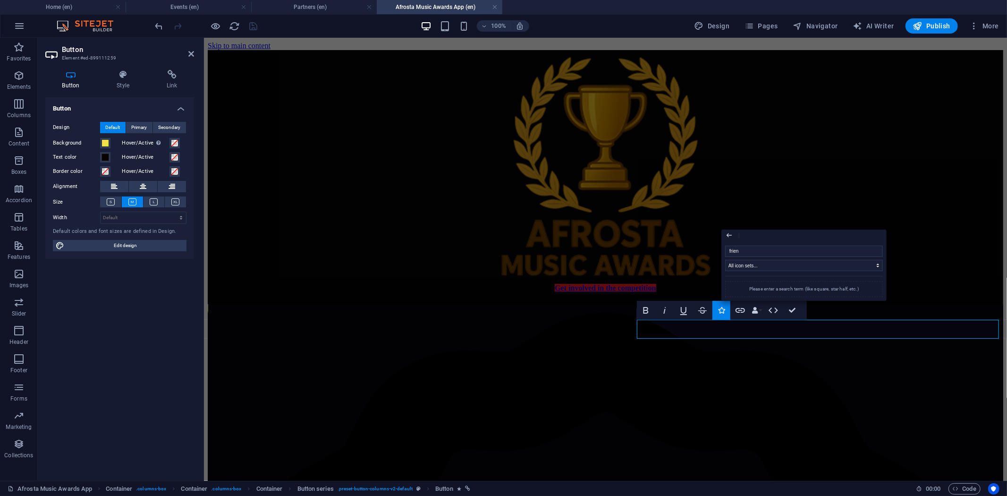
type input "friend"
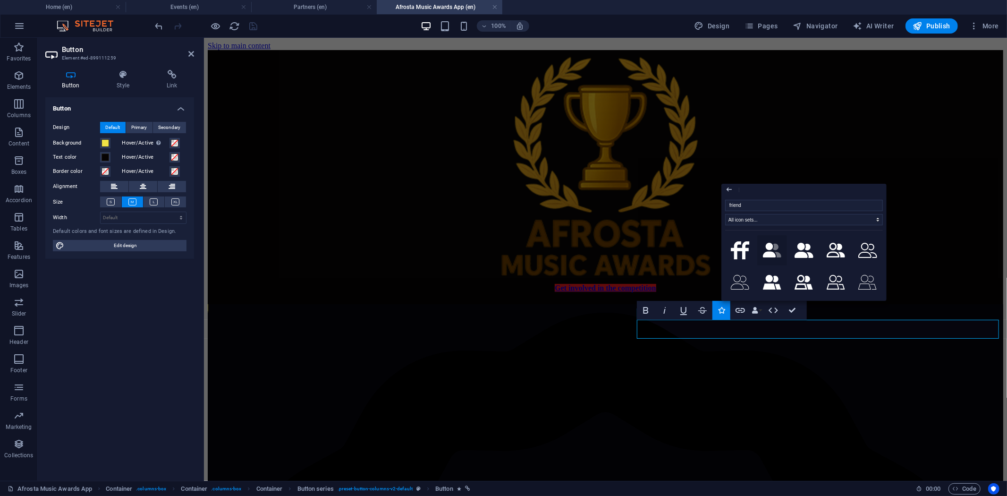
click at [772, 250] on icon ".fa-secondary{opacity:.4}" at bounding box center [772, 250] width 19 height 15
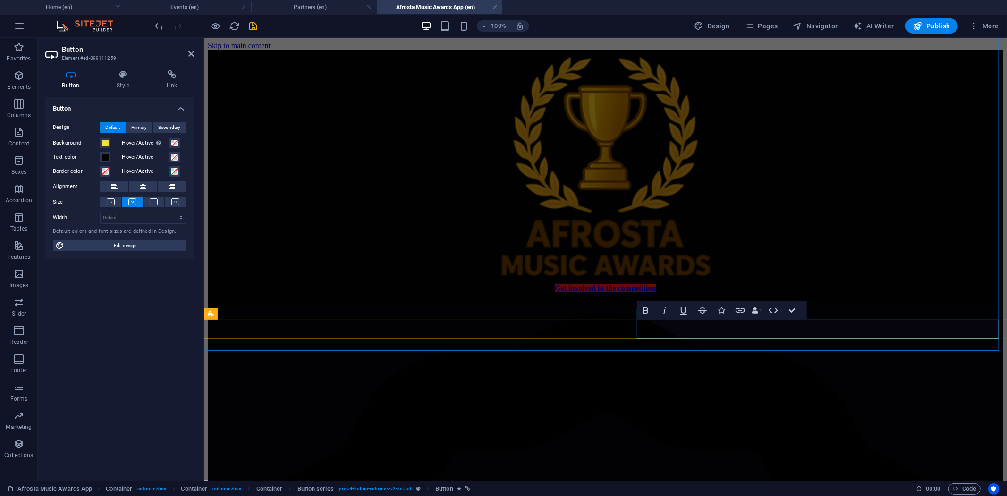
drag, startPoint x: 777, startPoint y: 327, endPoint x: 767, endPoint y: 327, distance: 9.9
drag, startPoint x: 772, startPoint y: 328, endPoint x: 776, endPoint y: 323, distance: 6.3
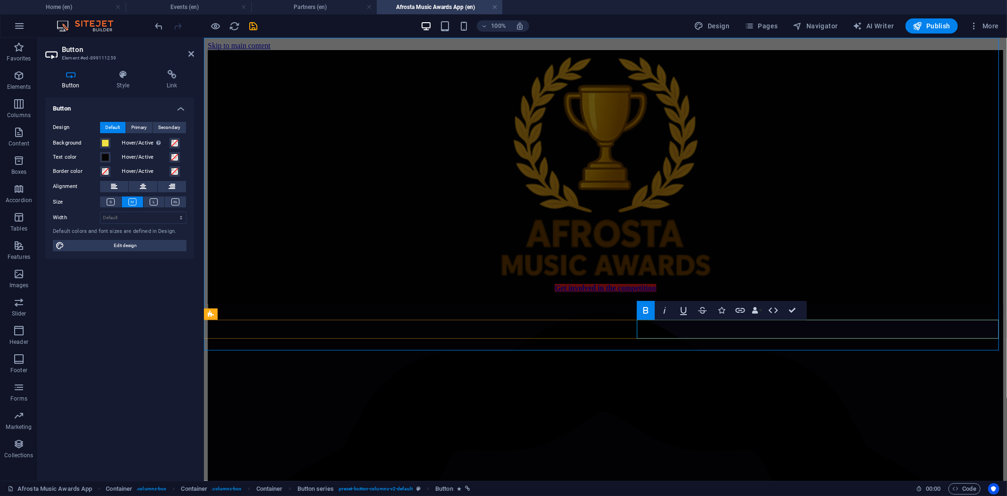
click at [254, 22] on icon "save" at bounding box center [253, 26] width 11 height 11
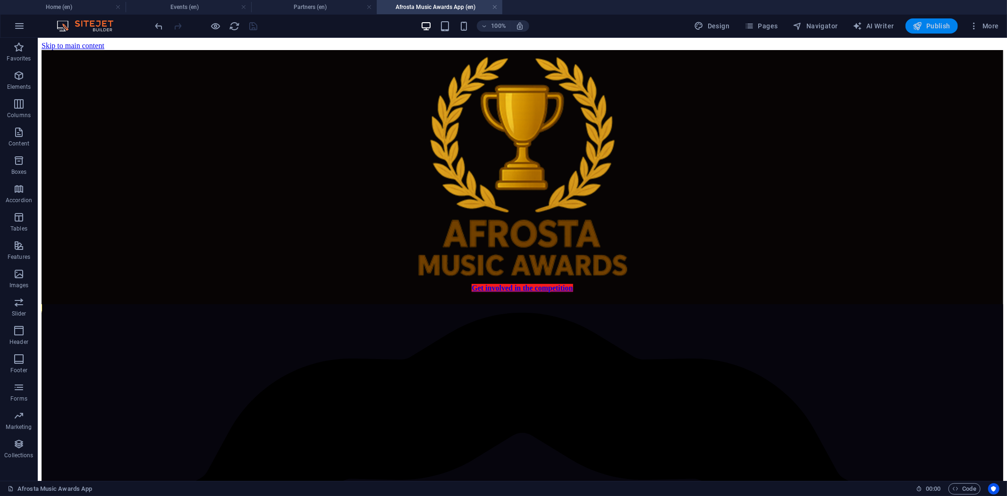
click at [930, 30] on span "Publish" at bounding box center [931, 25] width 37 height 9
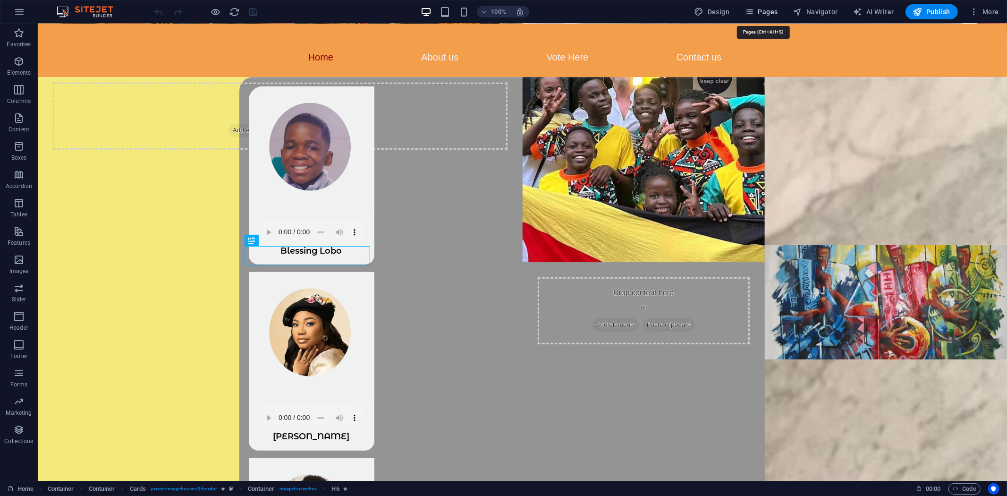
click at [760, 12] on span "Pages" at bounding box center [760, 11] width 33 height 9
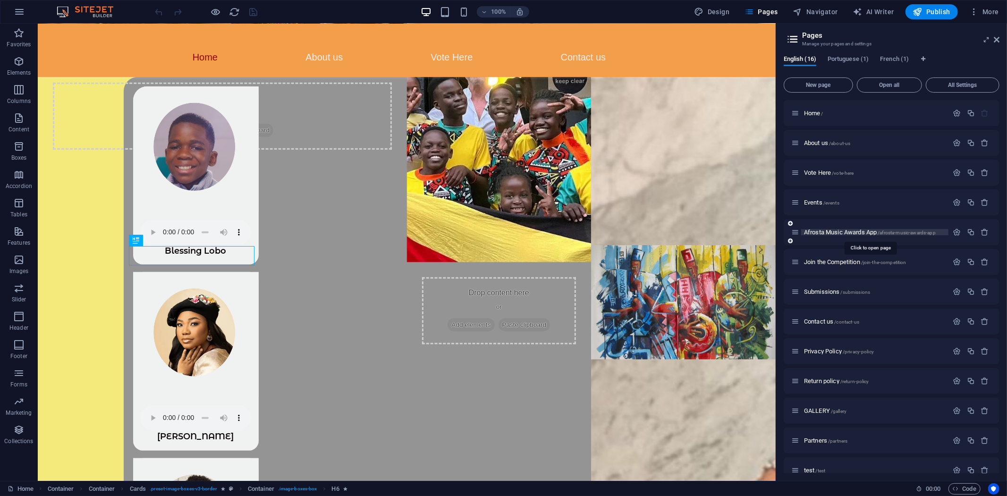
click at [828, 233] on span "Afrosta Music Awards App /afrosta-music-awards-app" at bounding box center [870, 231] width 132 height 7
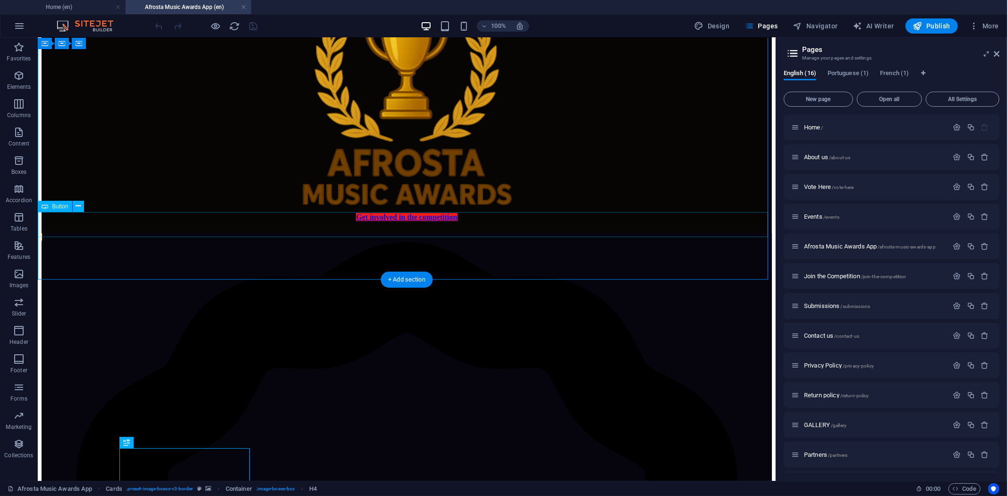
scroll to position [18, 0]
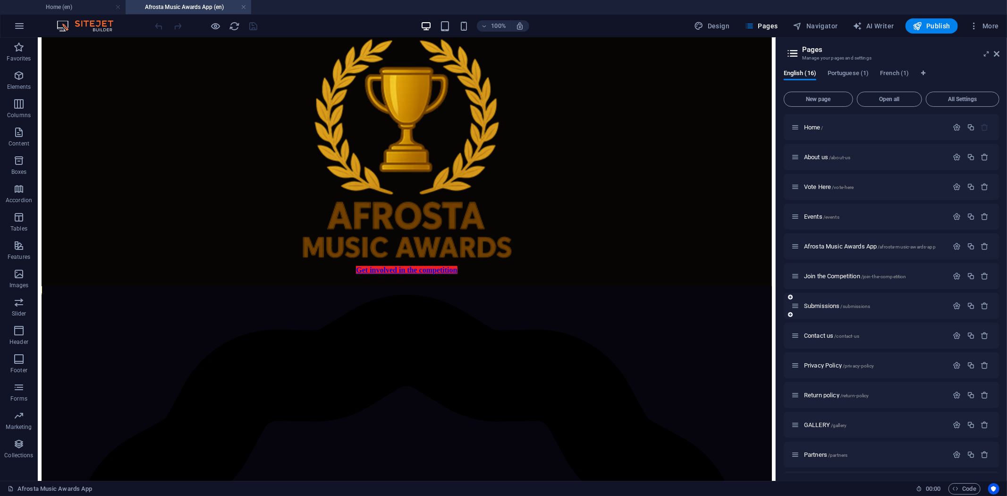
click at [832, 275] on span "Join the Competition /join-the-competition" at bounding box center [855, 275] width 102 height 7
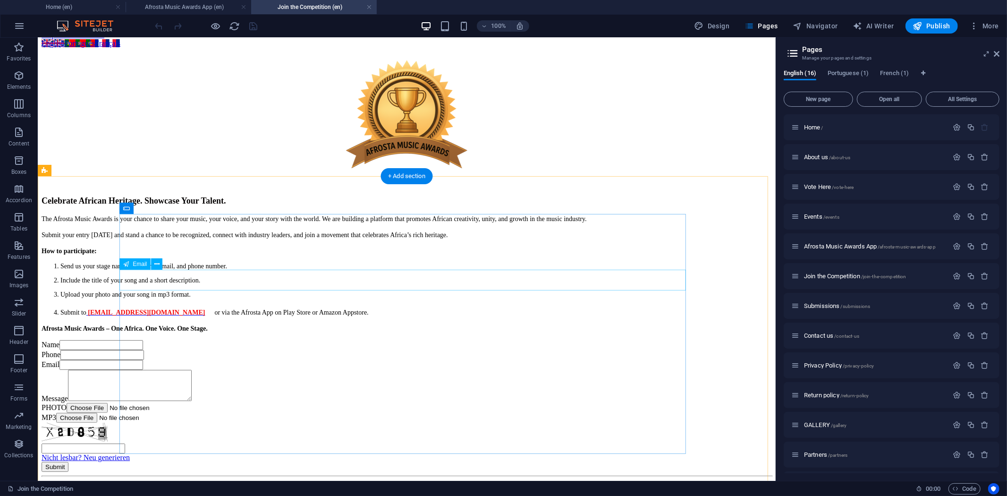
scroll to position [0, 0]
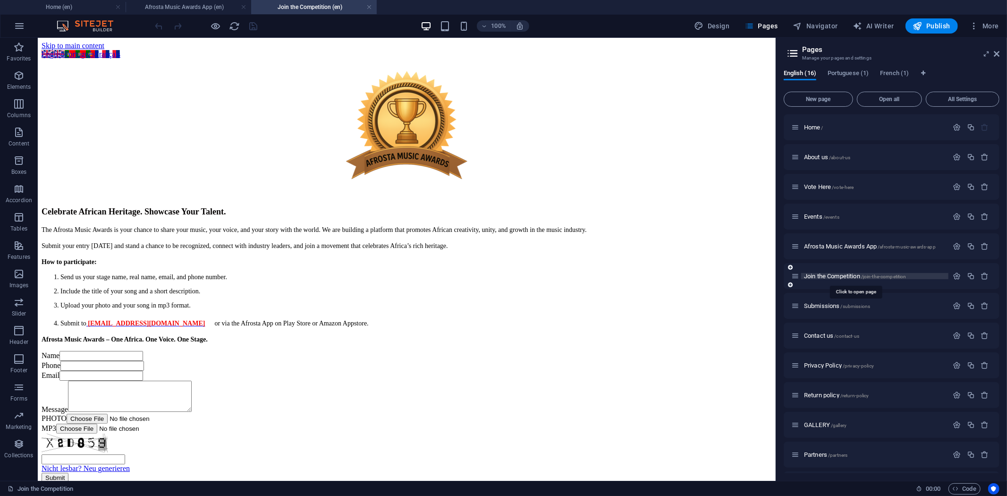
click at [829, 274] on span "Join the Competition /join-the-competition" at bounding box center [855, 275] width 102 height 7
click at [814, 303] on span "Submissions /submissions" at bounding box center [837, 305] width 66 height 7
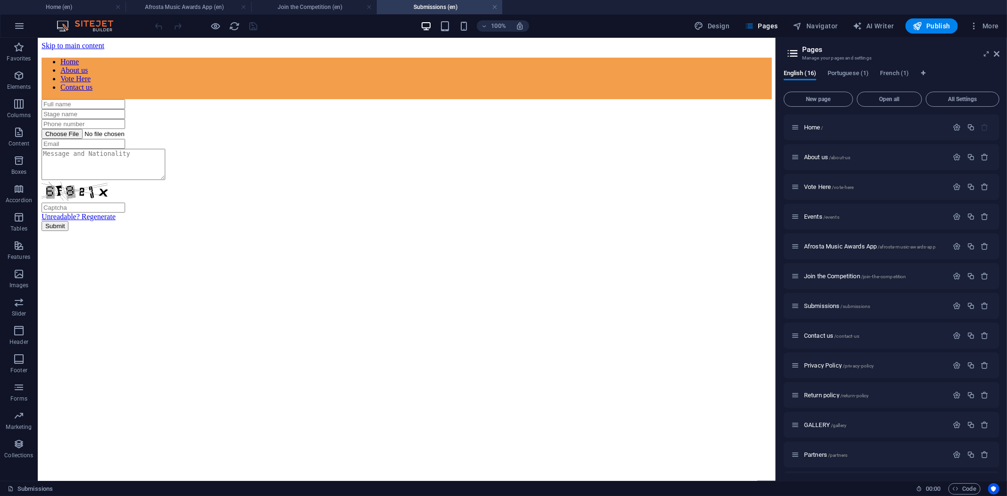
drag, startPoint x: 496, startPoint y: 8, endPoint x: 474, endPoint y: 8, distance: 22.7
click at [496, 8] on link at bounding box center [495, 7] width 6 height 9
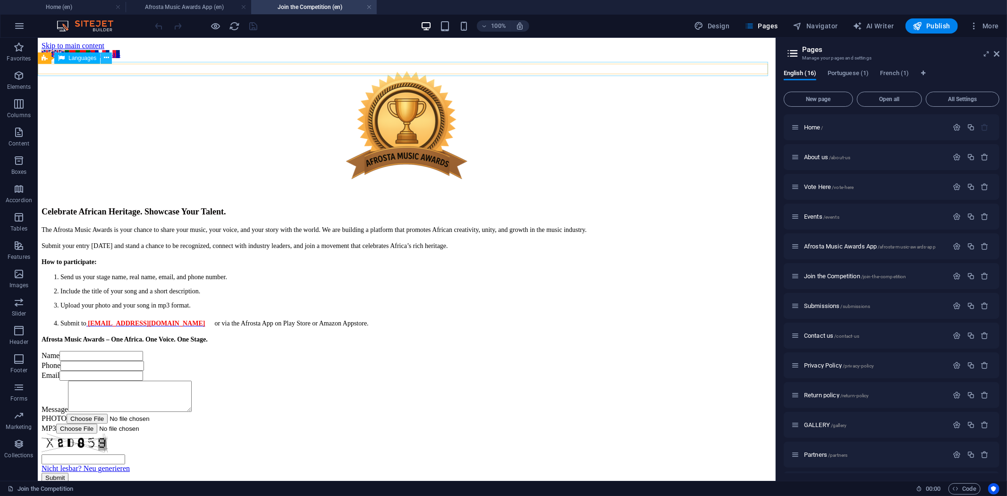
click at [107, 56] on icon at bounding box center [106, 58] width 5 height 10
click at [87, 56] on icon at bounding box center [89, 58] width 5 height 10
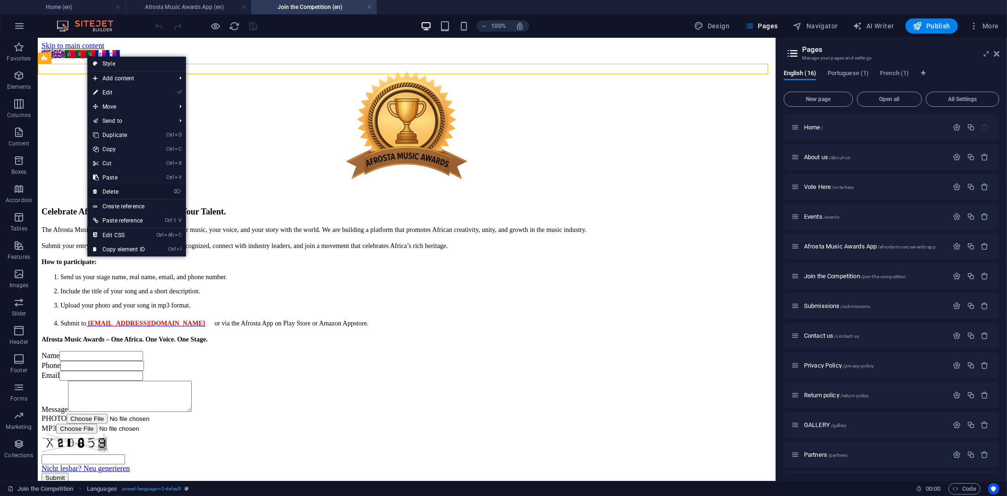
click at [112, 187] on link "⌦ Delete" at bounding box center [118, 192] width 63 height 14
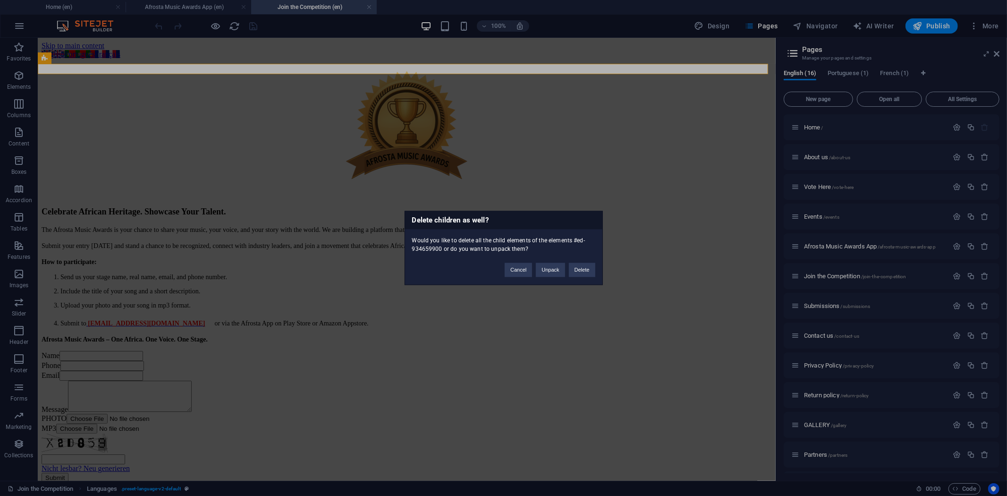
click at [591, 277] on div "Delete children as well? Would you like to delete all the child elements of the…" at bounding box center [503, 248] width 198 height 74
click at [589, 270] on button "Delete" at bounding box center [582, 270] width 26 height 14
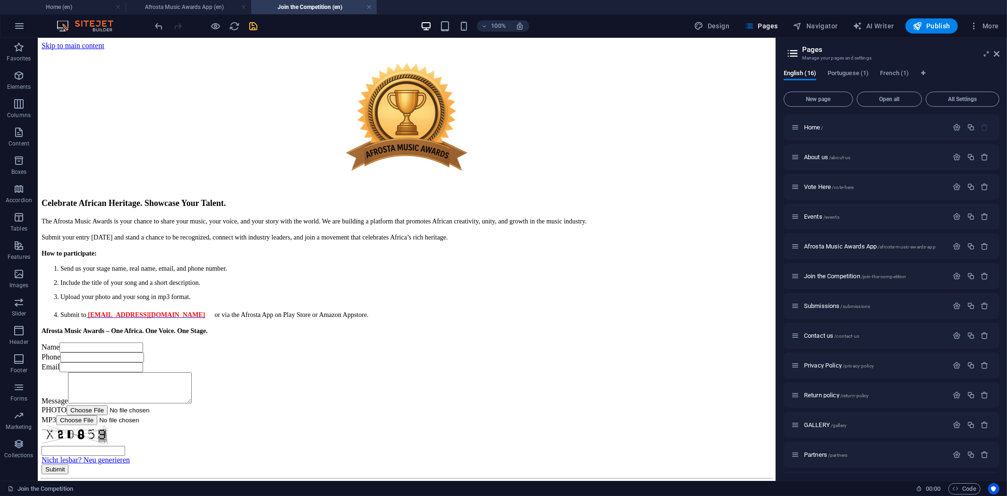
click at [252, 23] on icon "save" at bounding box center [253, 26] width 11 height 11
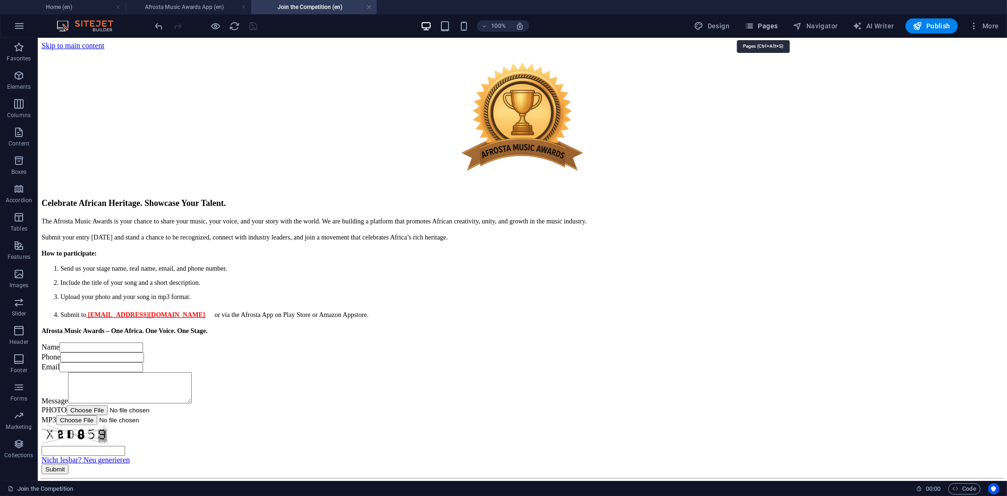
click at [766, 30] on span "Pages" at bounding box center [760, 25] width 33 height 9
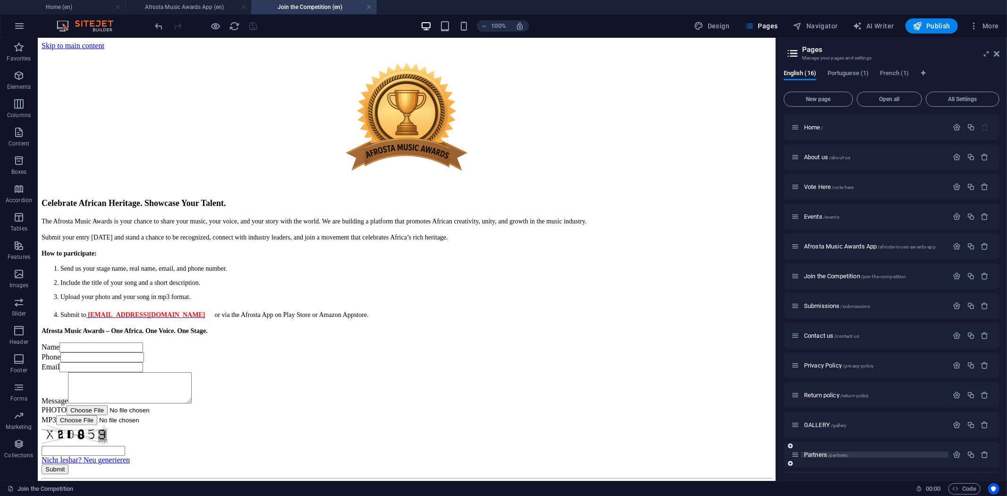
click at [818, 451] on span "Partners /partners" at bounding box center [825, 454] width 43 height 7
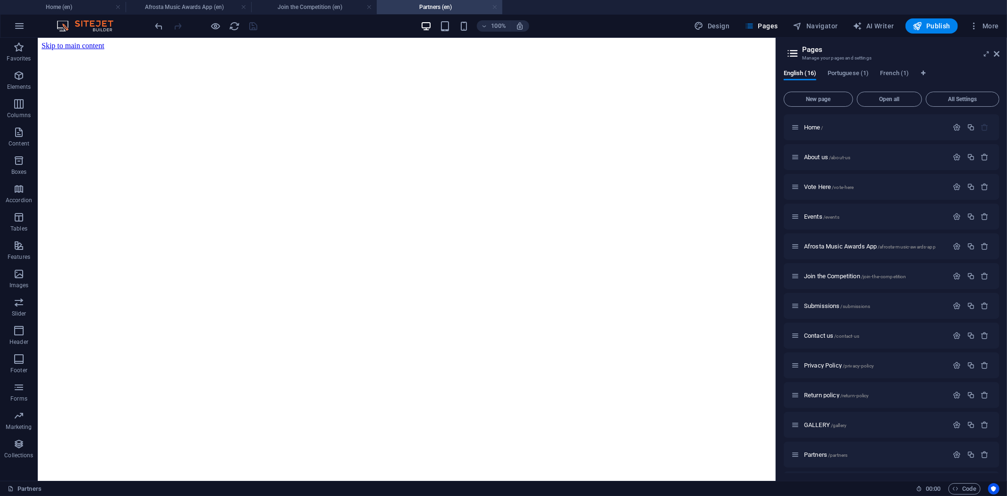
drag, startPoint x: 492, startPoint y: 5, endPoint x: 476, endPoint y: 27, distance: 27.0
click at [492, 5] on link at bounding box center [495, 7] width 6 height 9
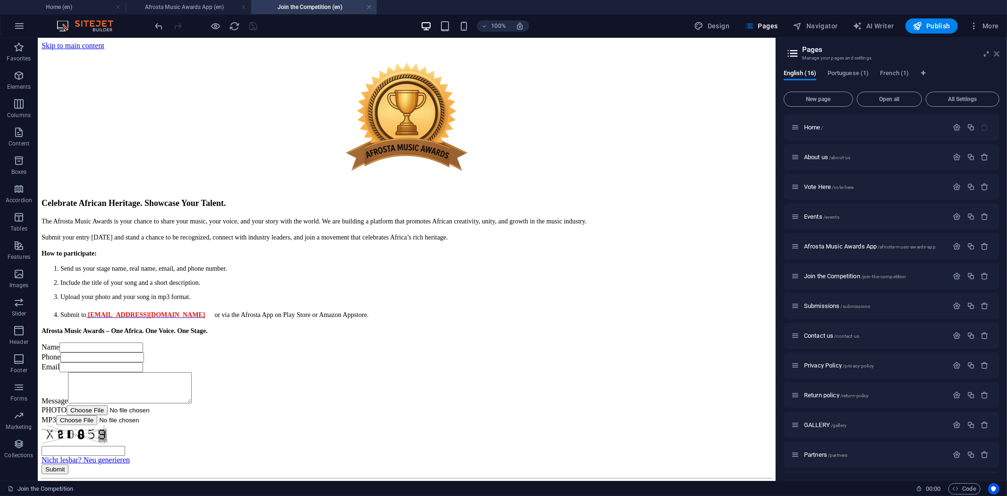
click at [995, 52] on icon at bounding box center [996, 54] width 6 height 8
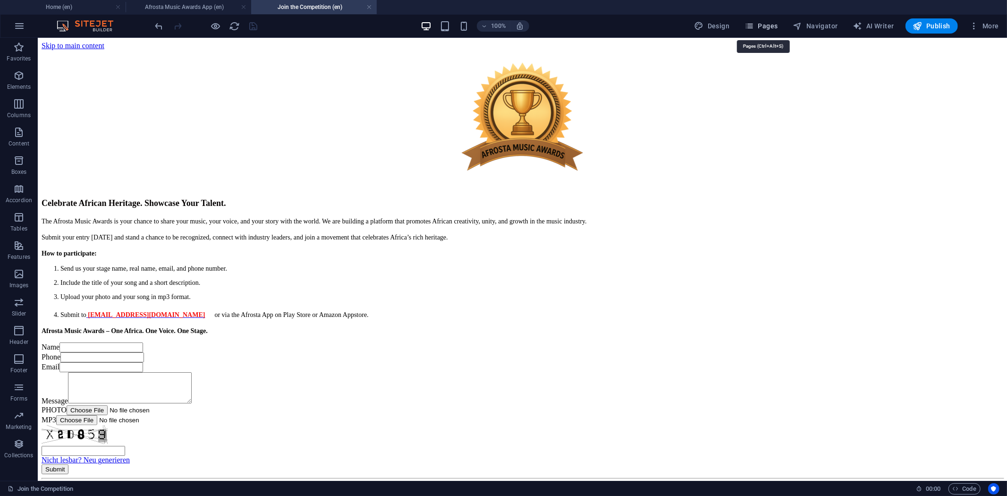
click at [754, 24] on icon "button" at bounding box center [748, 25] width 9 height 9
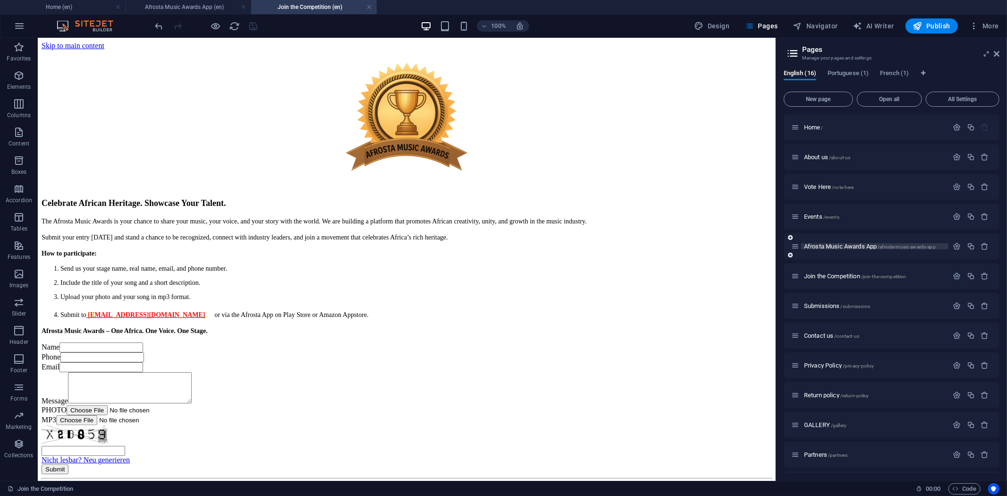
click at [824, 244] on span "Afrosta Music Awards App /afrosta-music-awards-app" at bounding box center [870, 246] width 132 height 7
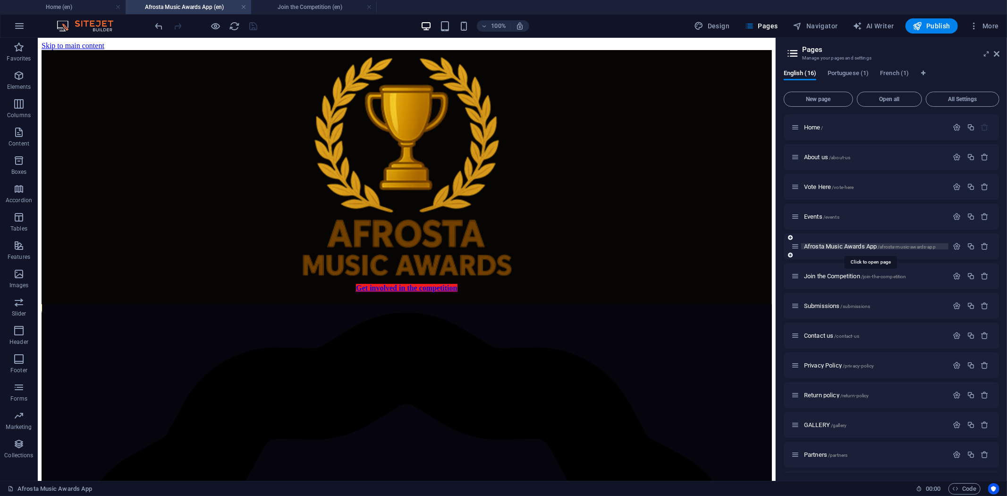
scroll to position [18, 0]
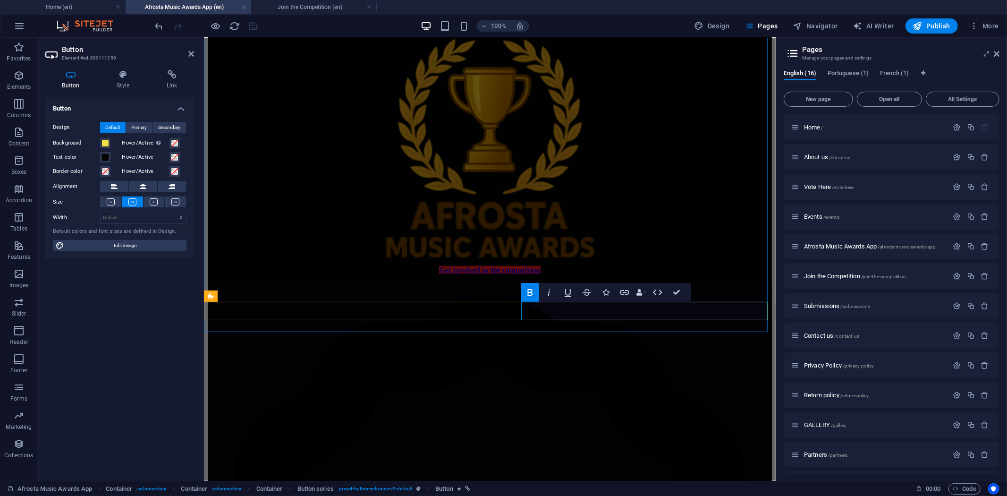
drag, startPoint x: 693, startPoint y: 309, endPoint x: 615, endPoint y: 308, distance: 78.3
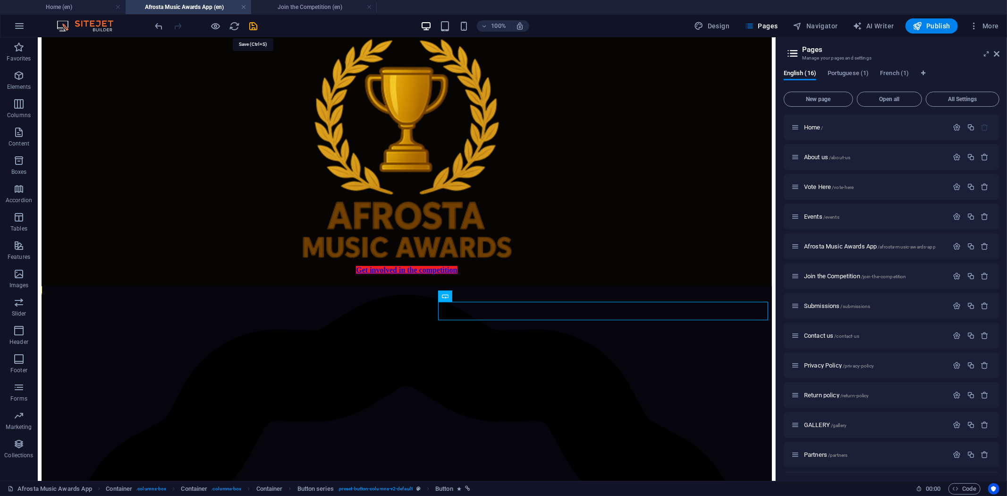
click at [254, 23] on icon "save" at bounding box center [253, 26] width 11 height 11
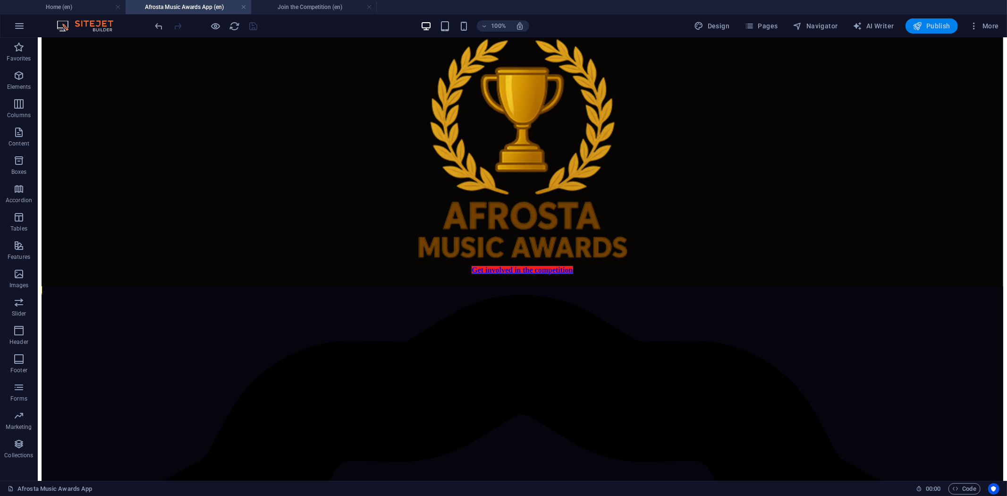
click at [929, 27] on span "Publish" at bounding box center [931, 25] width 37 height 9
click at [948, 27] on span "Publish" at bounding box center [931, 25] width 37 height 9
click at [234, 21] on icon "reload" at bounding box center [234, 26] width 11 height 11
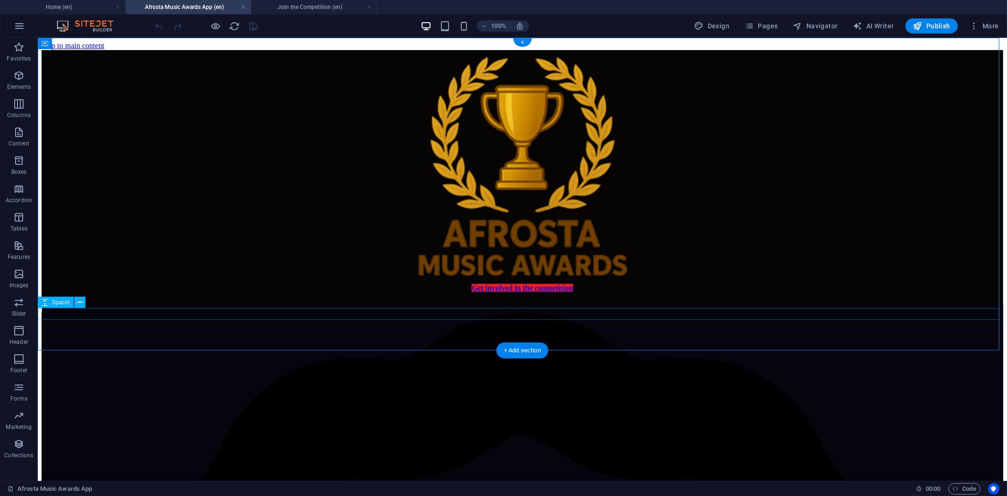
scroll to position [0, 0]
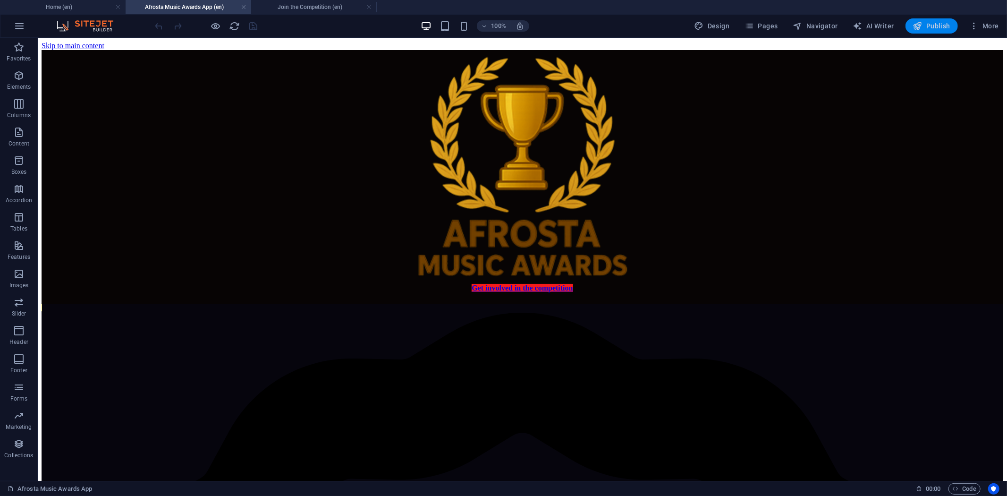
click at [935, 26] on span "Publish" at bounding box center [931, 25] width 37 height 9
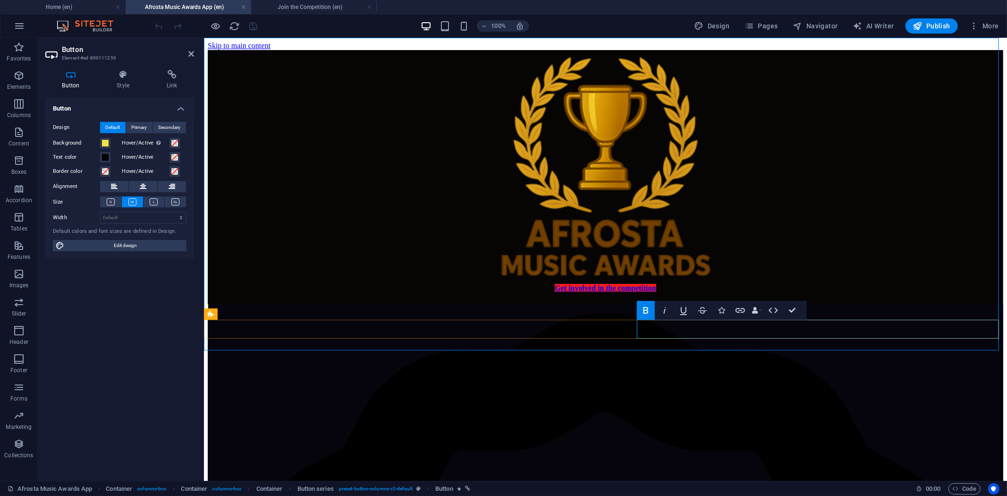
drag, startPoint x: 850, startPoint y: 328, endPoint x: 811, endPoint y: 326, distance: 38.8
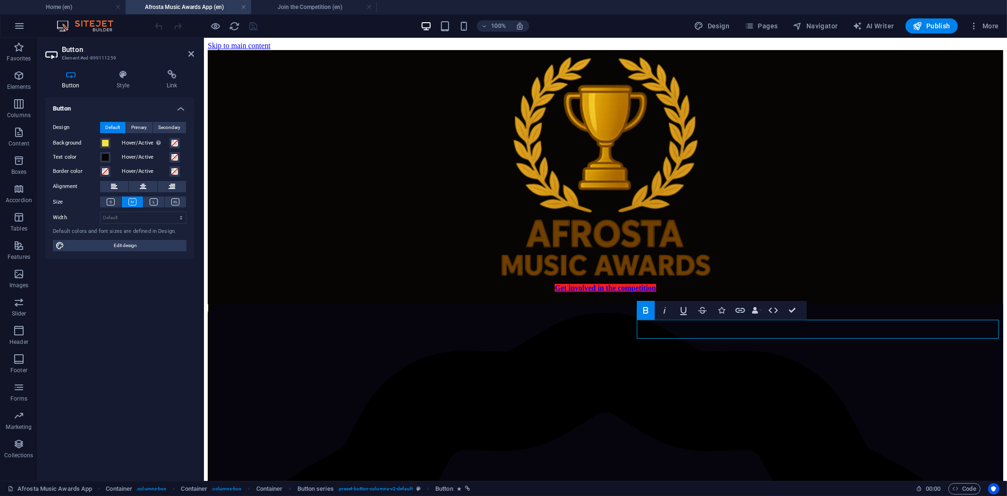
click at [283, 24] on div "100% Design Pages Navigator AI Writer Publish More" at bounding box center [577, 25] width 849 height 15
click at [300, 26] on div "100% Design Pages Navigator AI Writer Publish More" at bounding box center [577, 25] width 849 height 15
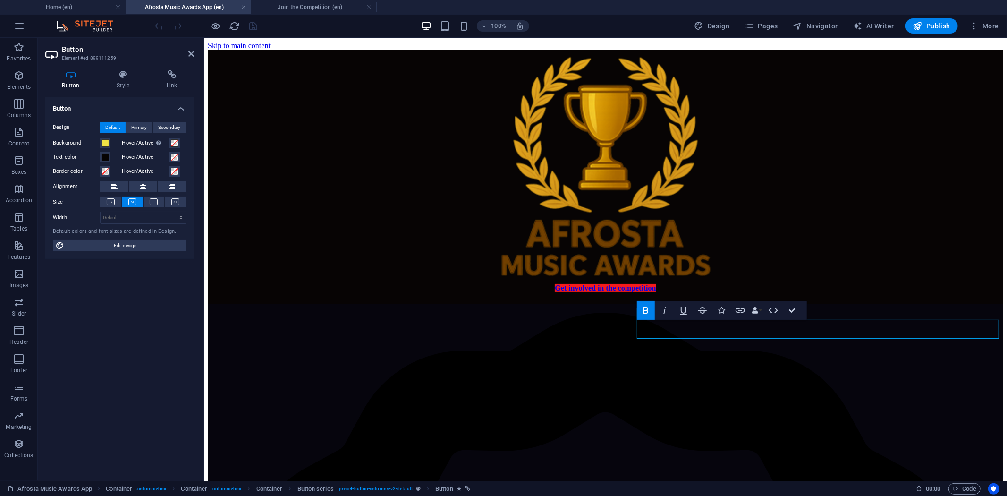
click at [300, 26] on div "100% Design Pages Navigator AI Writer Publish More" at bounding box center [577, 25] width 849 height 15
click at [758, 26] on span "Pages" at bounding box center [760, 25] width 33 height 9
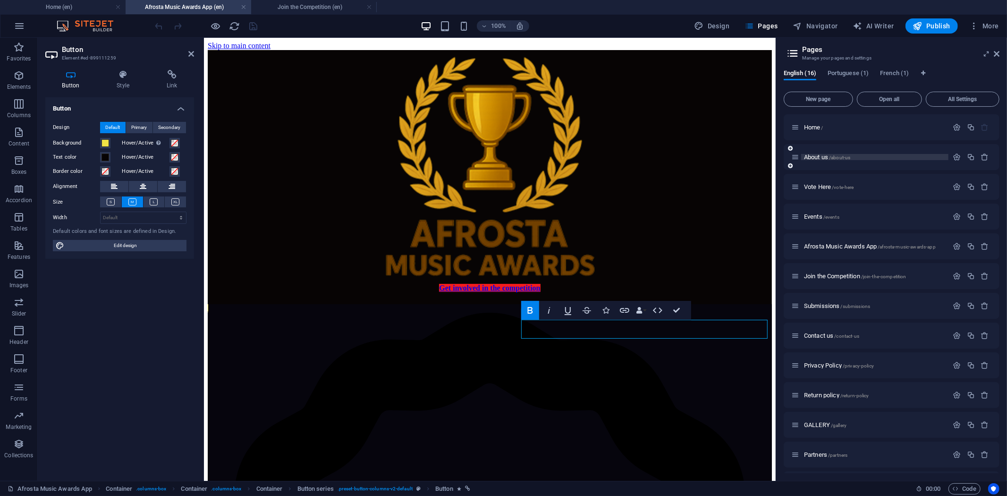
click at [822, 158] on span "About us /about-us" at bounding box center [827, 156] width 46 height 7
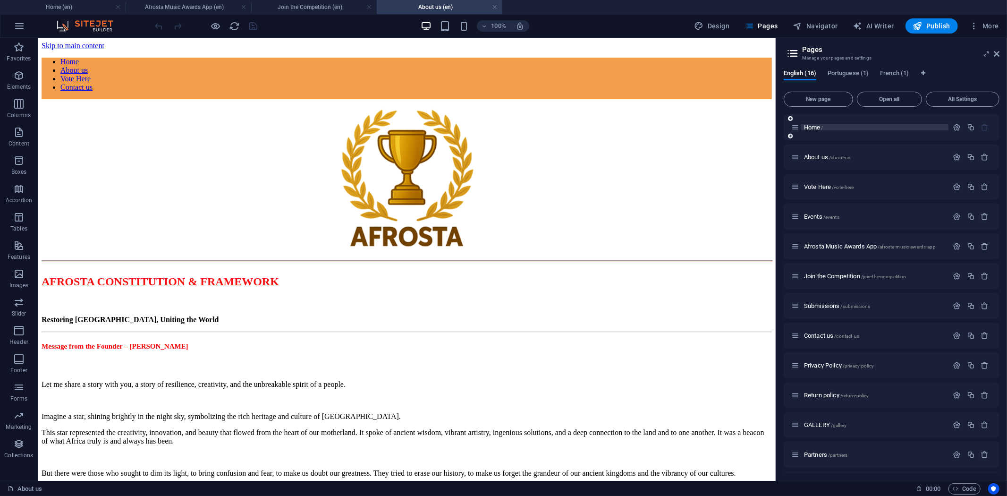
click at [816, 125] on span "Home /" at bounding box center [813, 127] width 19 height 7
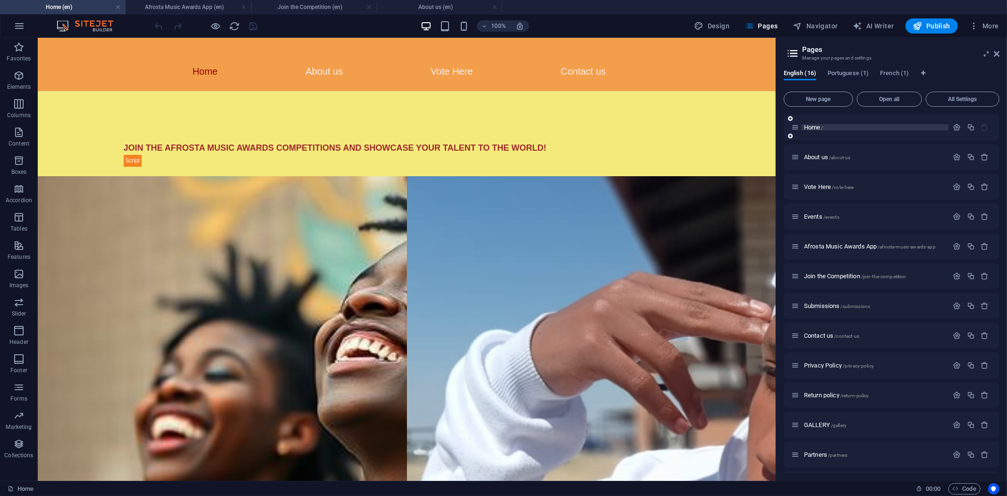
scroll to position [551, 0]
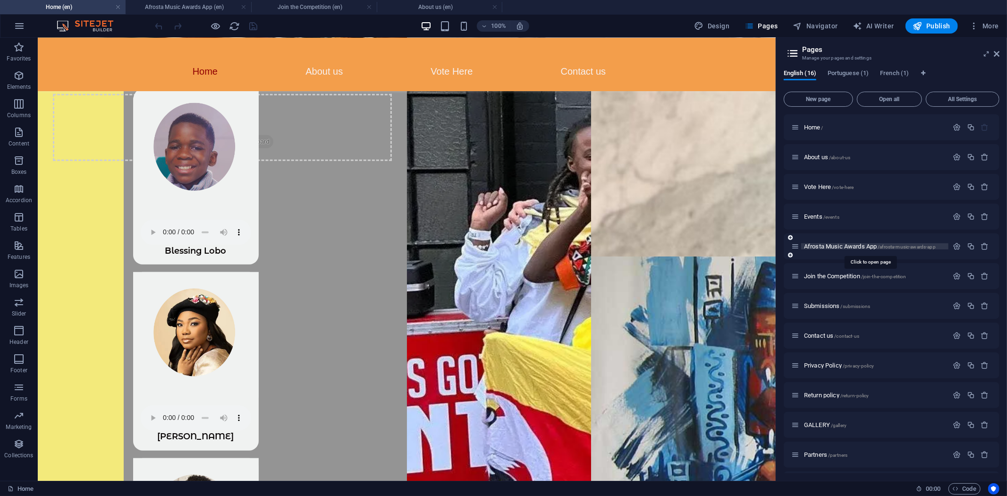
click at [847, 244] on span "Afrosta Music Awards App /afrosta-music-awards-app" at bounding box center [870, 246] width 132 height 7
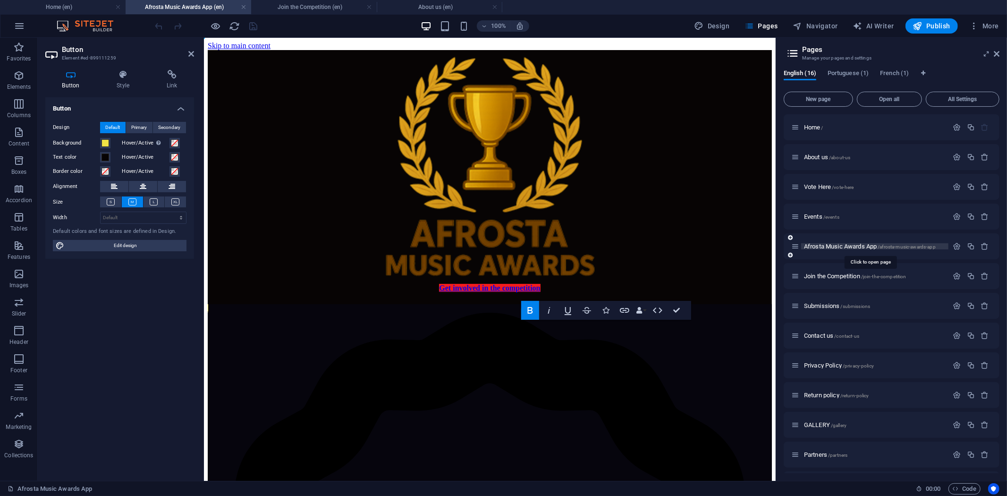
scroll to position [0, 0]
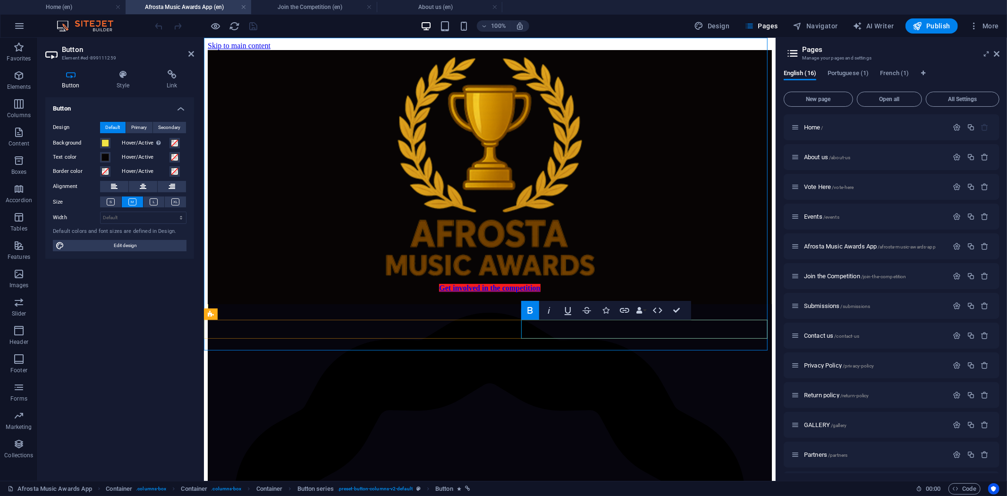
click at [272, 28] on div "100% Design Pages Navigator AI Writer Publish More" at bounding box center [577, 25] width 849 height 15
drag, startPoint x: 762, startPoint y: 68, endPoint x: 997, endPoint y: 53, distance: 235.5
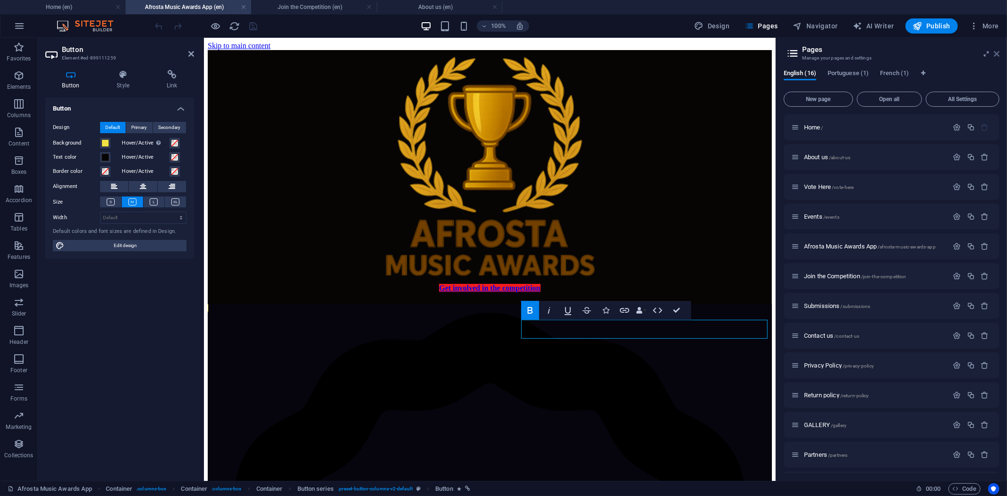
click at [997, 53] on icon at bounding box center [996, 54] width 6 height 8
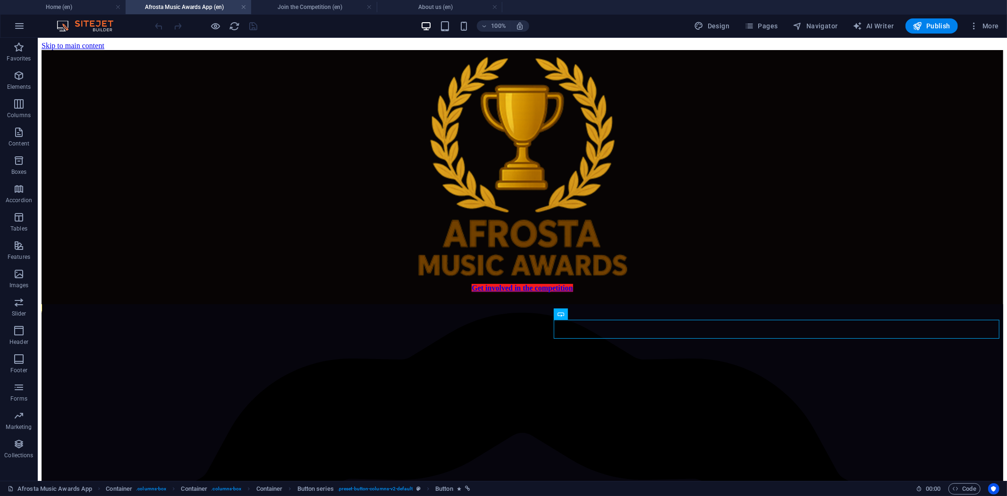
click at [298, 25] on div "100% Design Pages Navigator AI Writer Publish More" at bounding box center [577, 25] width 849 height 15
click at [922, 25] on icon "button" at bounding box center [917, 25] width 9 height 9
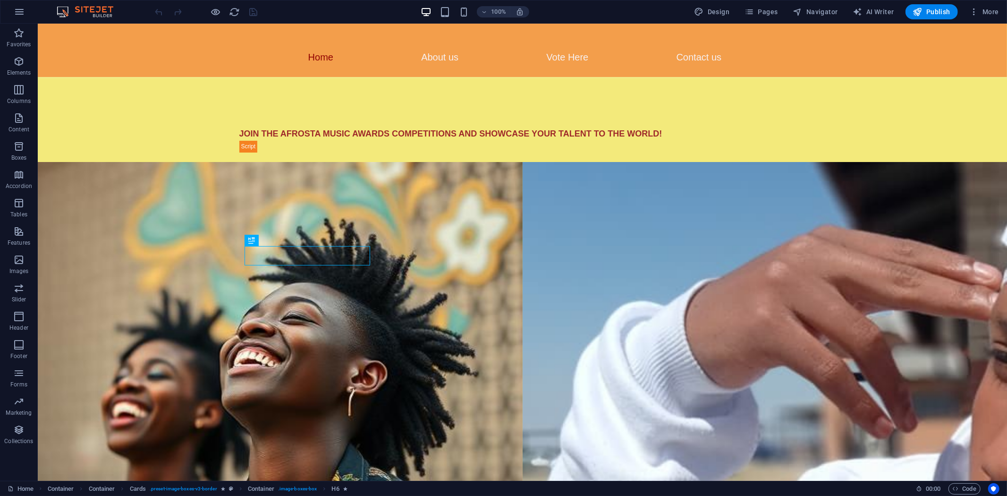
scroll to position [551, 0]
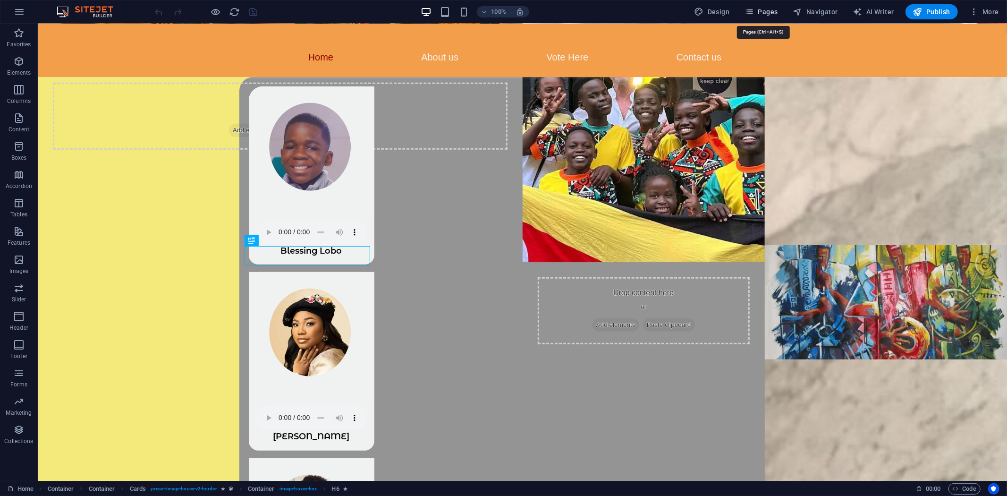
click at [766, 10] on span "Pages" at bounding box center [760, 11] width 33 height 9
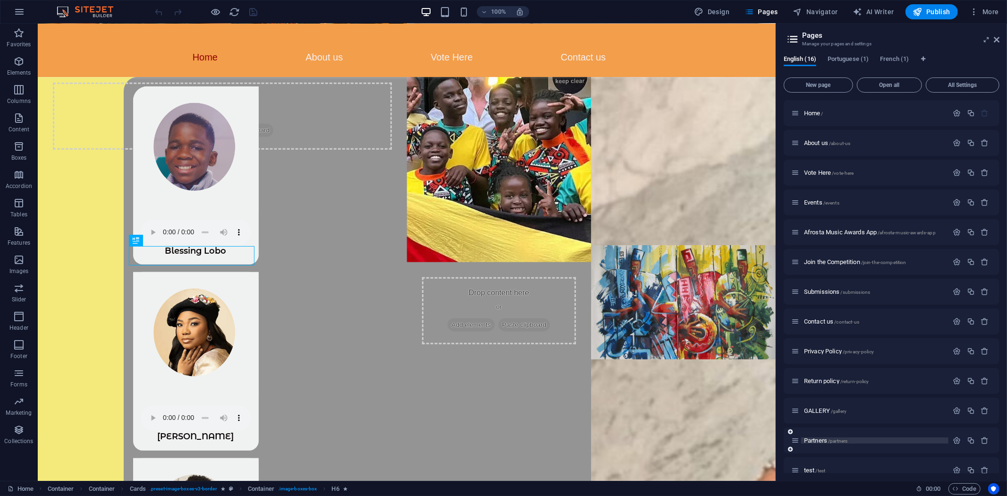
click at [812, 437] on span "Partners /partners" at bounding box center [825, 440] width 43 height 7
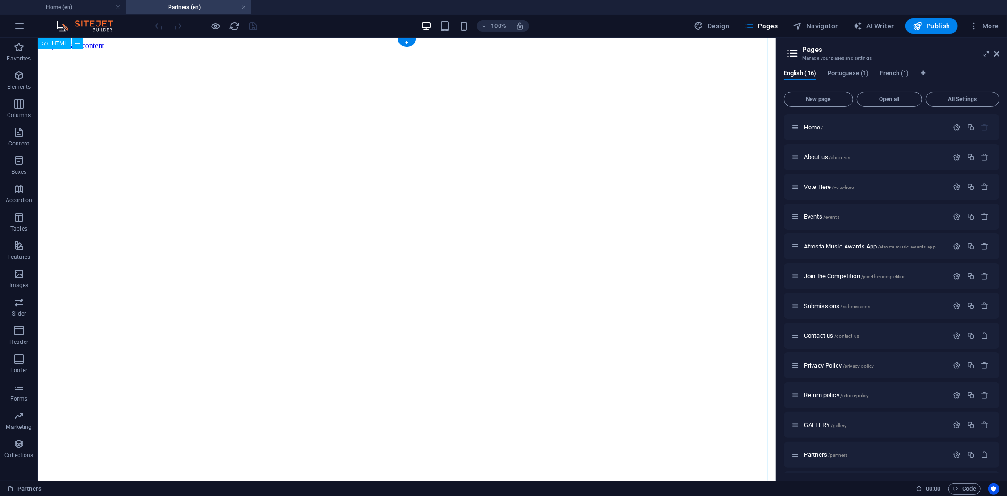
scroll to position [0, 0]
click at [76, 42] on icon at bounding box center [77, 44] width 5 height 10
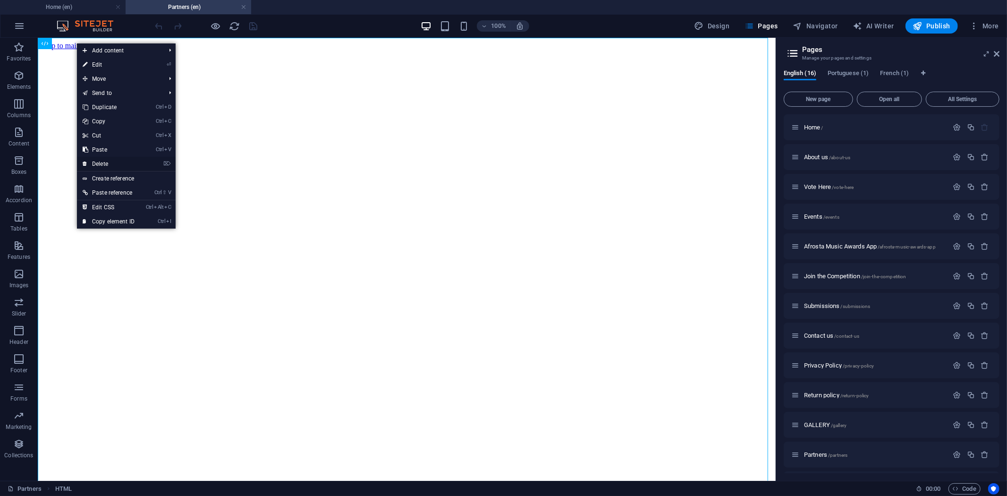
click at [108, 162] on link "⌦ Delete" at bounding box center [108, 164] width 63 height 14
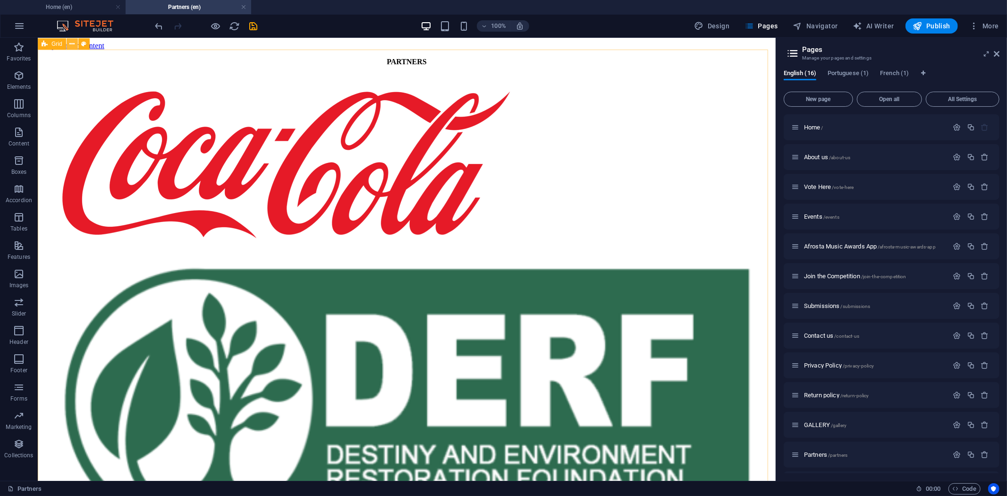
click at [72, 45] on icon at bounding box center [71, 44] width 5 height 10
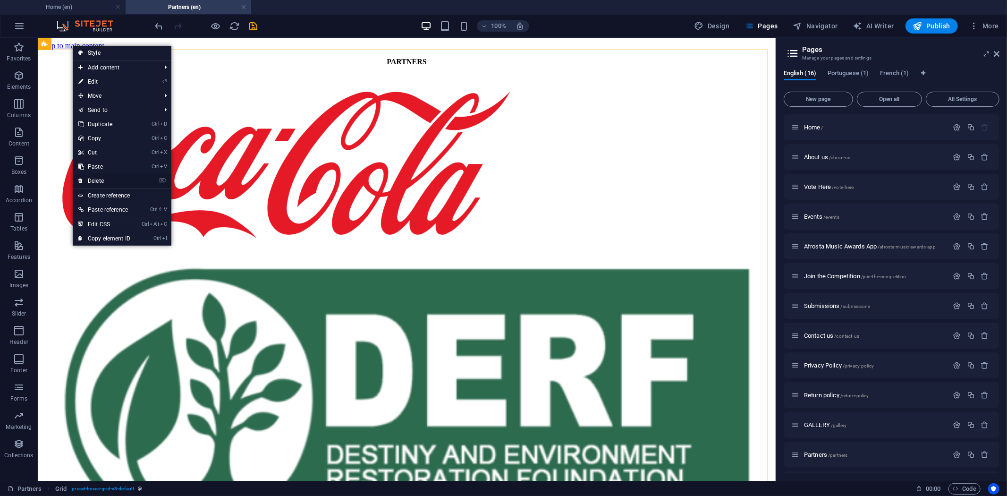
click at [102, 178] on link "⌦ Delete" at bounding box center [104, 181] width 63 height 14
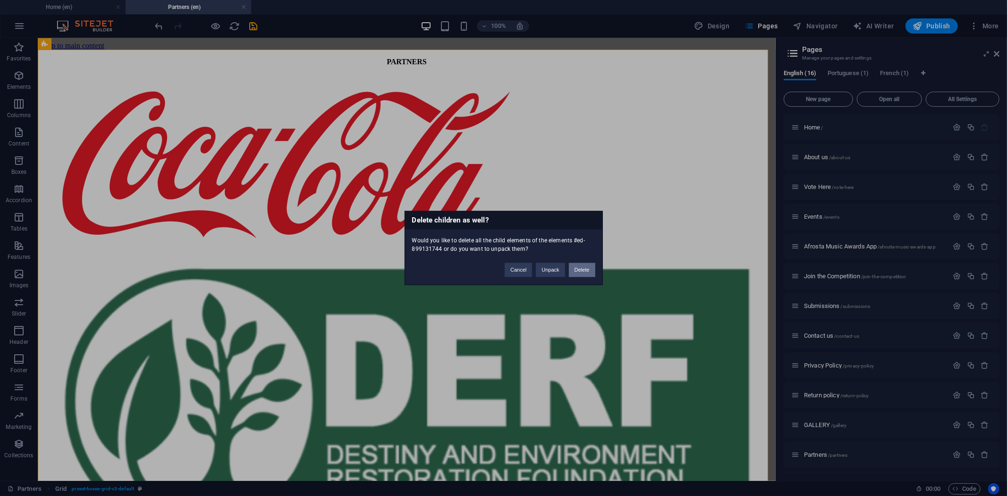
click at [581, 270] on button "Delete" at bounding box center [582, 270] width 26 height 14
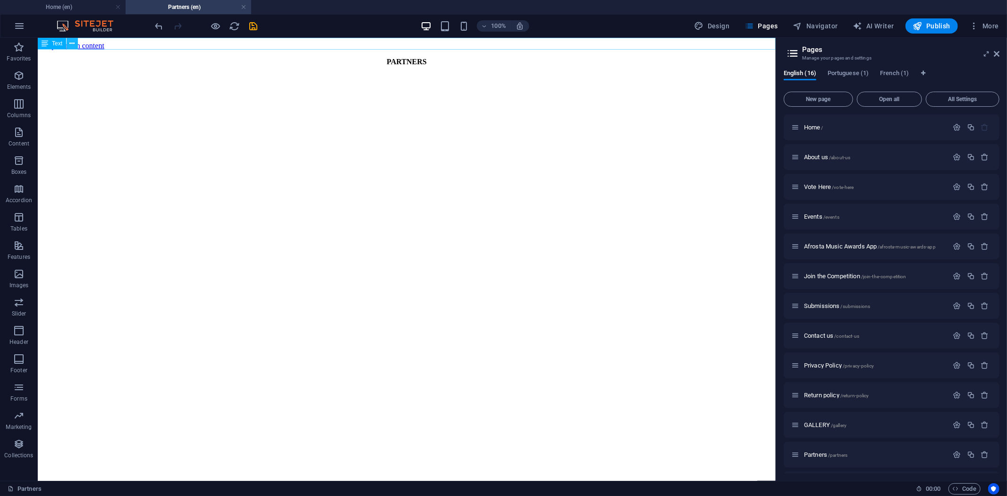
click at [72, 44] on icon at bounding box center [72, 44] width 5 height 10
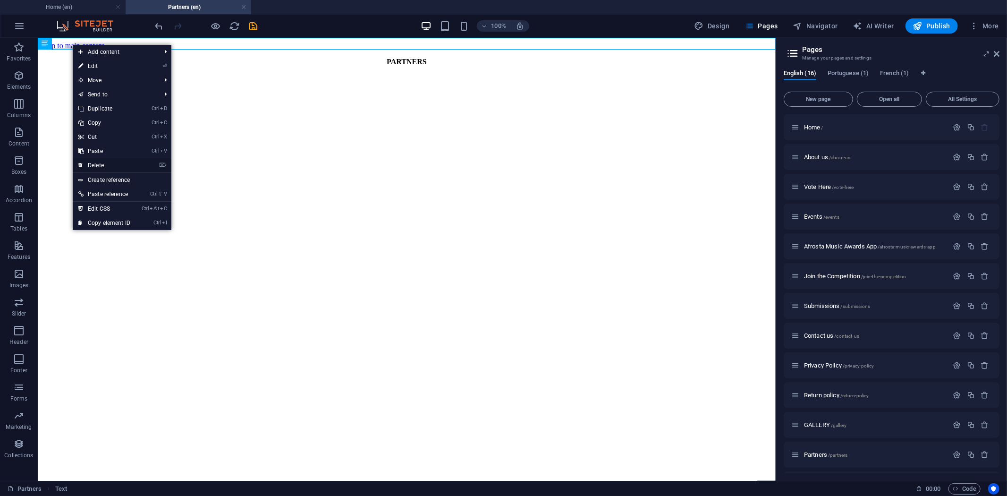
click at [101, 163] on link "⌦ Delete" at bounding box center [104, 165] width 63 height 14
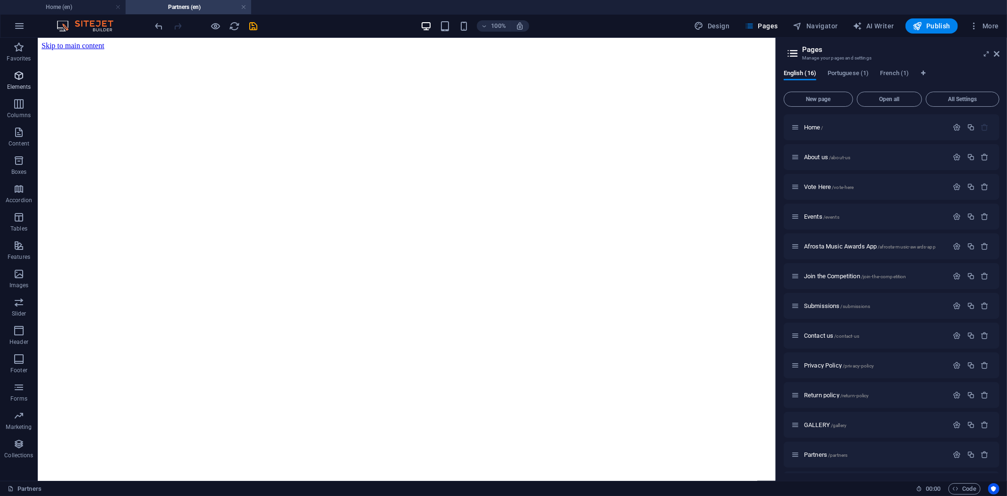
click at [21, 78] on icon "button" at bounding box center [18, 75] width 11 height 11
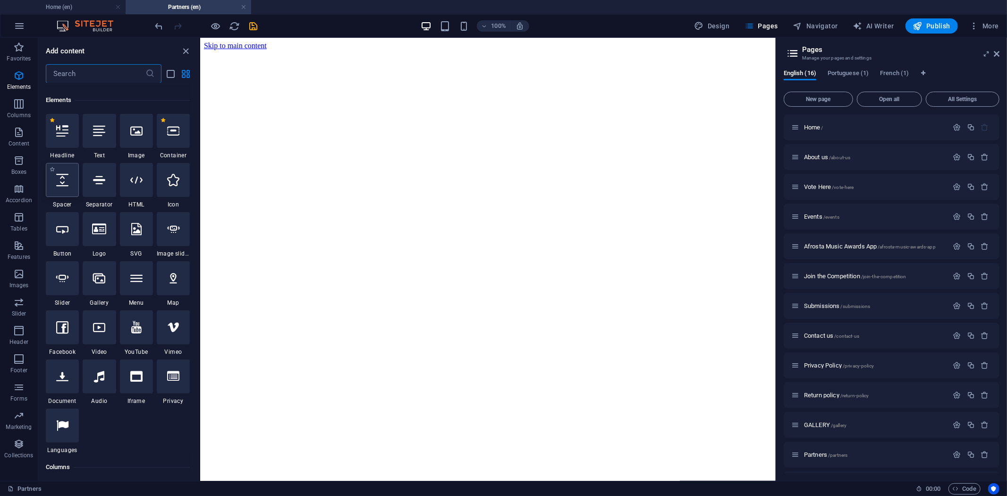
scroll to position [101, 0]
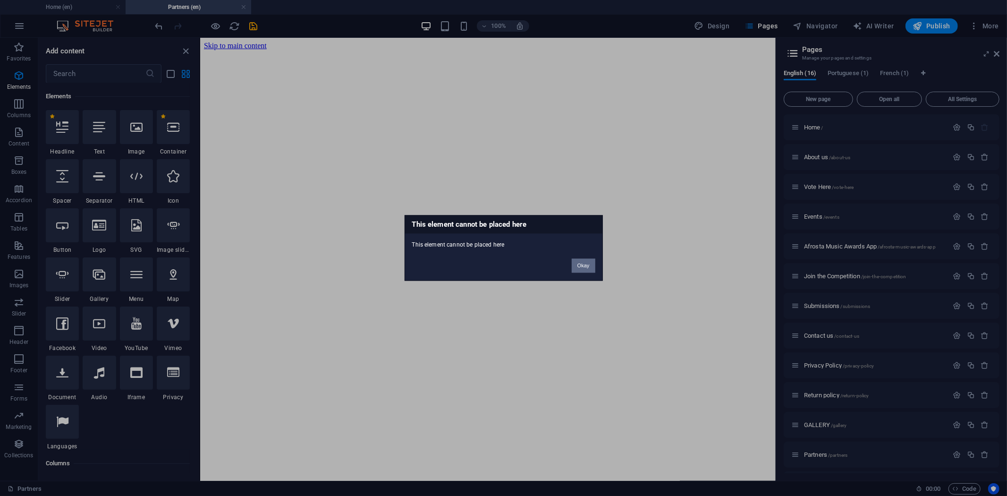
click at [584, 261] on button "Okay" at bounding box center [583, 266] width 24 height 14
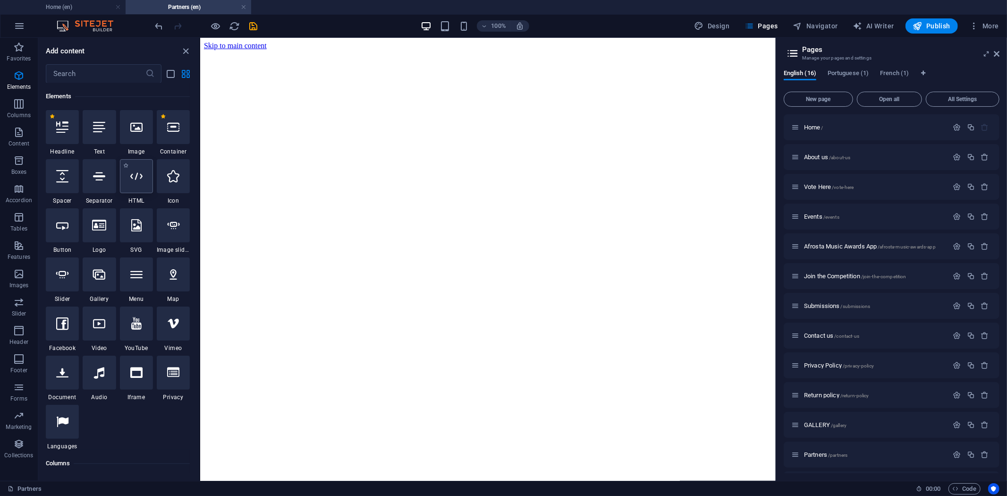
click at [138, 183] on div at bounding box center [136, 176] width 33 height 34
click at [133, 176] on icon at bounding box center [136, 176] width 12 height 12
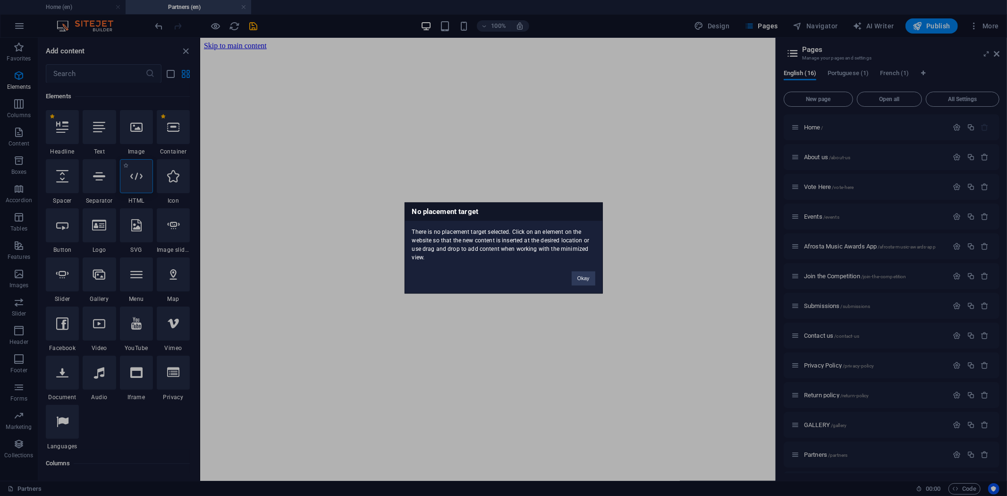
click at [133, 176] on div "No placement target There is no placement target selected. Click on an element …" at bounding box center [503, 248] width 1007 height 496
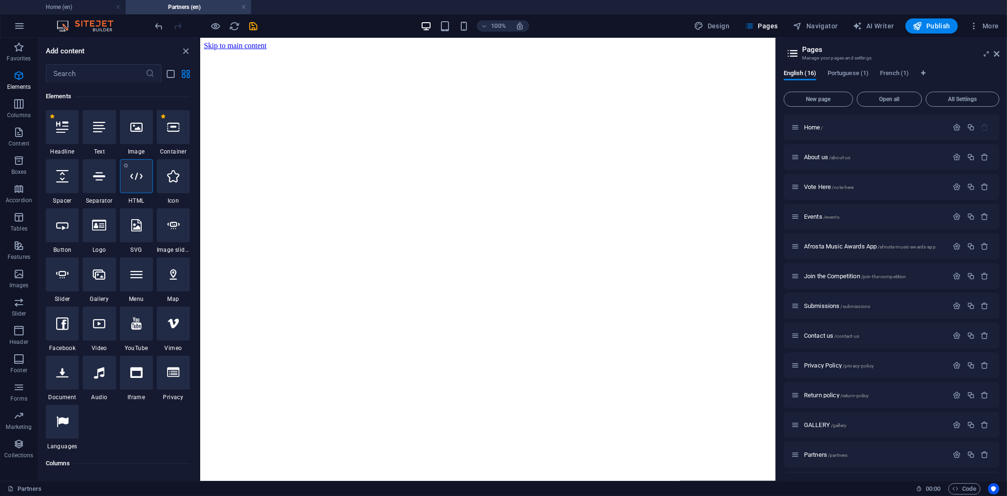
click at [134, 176] on icon at bounding box center [136, 176] width 12 height 12
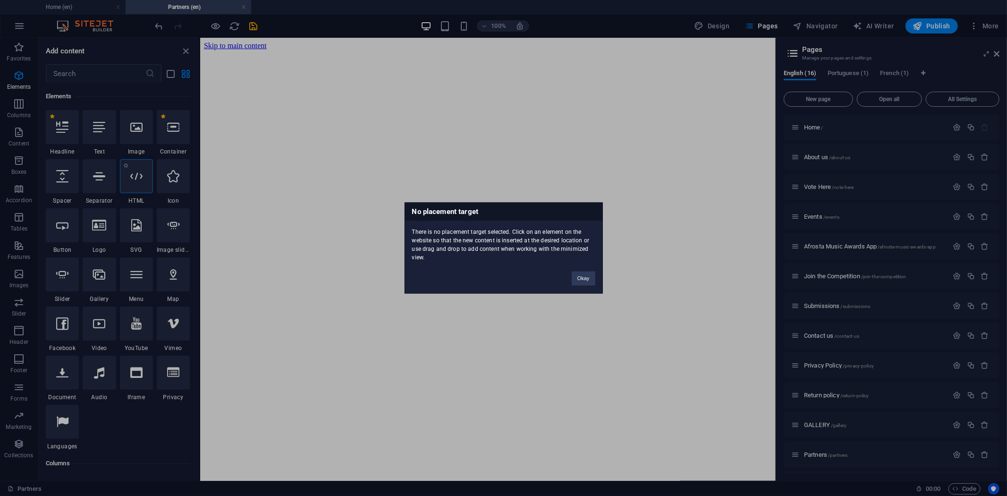
click at [134, 176] on div "No placement target There is no placement target selected. Click on an element …" at bounding box center [503, 248] width 1007 height 496
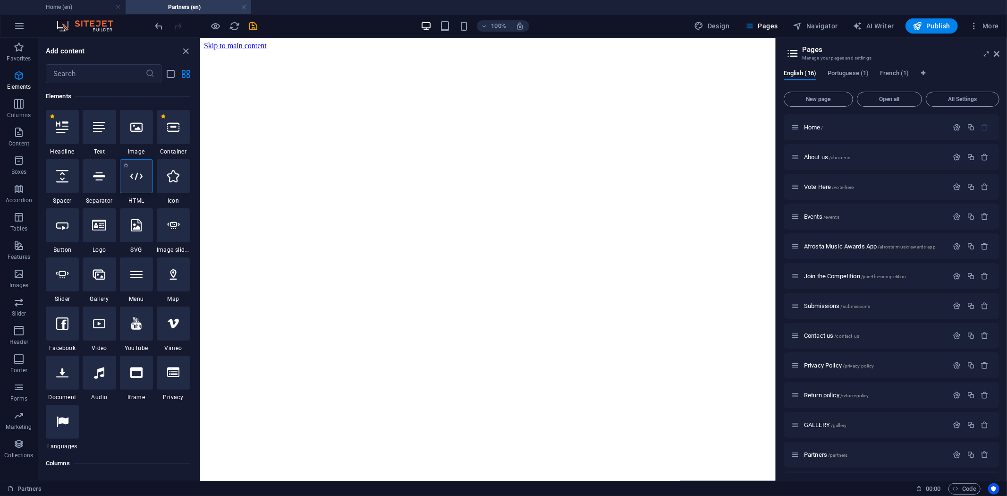
click at [134, 176] on icon at bounding box center [136, 176] width 12 height 12
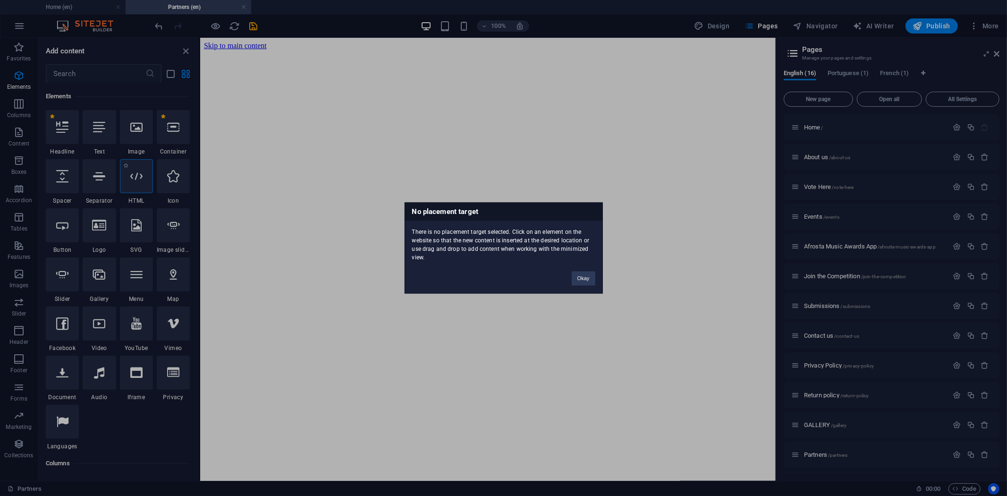
click at [134, 176] on div "No placement target There is no placement target selected. Click on an element …" at bounding box center [503, 248] width 1007 height 496
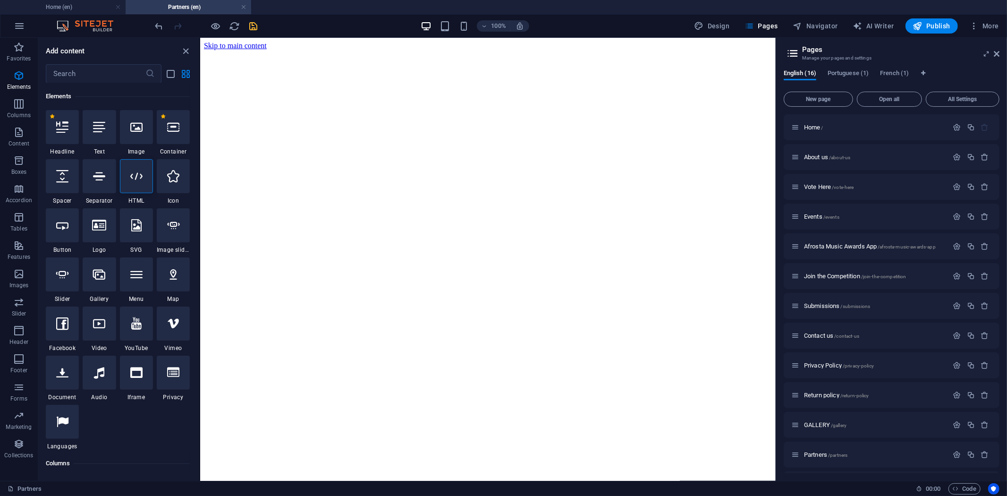
click at [250, 26] on icon "save" at bounding box center [253, 26] width 11 height 11
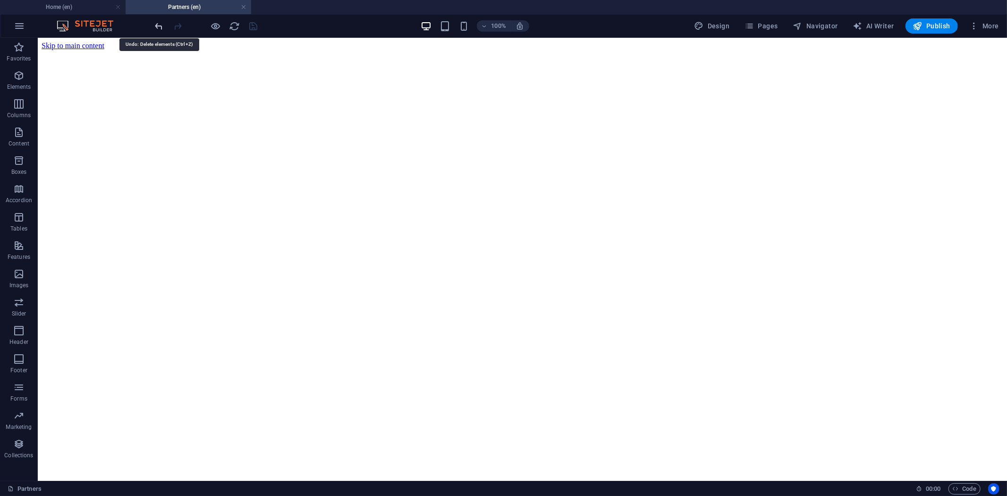
click at [160, 25] on icon "undo" at bounding box center [159, 26] width 11 height 11
click at [508, 50] on div "+ Add section" at bounding box center [522, 50] width 52 height 16
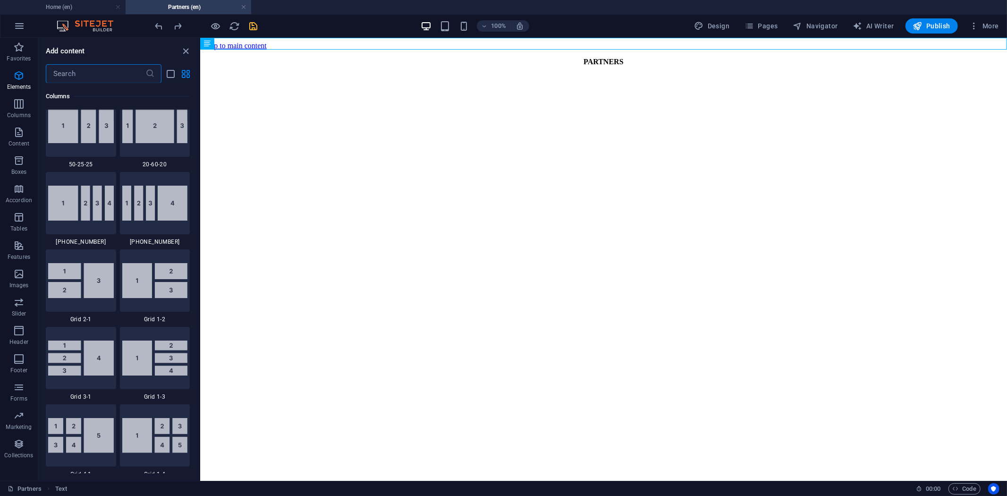
scroll to position [1650, 0]
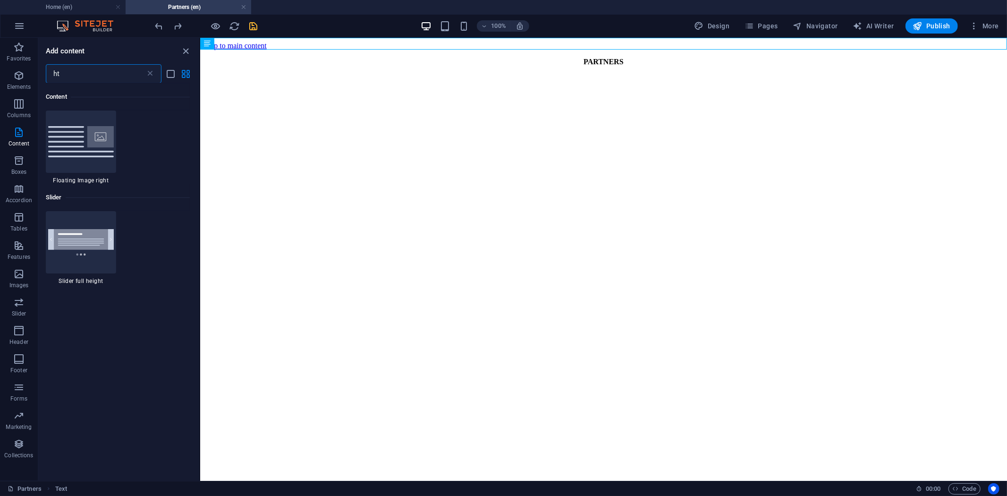
type input "htm"
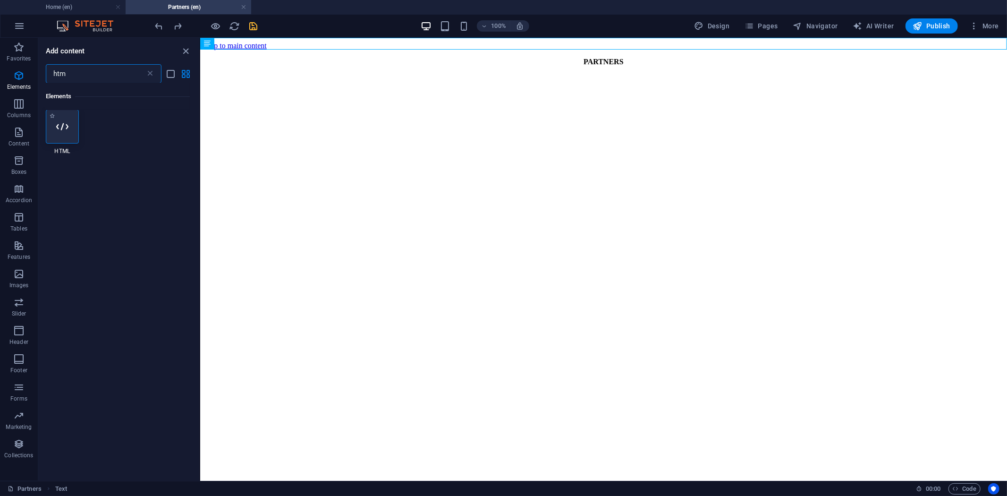
scroll to position [0, 0]
click at [69, 129] on div at bounding box center [62, 127] width 33 height 34
click at [200, 129] on div "Drag here to replace the existing content. Press “Ctrl” if you want to create a…" at bounding box center [603, 259] width 807 height 443
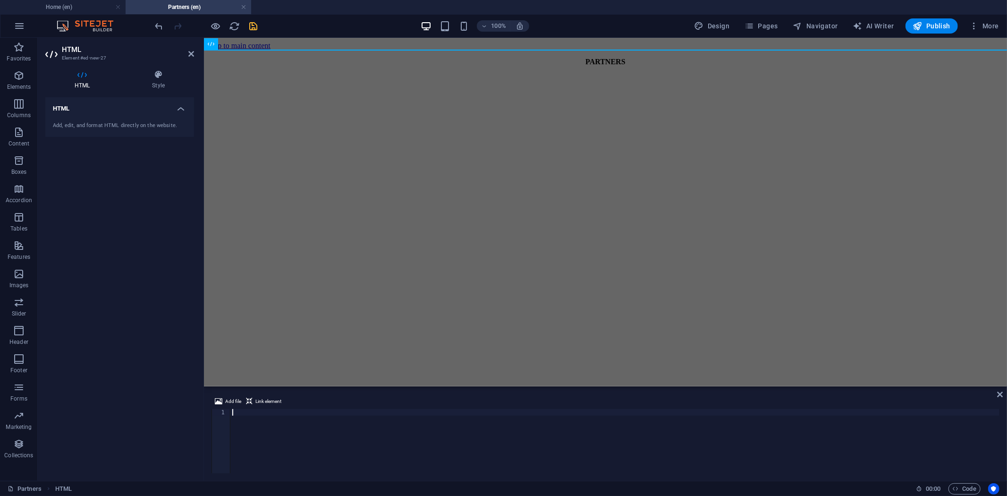
type textarea "<div style="width:100%;height:700px;" data-zite-id="5bdenmez87" data-zite-embed…"
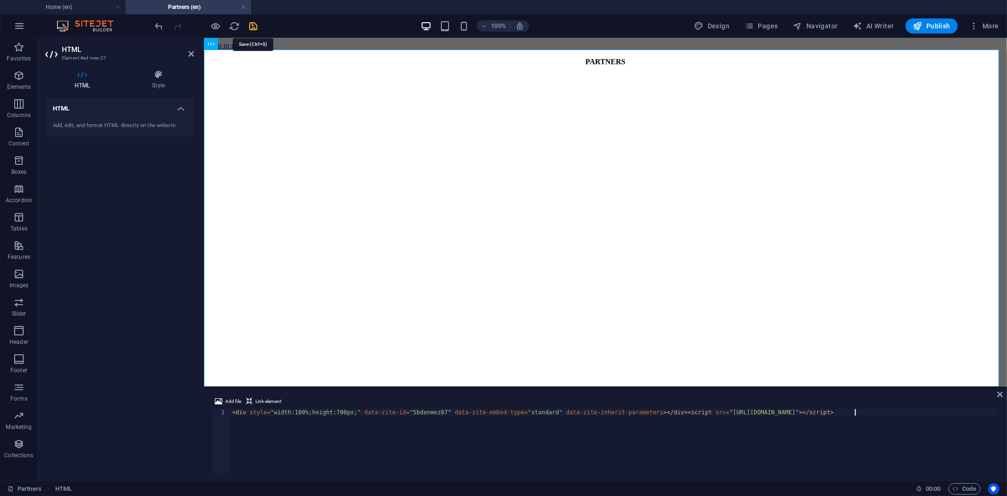
click at [249, 21] on icon "save" at bounding box center [253, 26] width 11 height 11
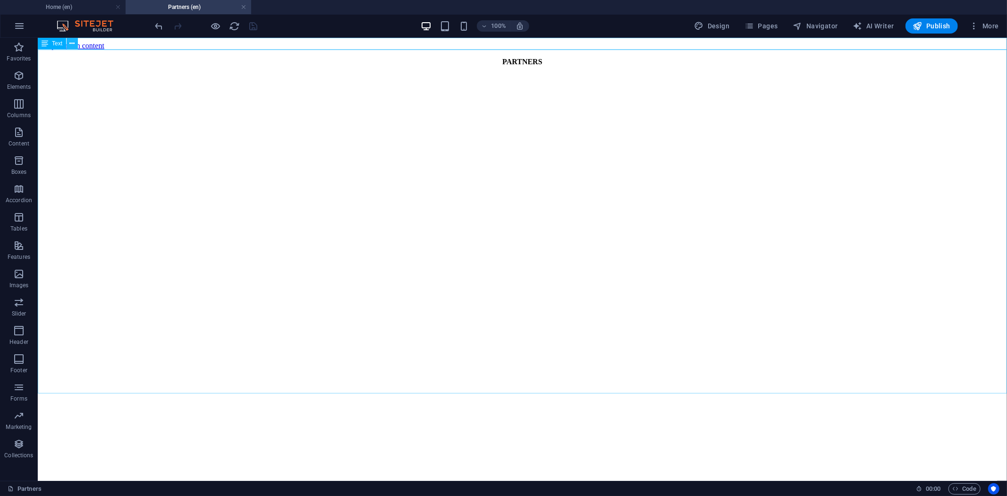
click at [73, 39] on icon at bounding box center [72, 44] width 5 height 10
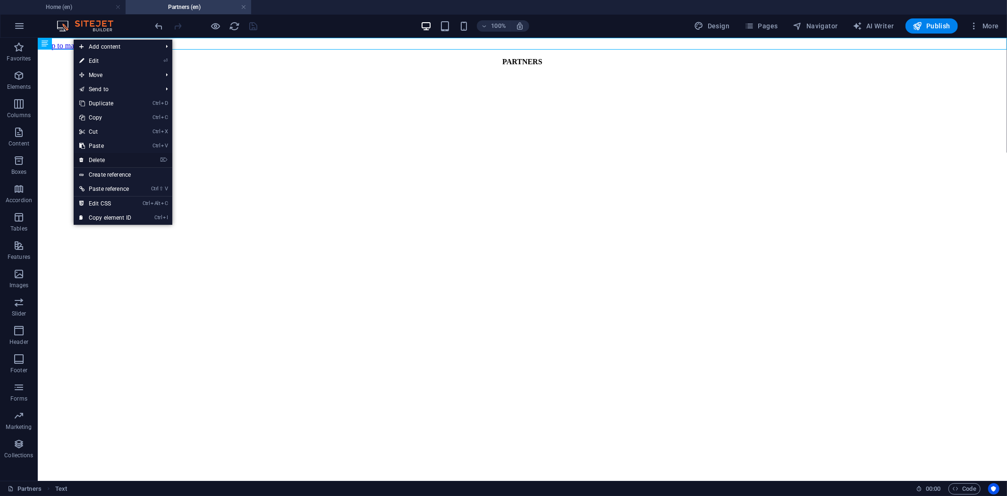
click at [106, 157] on link "⌦ Delete" at bounding box center [105, 160] width 63 height 14
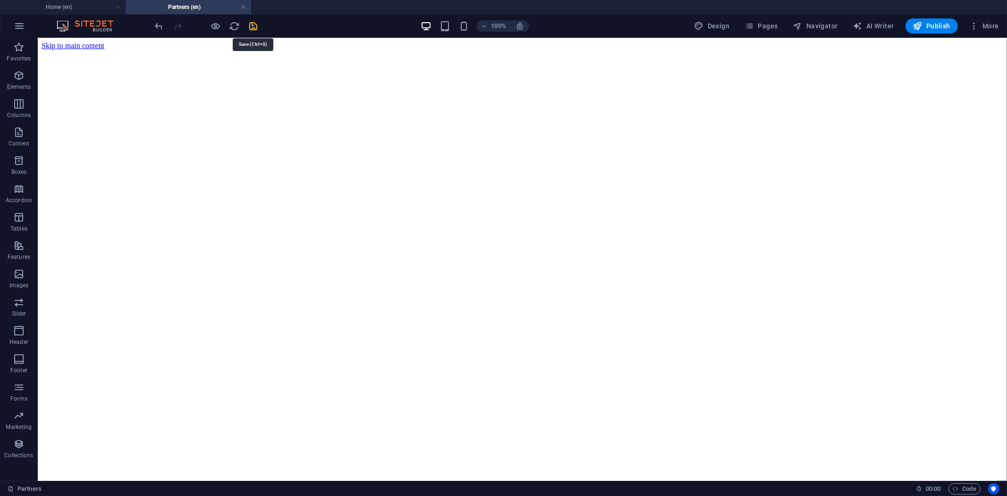
click at [249, 25] on icon "save" at bounding box center [253, 26] width 11 height 11
click at [906, 25] on span "Publish" at bounding box center [931, 25] width 37 height 9
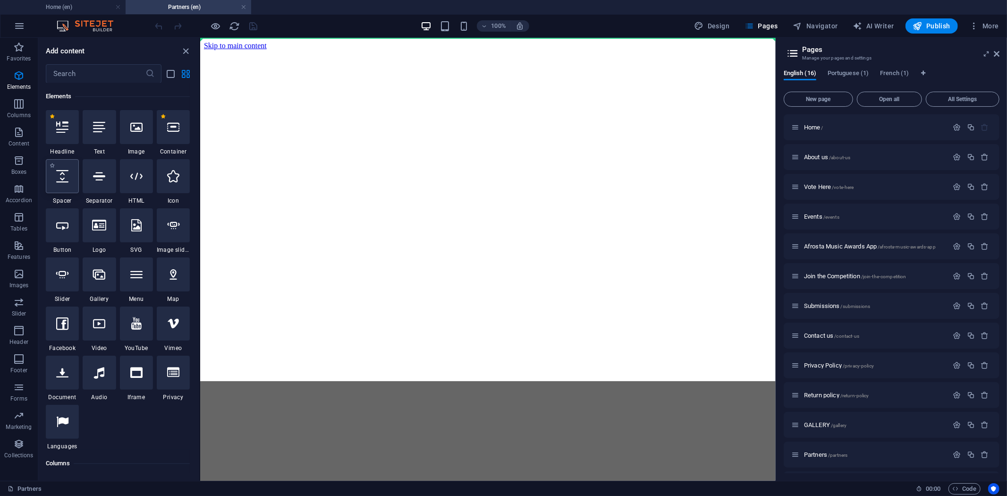
select select "px"
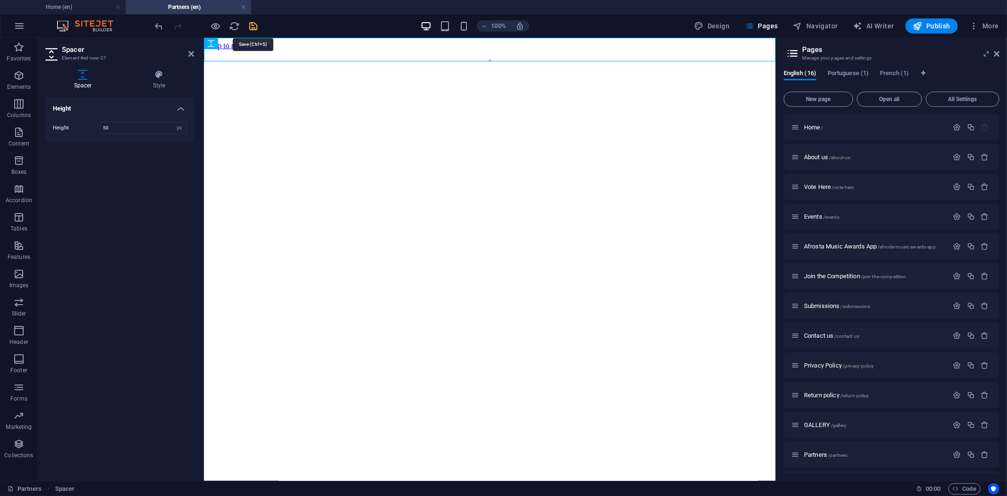
click at [249, 24] on icon "save" at bounding box center [253, 26] width 11 height 11
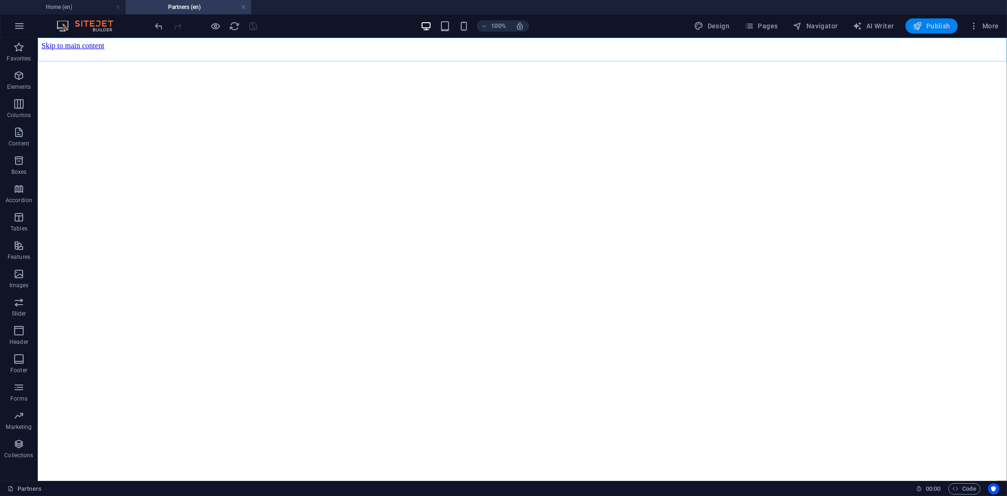
click at [933, 26] on span "Publish" at bounding box center [931, 25] width 37 height 9
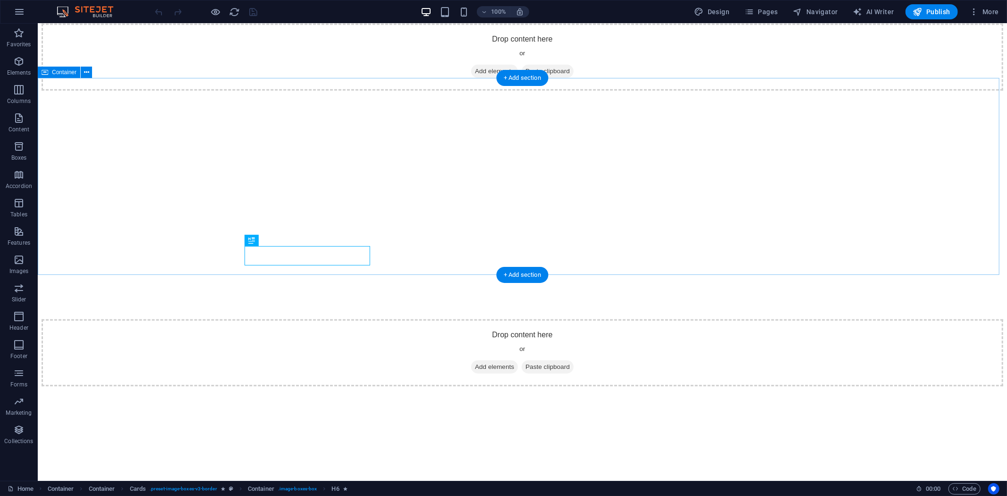
scroll to position [551, 0]
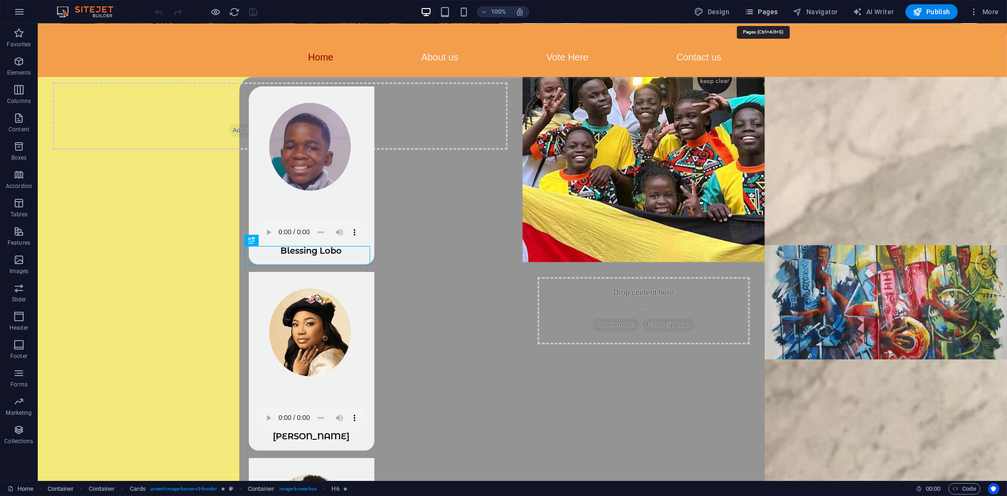
click at [770, 12] on span "Pages" at bounding box center [760, 11] width 33 height 9
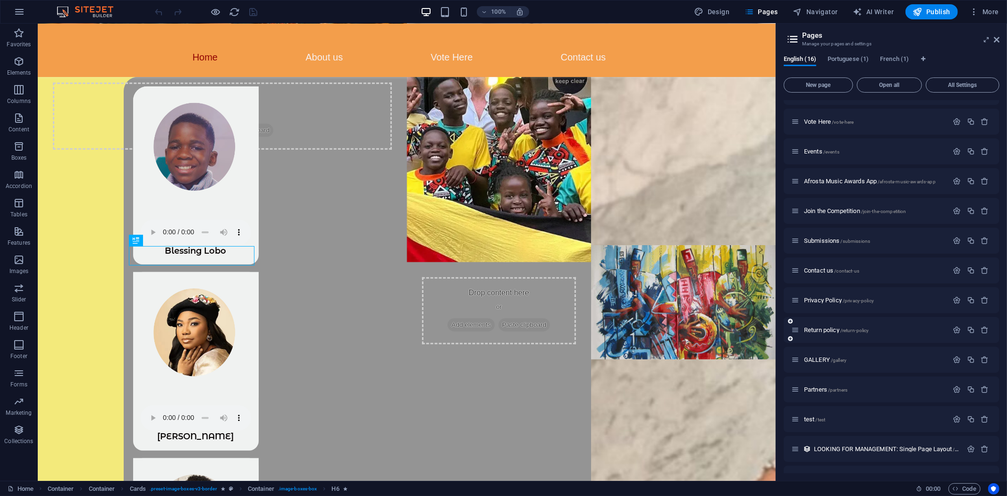
scroll to position [0, 0]
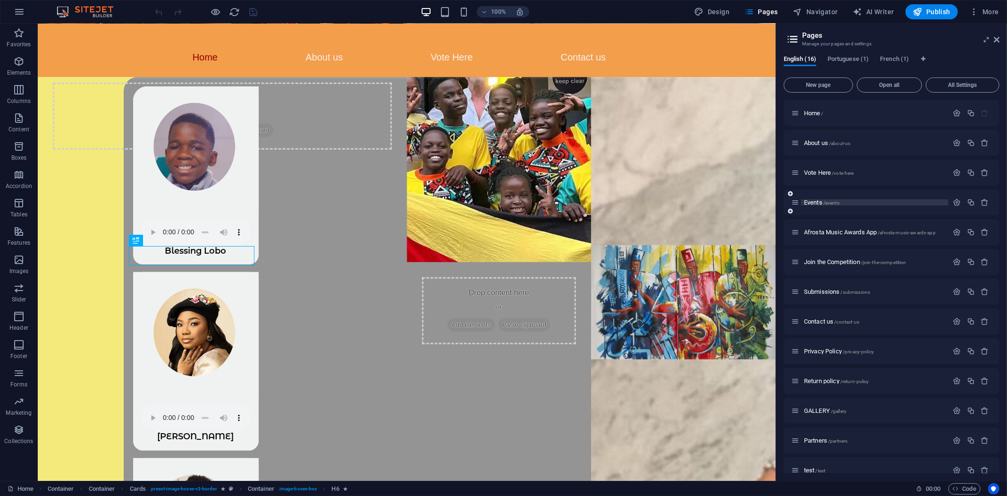
click at [819, 200] on span "Events /events" at bounding box center [821, 202] width 35 height 7
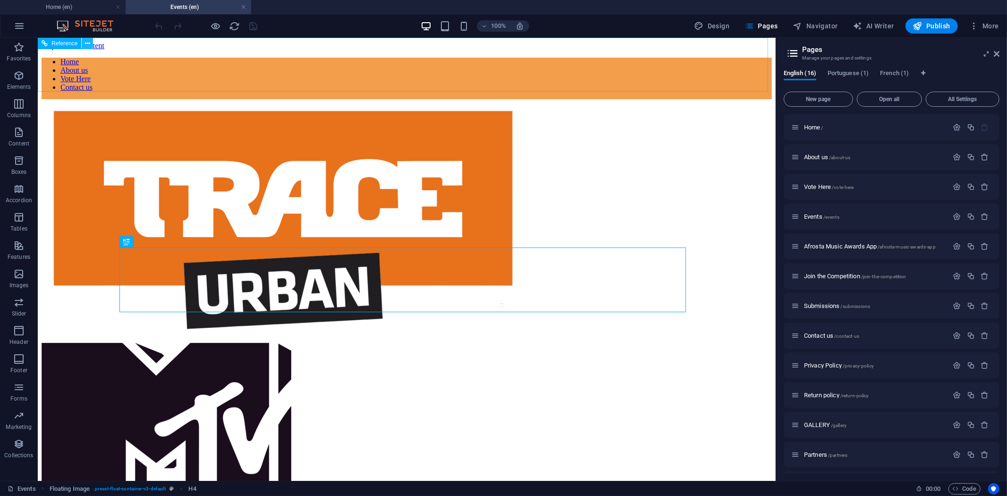
click at [86, 41] on icon at bounding box center [87, 44] width 5 height 10
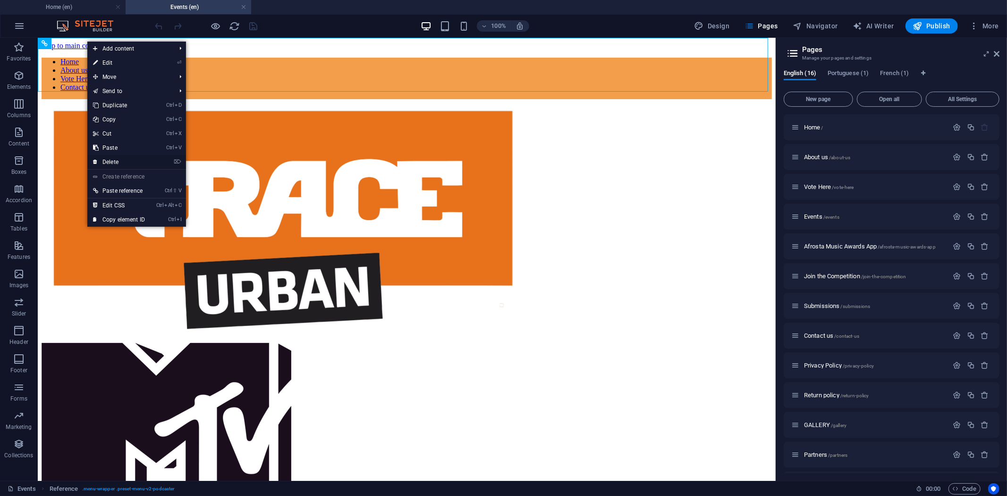
drag, startPoint x: 87, startPoint y: 130, endPoint x: 118, endPoint y: 163, distance: 45.4
click at [118, 163] on link "⌦ Delete" at bounding box center [118, 162] width 63 height 14
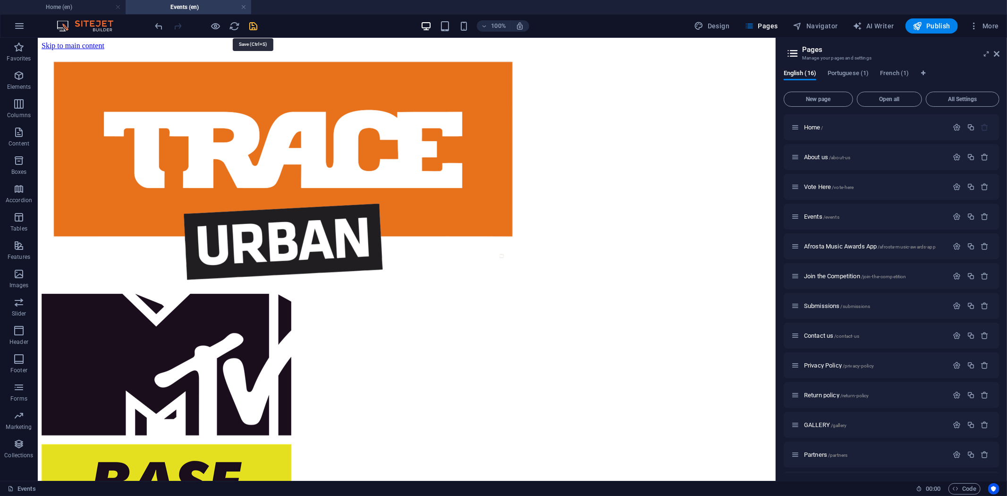
click at [257, 22] on icon "save" at bounding box center [253, 26] width 11 height 11
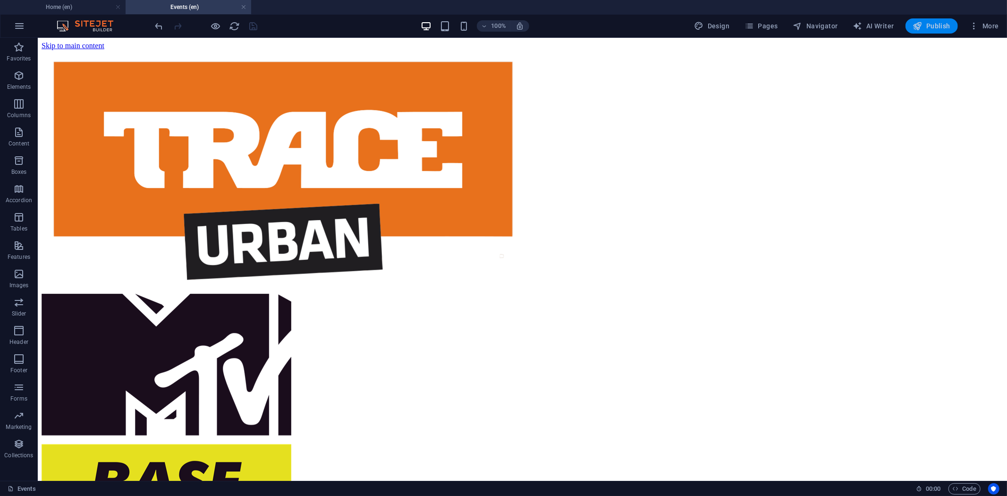
click at [925, 22] on span "Publish" at bounding box center [931, 25] width 37 height 9
